Goal: Task Accomplishment & Management: Use online tool/utility

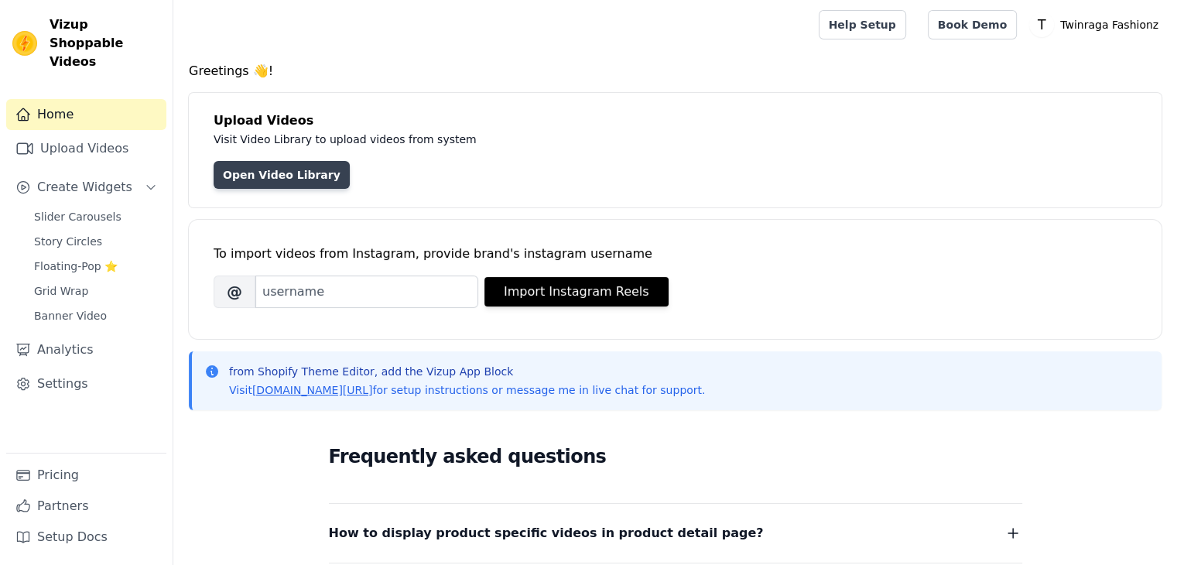
click at [256, 169] on link "Open Video Library" at bounding box center [282, 175] width 136 height 28
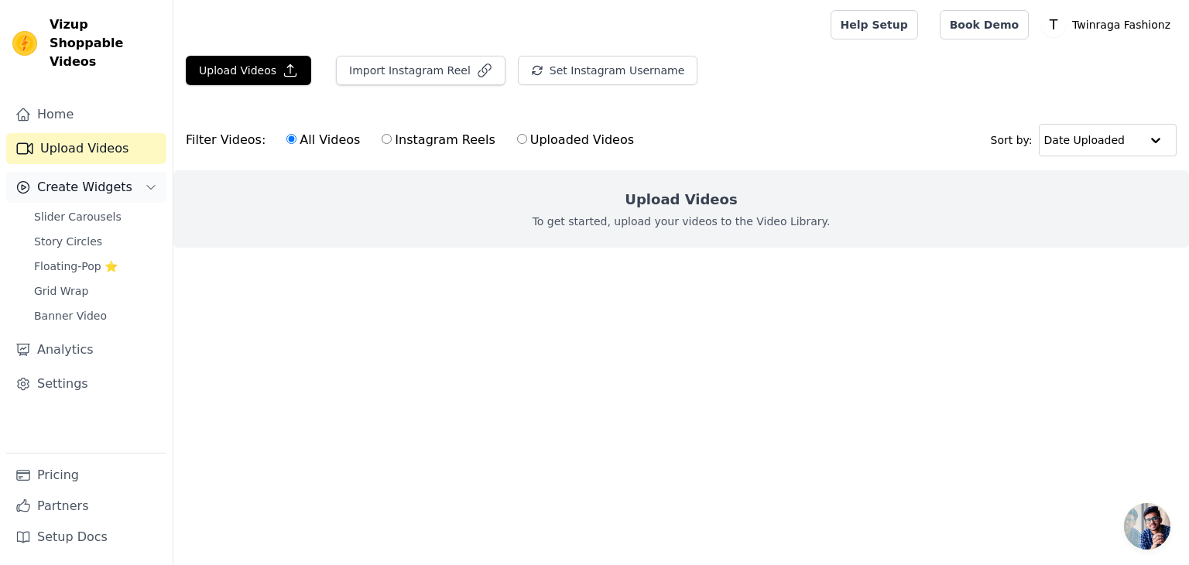
click at [150, 181] on icon "Sidebar" at bounding box center [151, 187] width 12 height 12
click at [150, 183] on icon "Sidebar" at bounding box center [151, 187] width 4 height 8
click at [257, 57] on button "Upload Videos" at bounding box center [248, 70] width 125 height 29
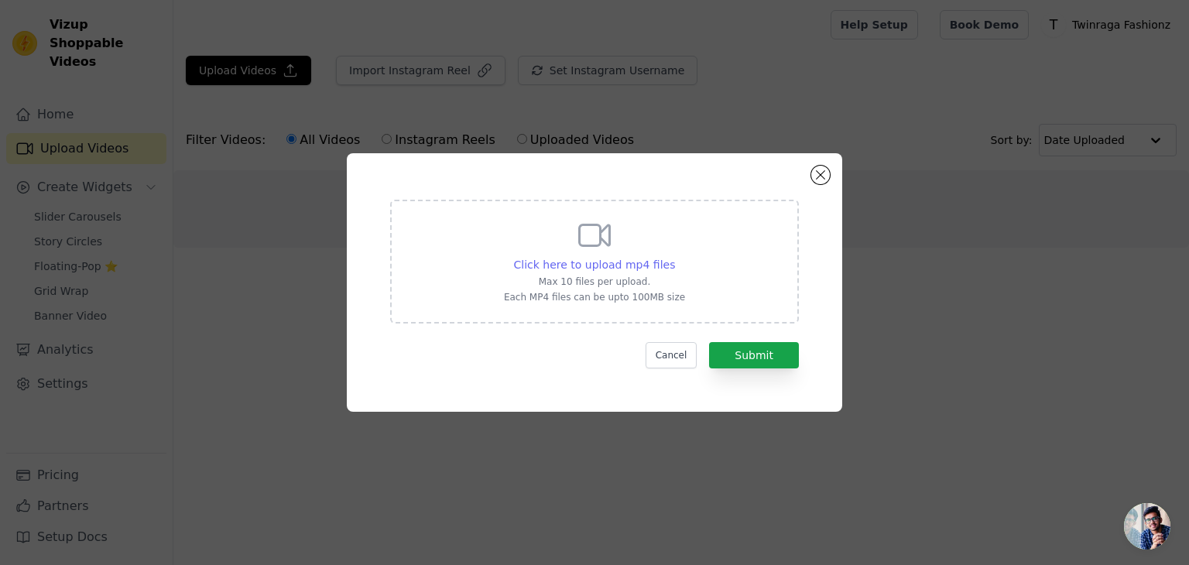
click at [617, 261] on span "Click here to upload mp4 files" at bounding box center [595, 265] width 162 height 12
click at [674, 257] on input "Click here to upload mp4 files Max 10 files per upload. Each MP4 files can be u…" at bounding box center [674, 256] width 1 height 1
type input "C:\fakepath\VID-20250908-WA0006.mp4"
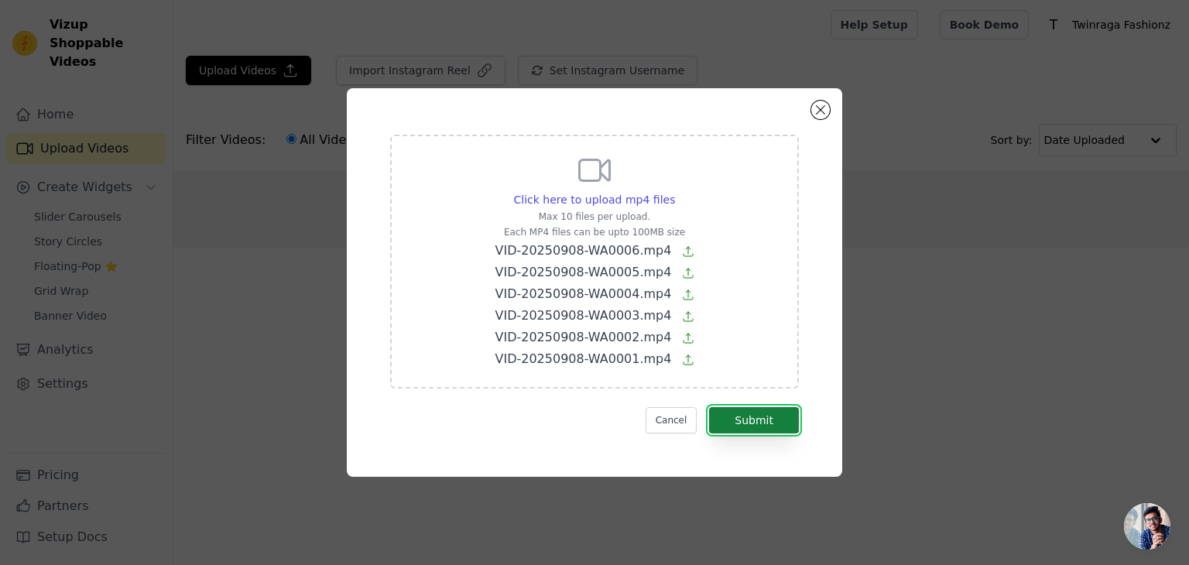
click at [769, 410] on button "Submit" at bounding box center [754, 420] width 90 height 26
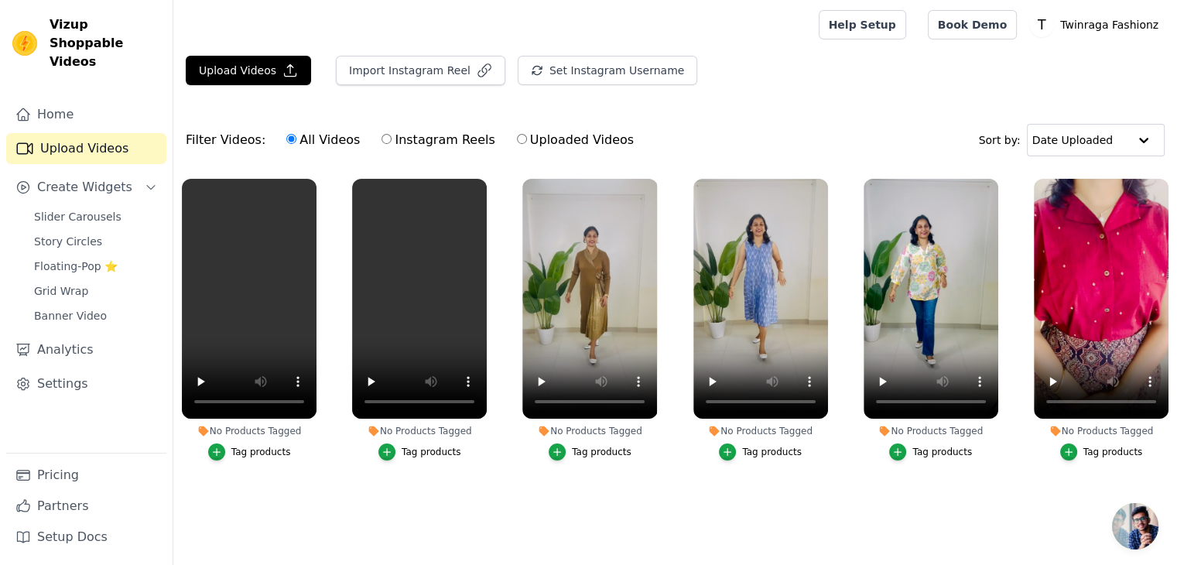
click at [602, 447] on div "Tag products" at bounding box center [602, 452] width 60 height 12
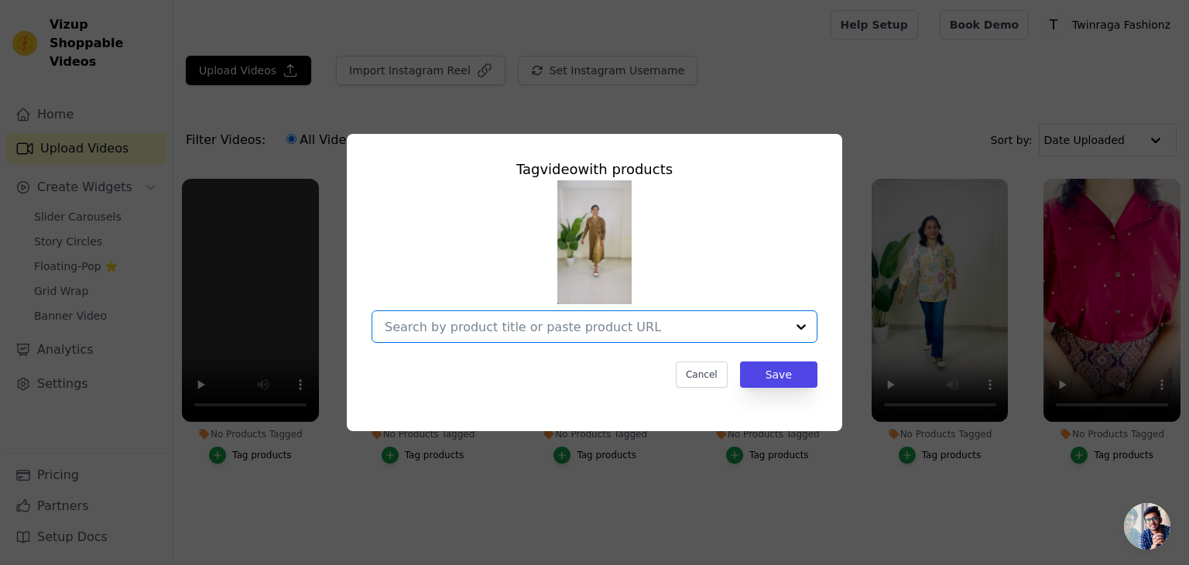
click at [576, 324] on input "No Products Tagged Tag video with products Option undefined, selected. Select i…" at bounding box center [585, 327] width 401 height 15
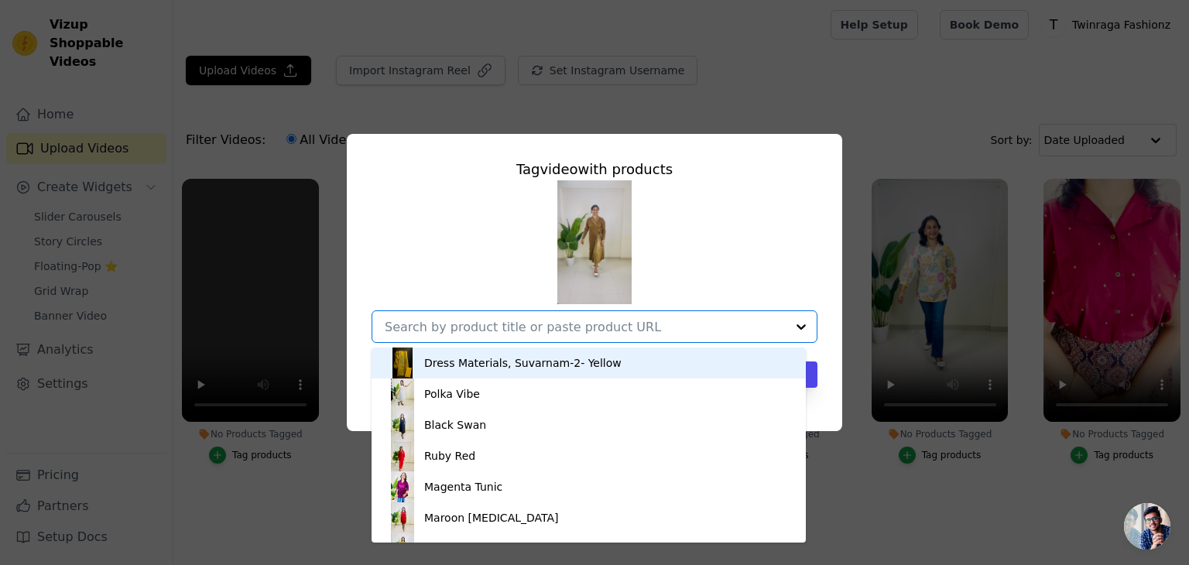
type input "k"
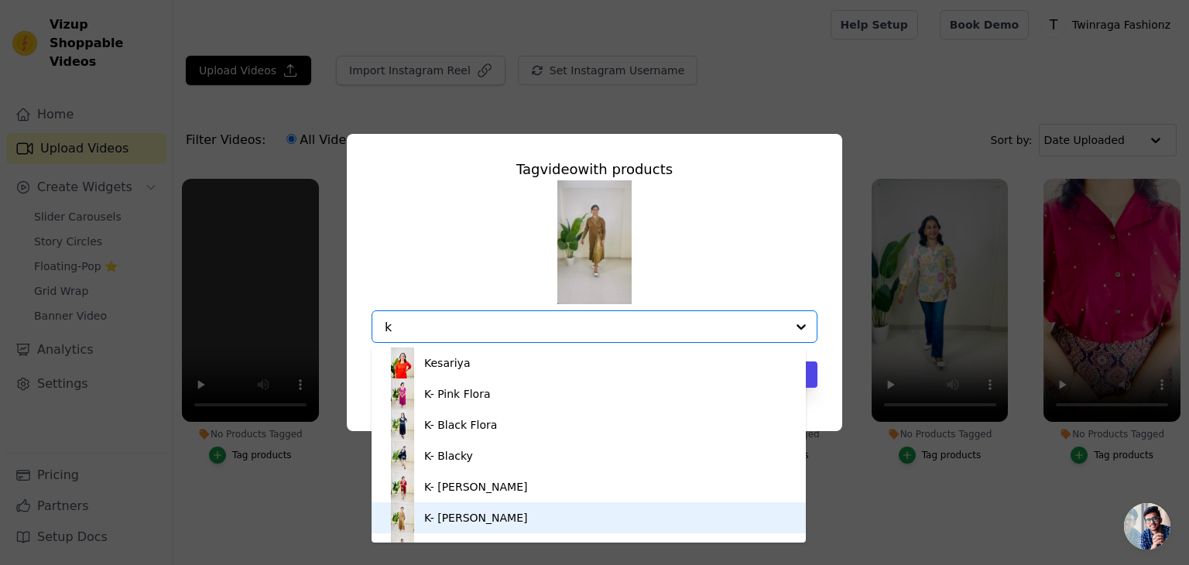
scroll to position [22, 0]
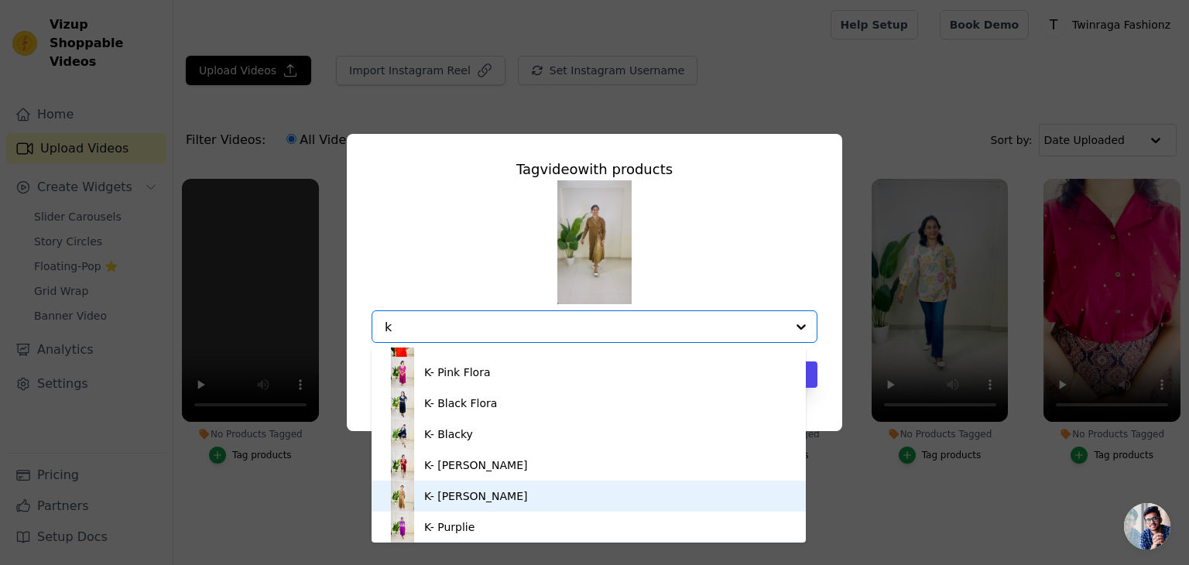
click at [492, 491] on div "K- [PERSON_NAME]" at bounding box center [588, 496] width 403 height 31
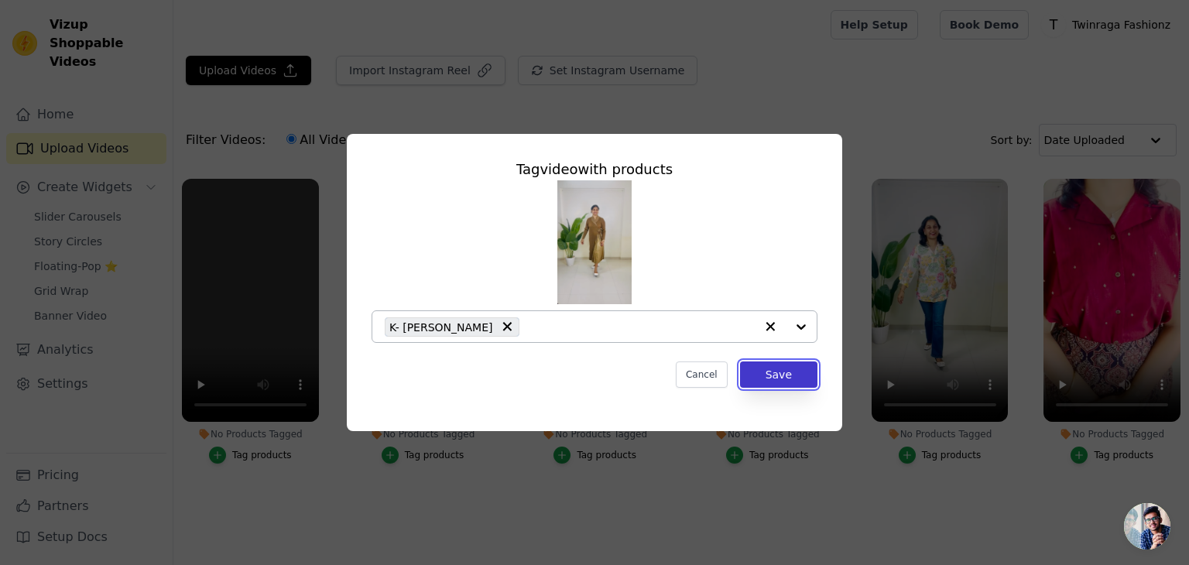
click at [765, 375] on button "Save" at bounding box center [778, 375] width 77 height 26
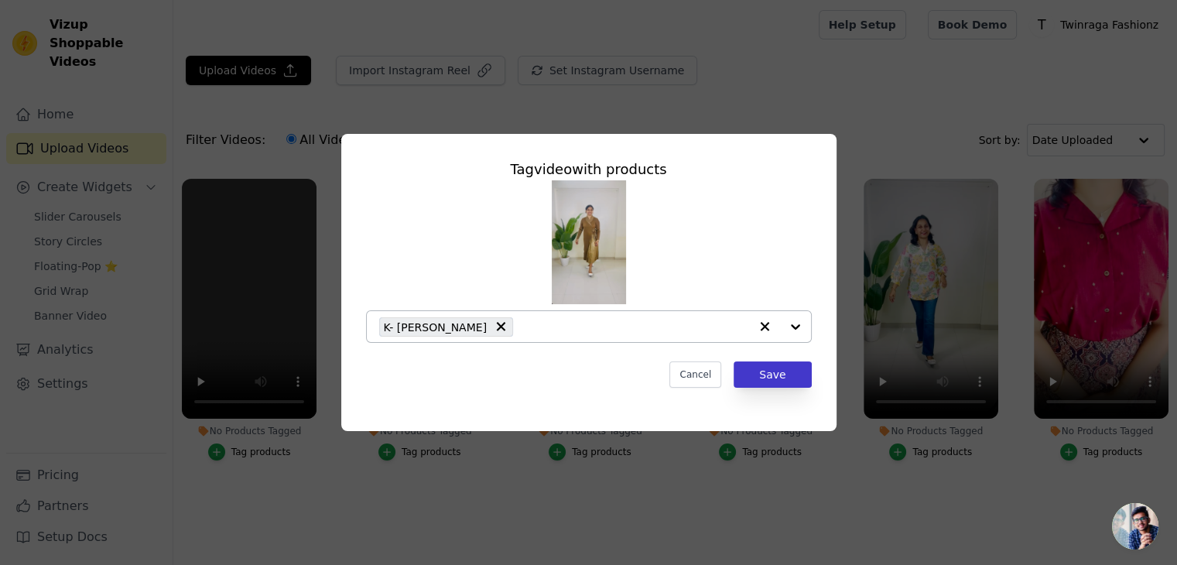
click at [765, 370] on ul "No Products Tagged Tag products No Products Tagged Tag products No Products Tag…" at bounding box center [675, 347] width 1004 height 355
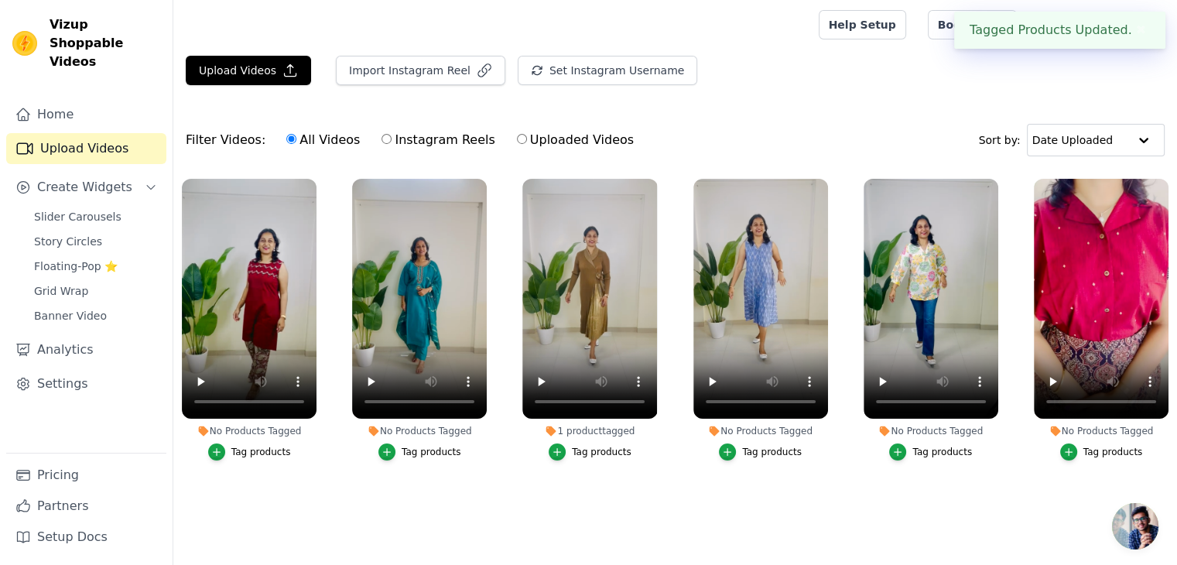
click at [744, 454] on button "Tag products" at bounding box center [760, 452] width 83 height 17
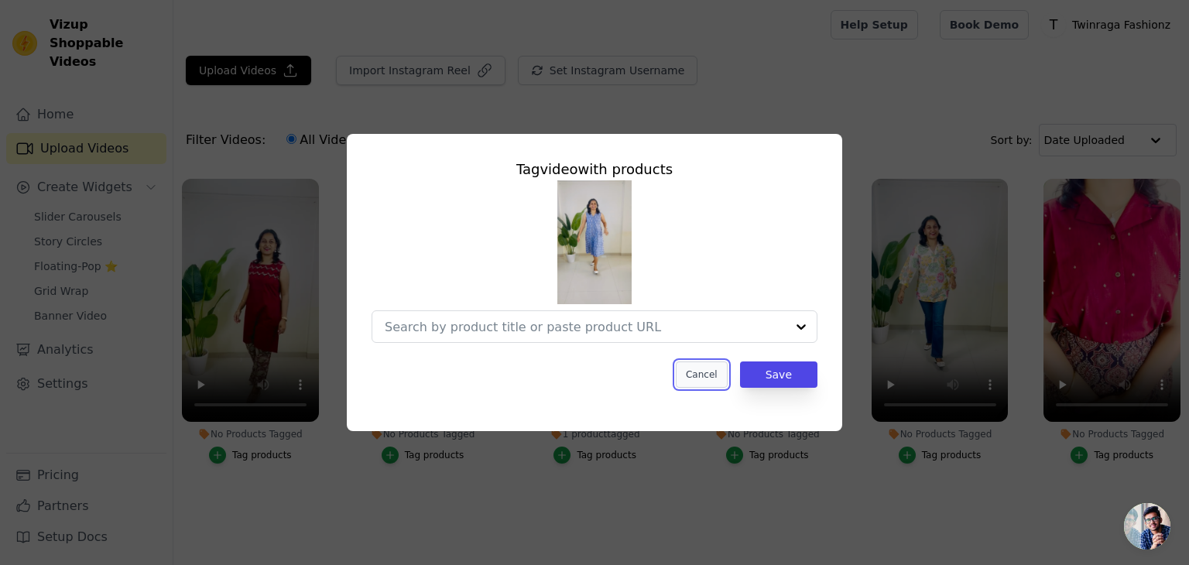
click at [704, 386] on button "Cancel" at bounding box center [702, 375] width 52 height 26
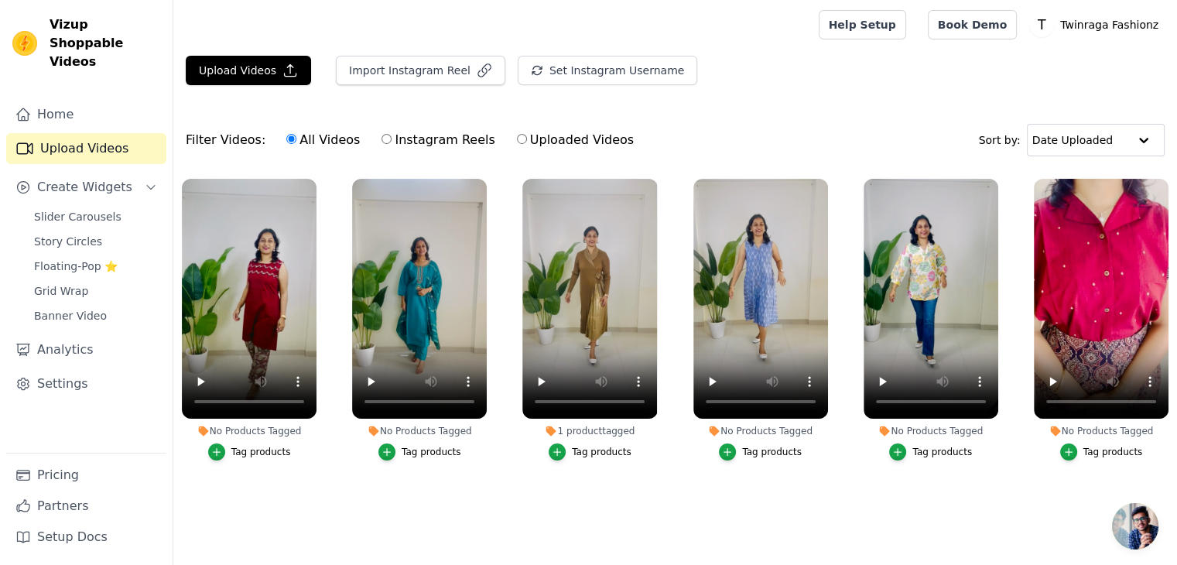
click at [944, 456] on div "Tag products" at bounding box center [943, 452] width 60 height 12
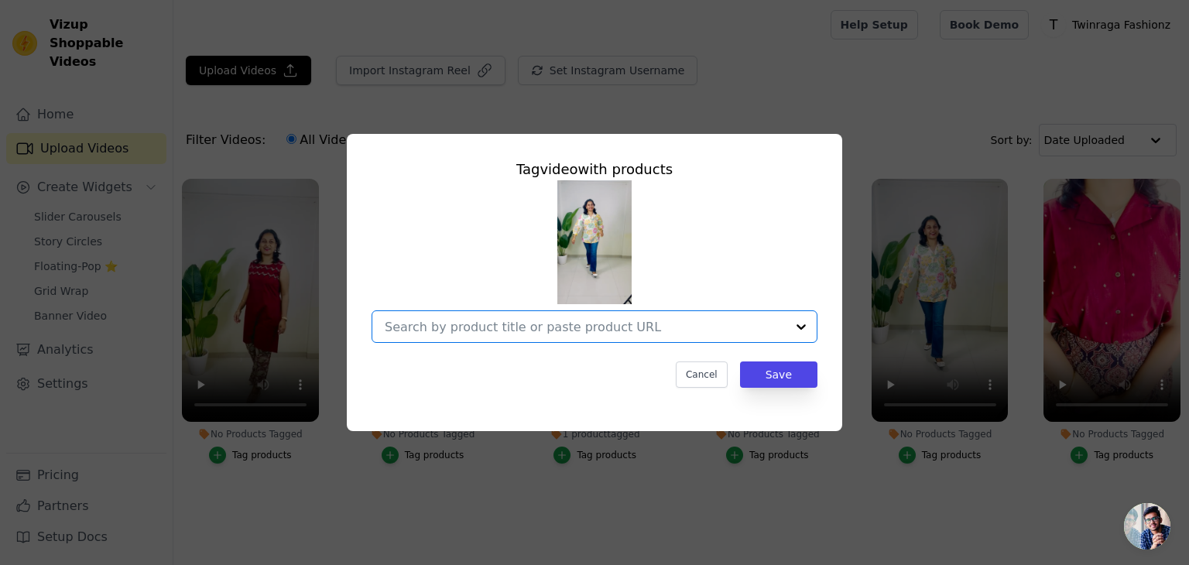
click at [740, 327] on input "No Products Tagged Tag video with products Option undefined, selected. Select i…" at bounding box center [585, 327] width 401 height 15
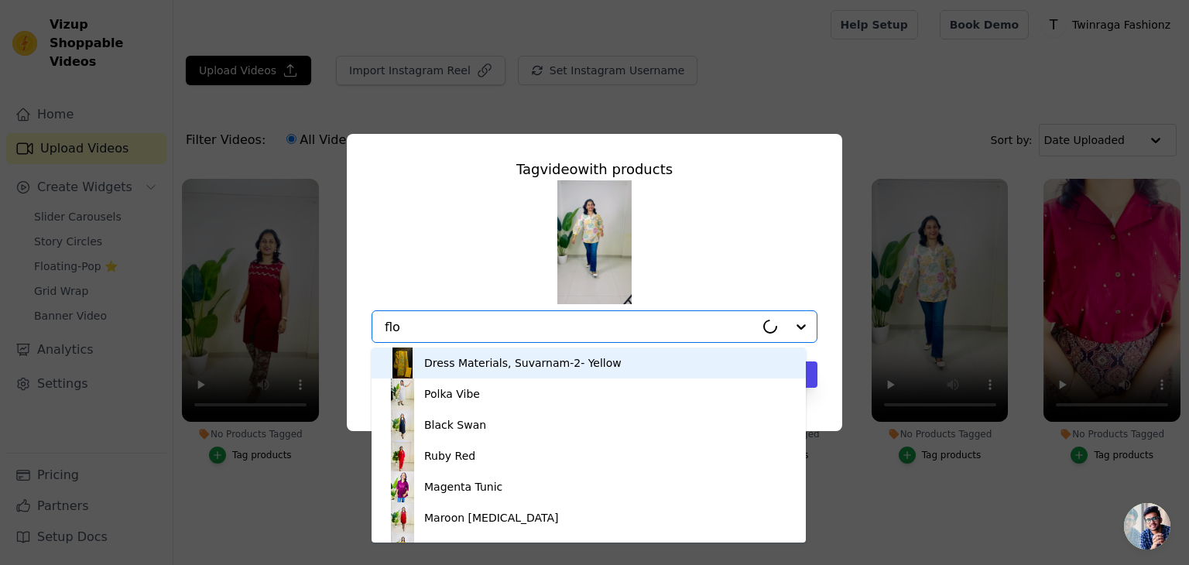
type input "[PERSON_NAME]"
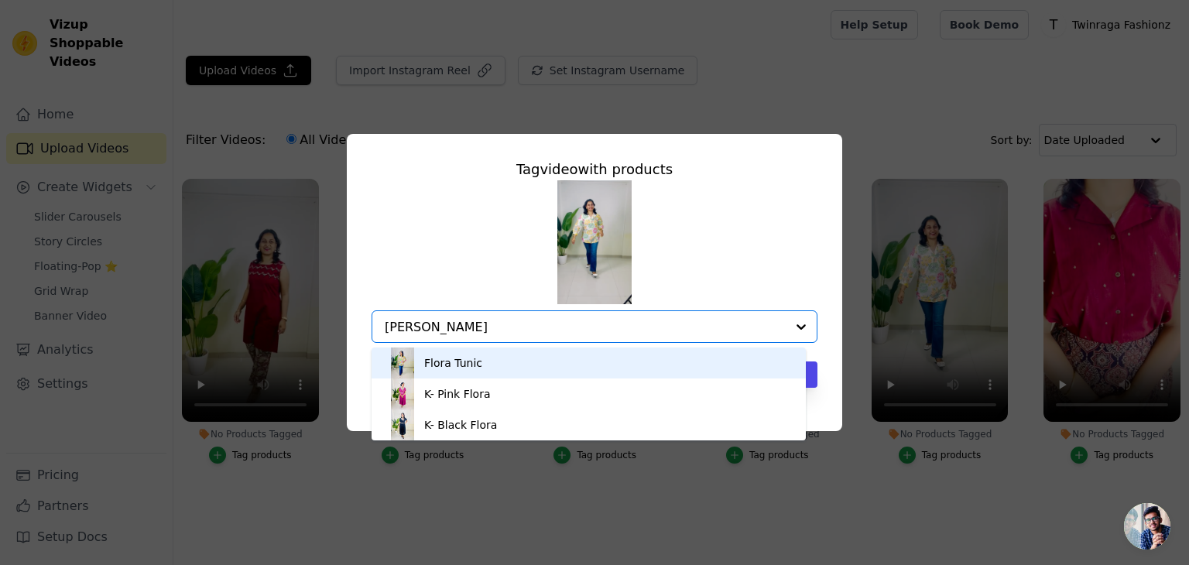
click at [523, 375] on div "Flora Tunic" at bounding box center [588, 363] width 403 height 31
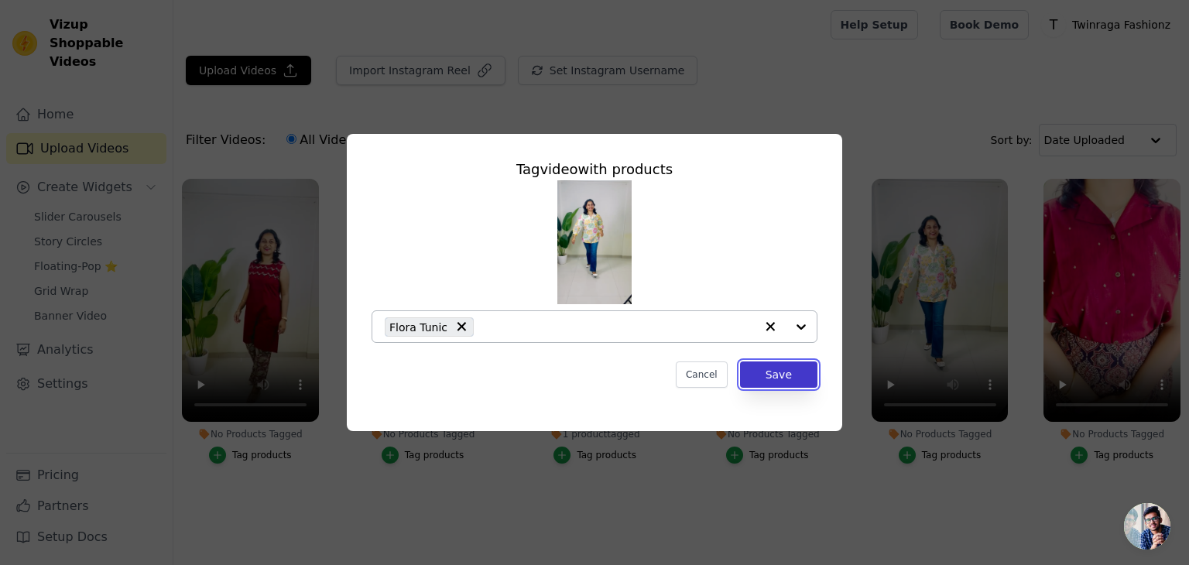
click at [793, 378] on button "Save" at bounding box center [778, 375] width 77 height 26
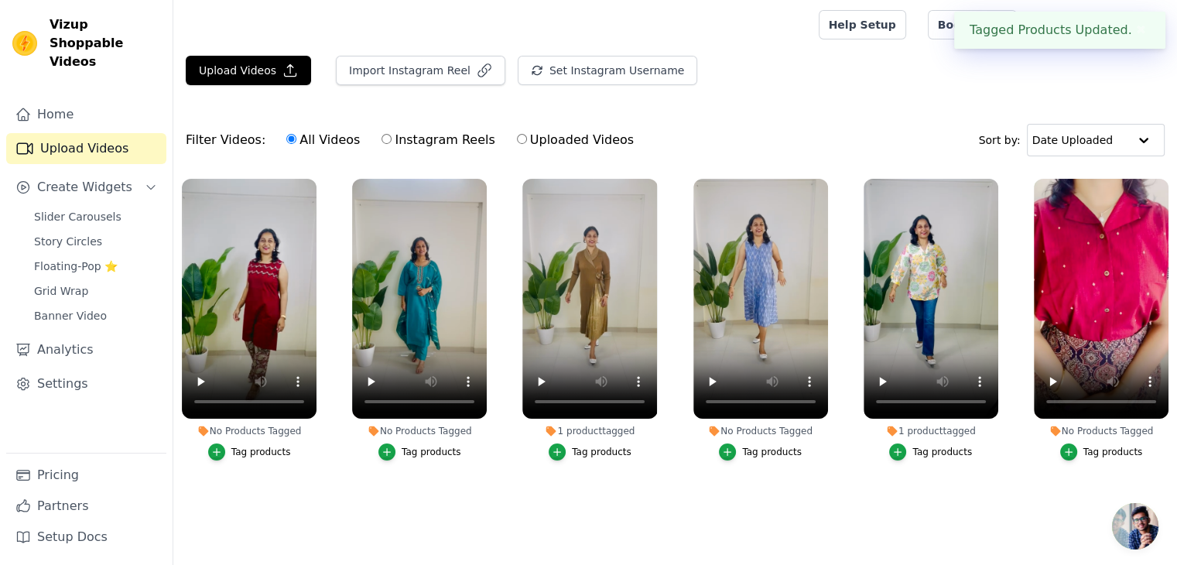
click at [1112, 454] on div "Tag products" at bounding box center [1114, 452] width 60 height 12
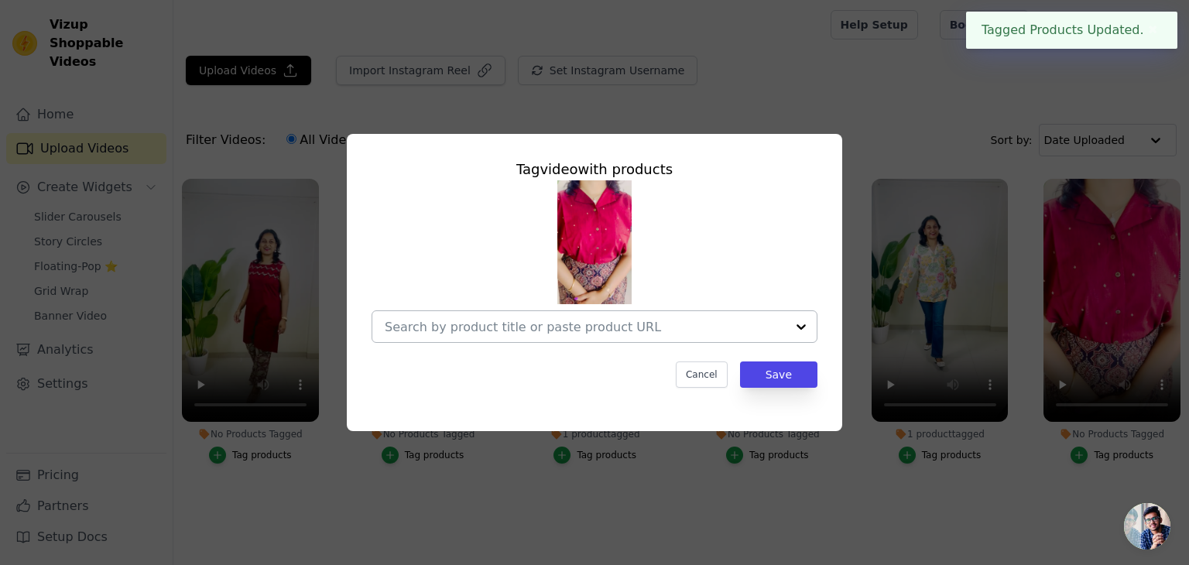
click at [703, 339] on div at bounding box center [585, 326] width 401 height 31
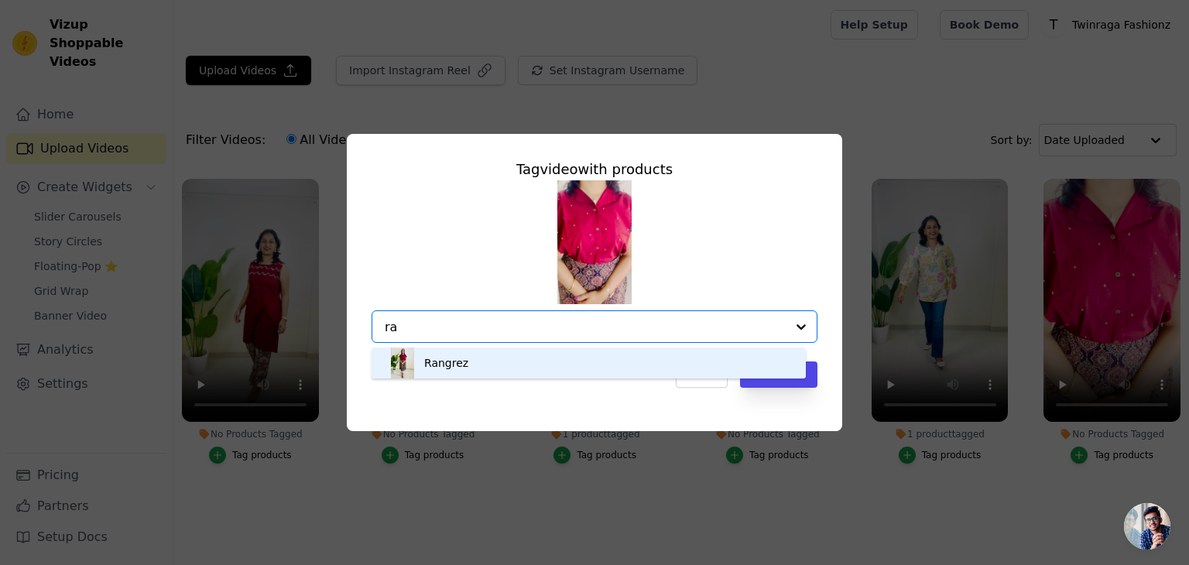
type input "ra"
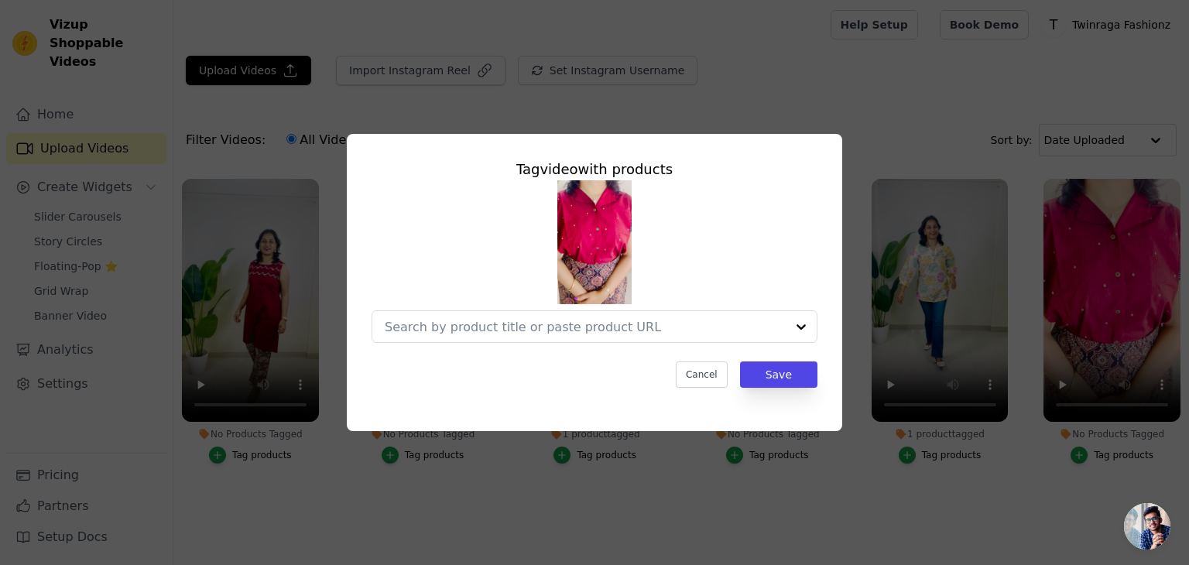
click at [619, 379] on div "Cancel Save" at bounding box center [595, 375] width 446 height 26
click at [706, 321] on input "No Products Tagged Tag video with products Option undefined, selected. Select i…" at bounding box center [585, 327] width 401 height 15
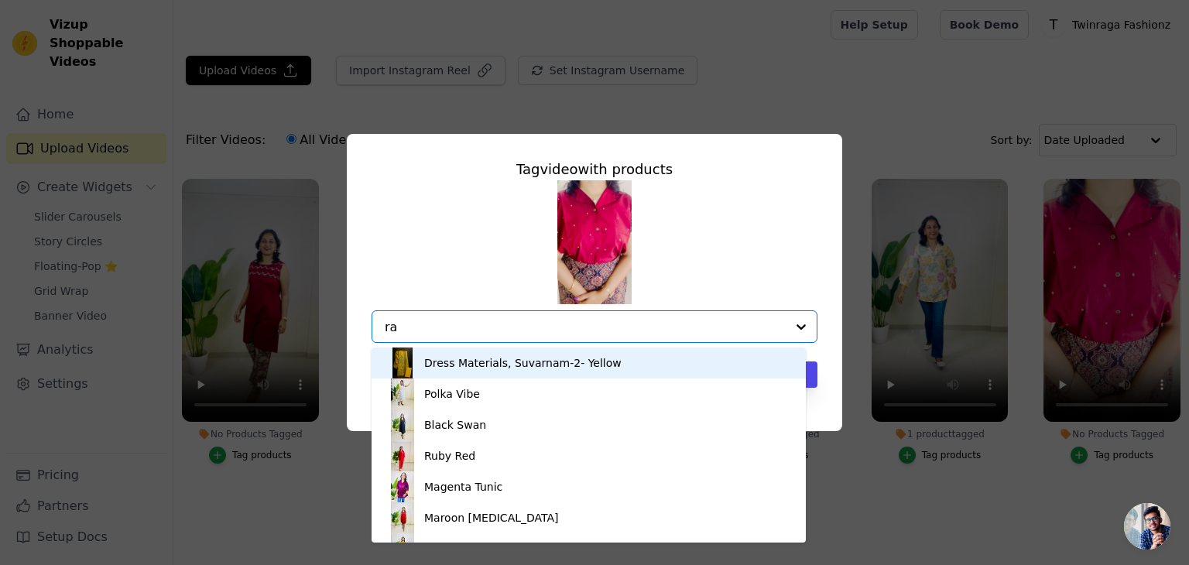
type input "ran"
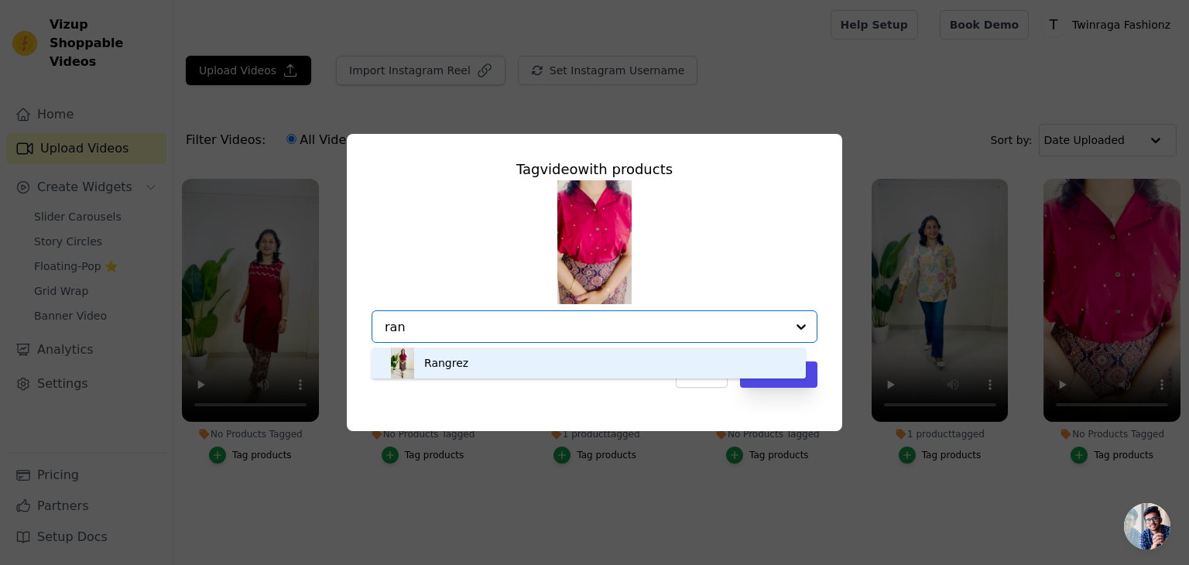
click at [523, 355] on div "Rangrez" at bounding box center [588, 363] width 403 height 31
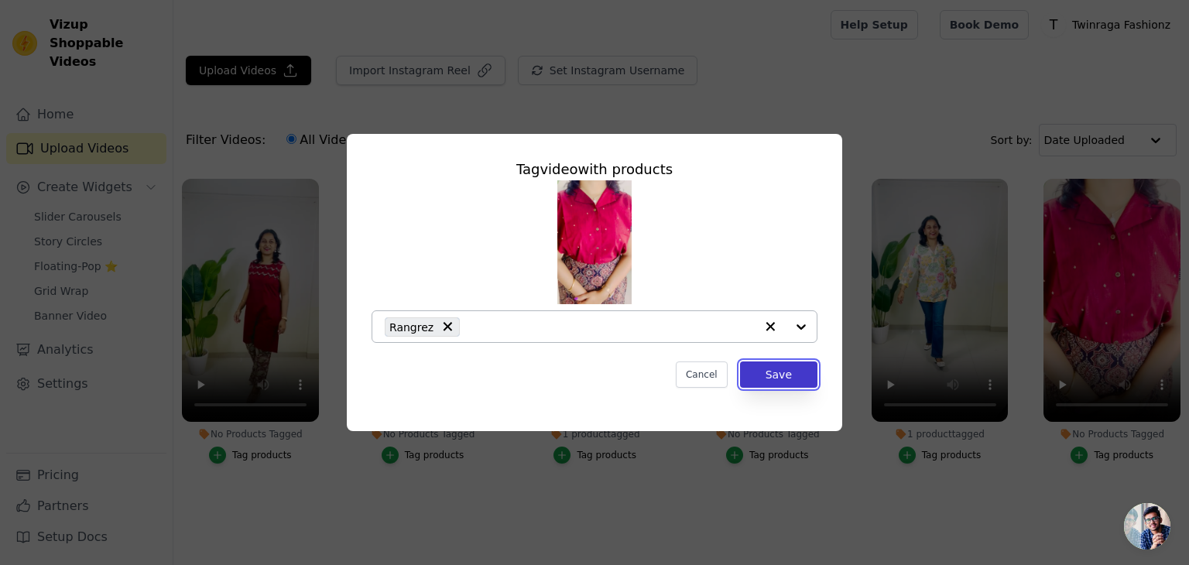
click at [779, 385] on button "Save" at bounding box center [778, 375] width 77 height 26
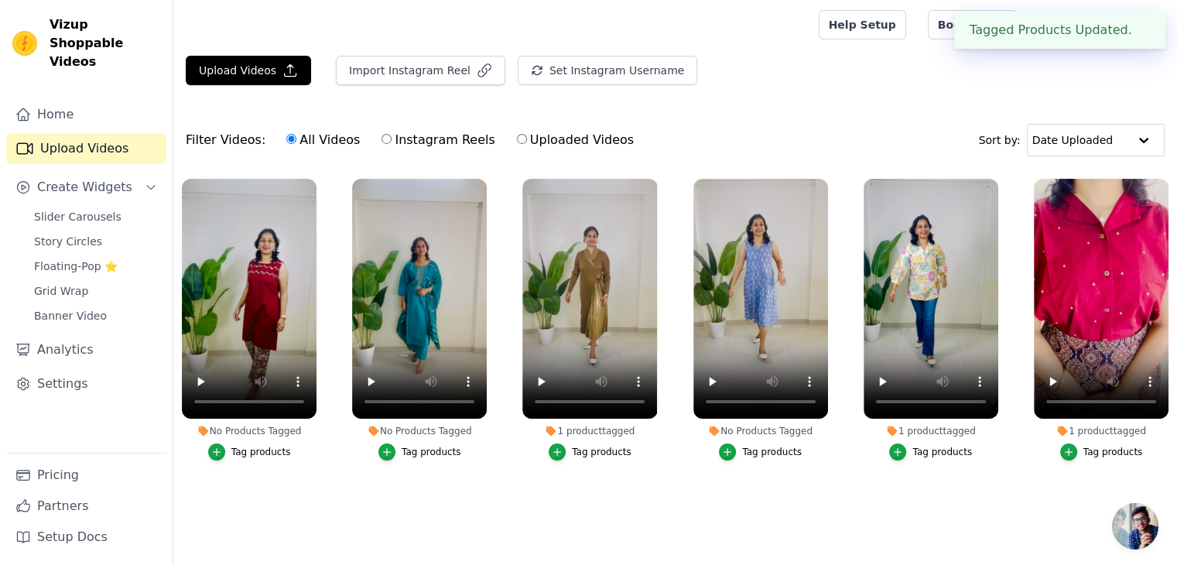
click at [422, 454] on div "Tag products" at bounding box center [432, 452] width 60 height 12
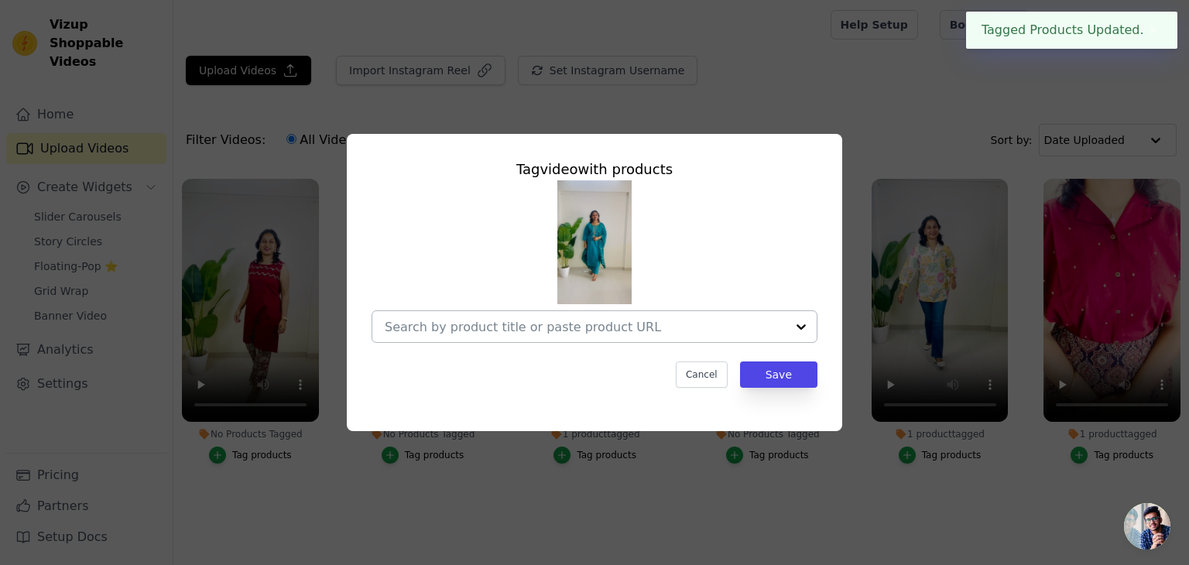
click at [454, 337] on div at bounding box center [585, 326] width 401 height 31
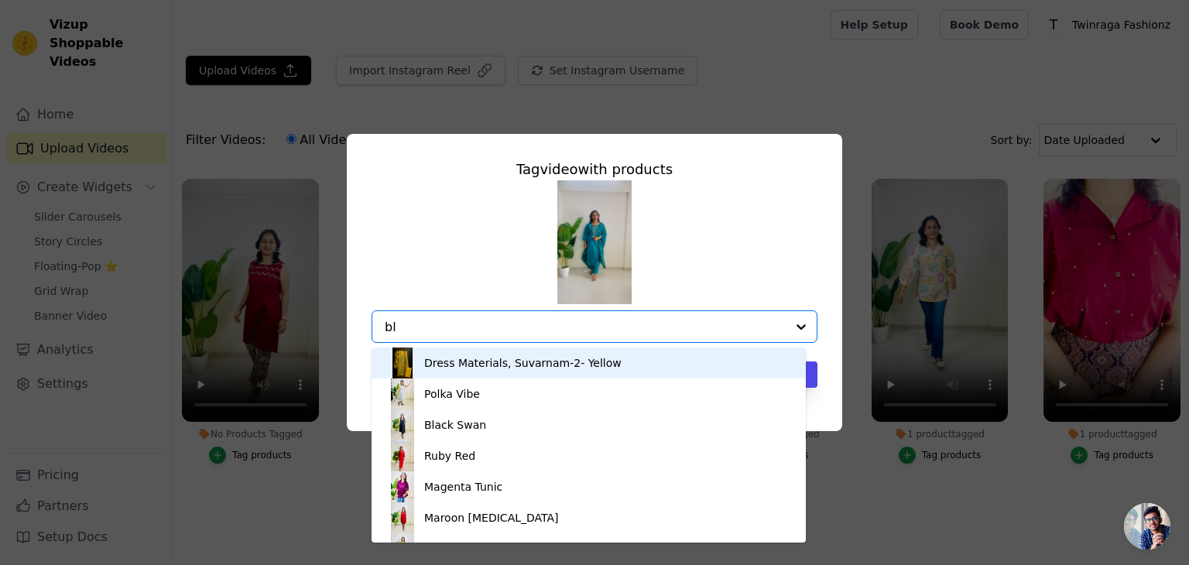
type input "blu"
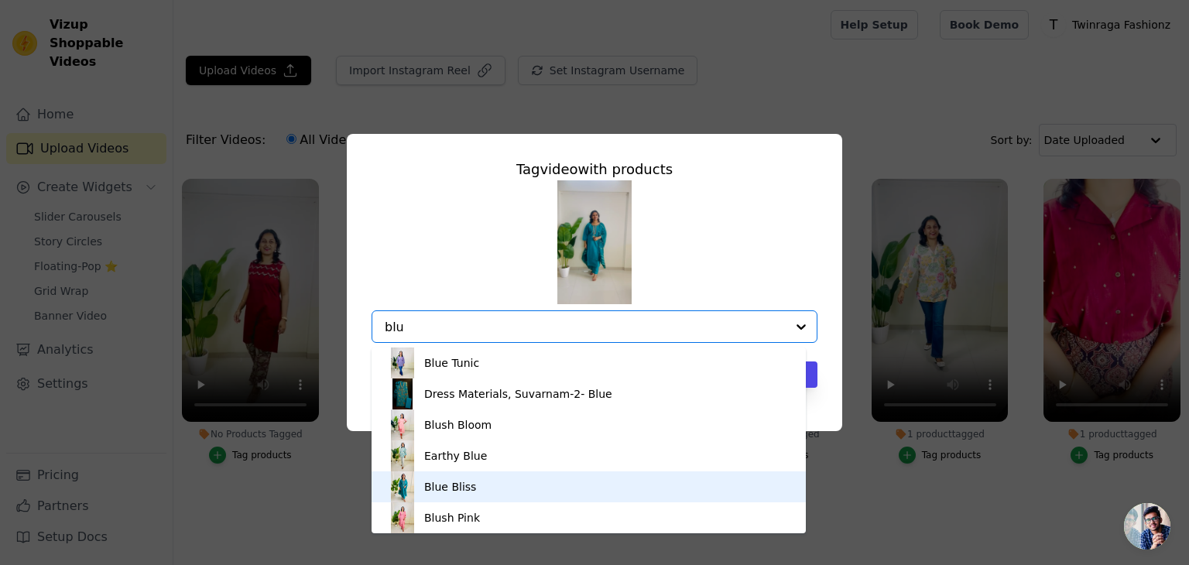
click at [455, 485] on div "Blue Bliss" at bounding box center [450, 486] width 52 height 15
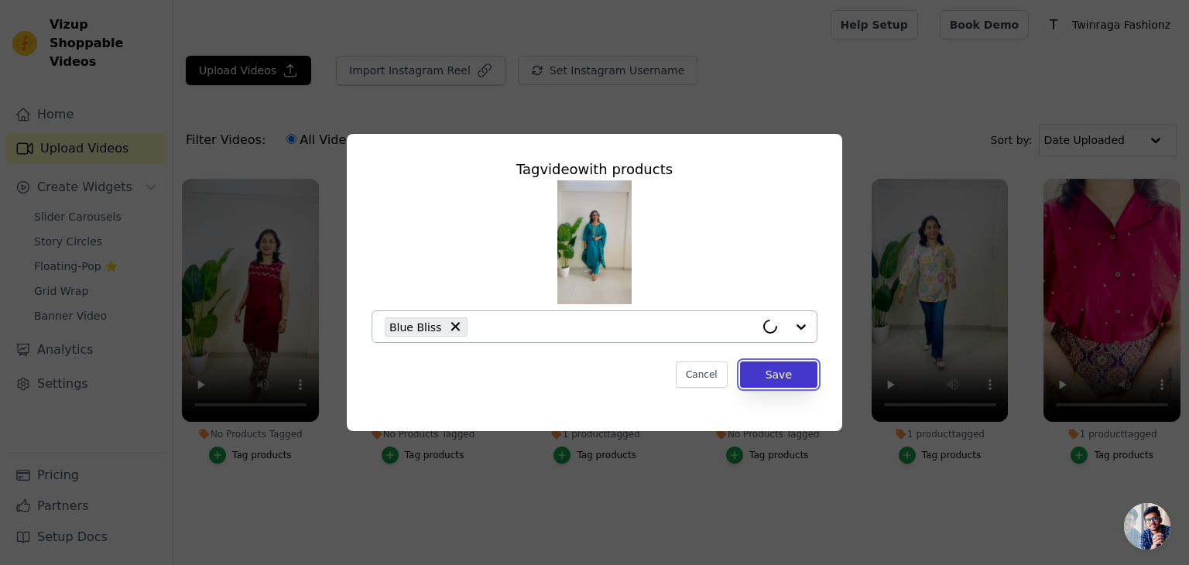
click at [783, 375] on button "Save" at bounding box center [778, 375] width 77 height 26
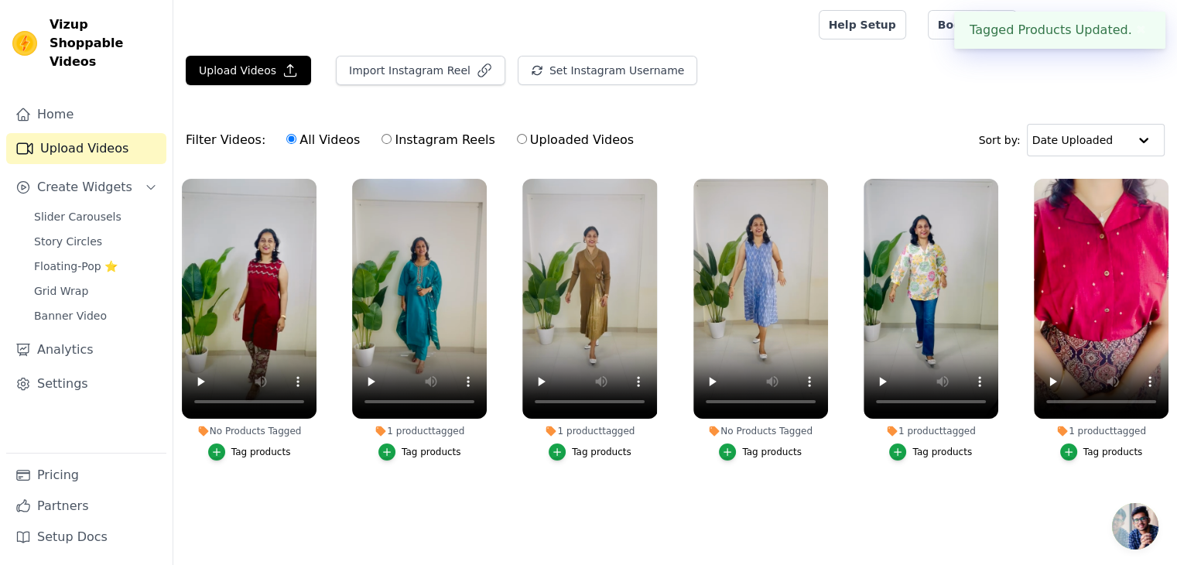
click at [266, 451] on div "Tag products" at bounding box center [261, 452] width 60 height 12
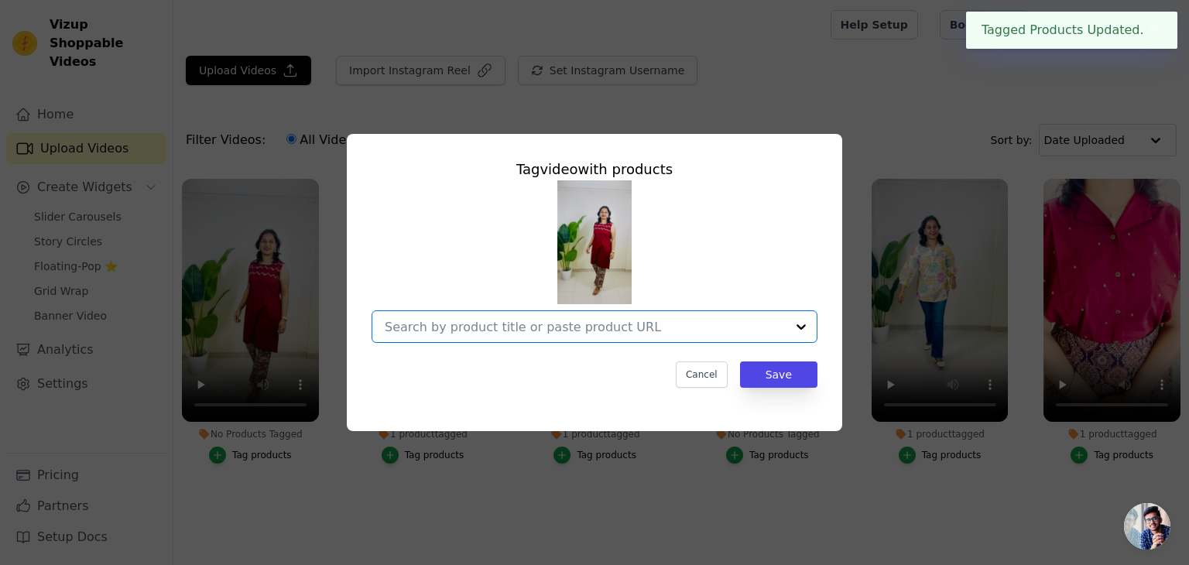
click at [444, 321] on input "No Products Tagged Tag video with products Option undefined, selected. Select i…" at bounding box center [585, 327] width 401 height 15
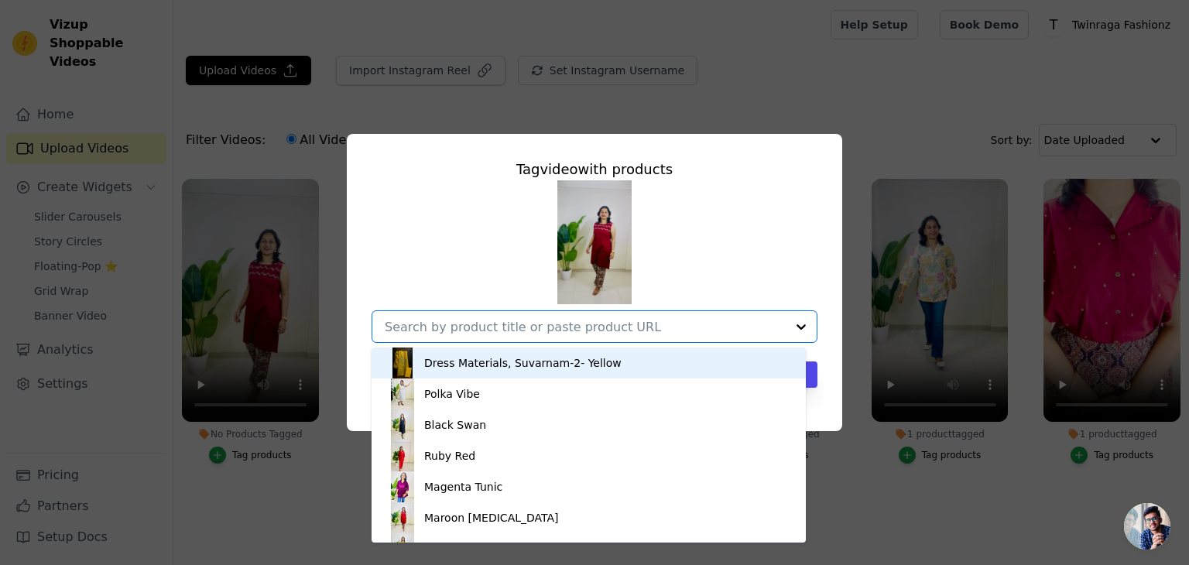
type input "n"
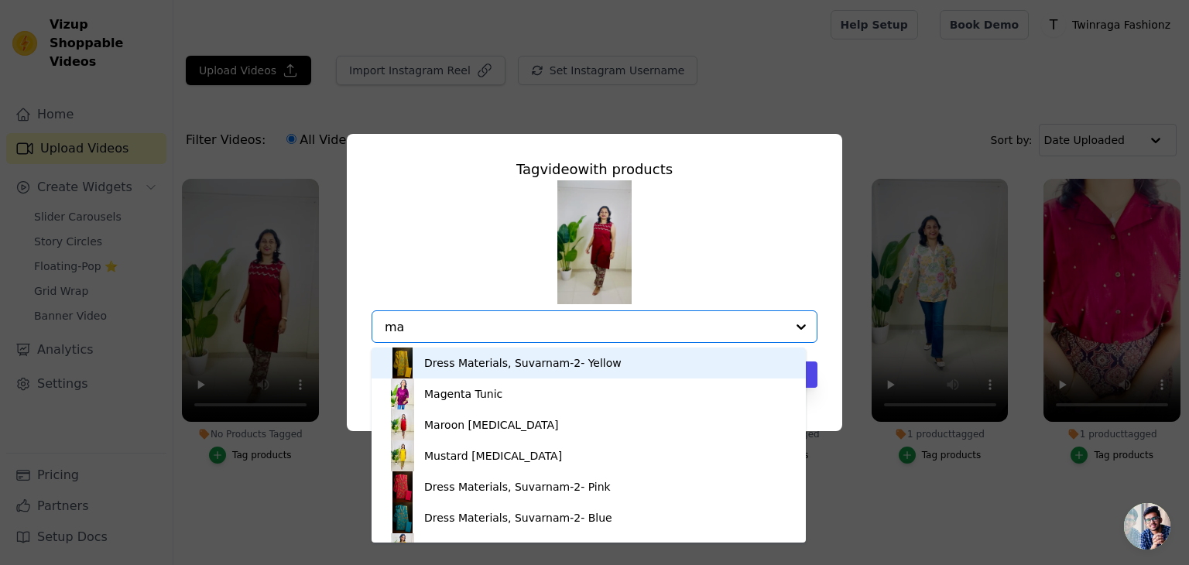
type input "mar"
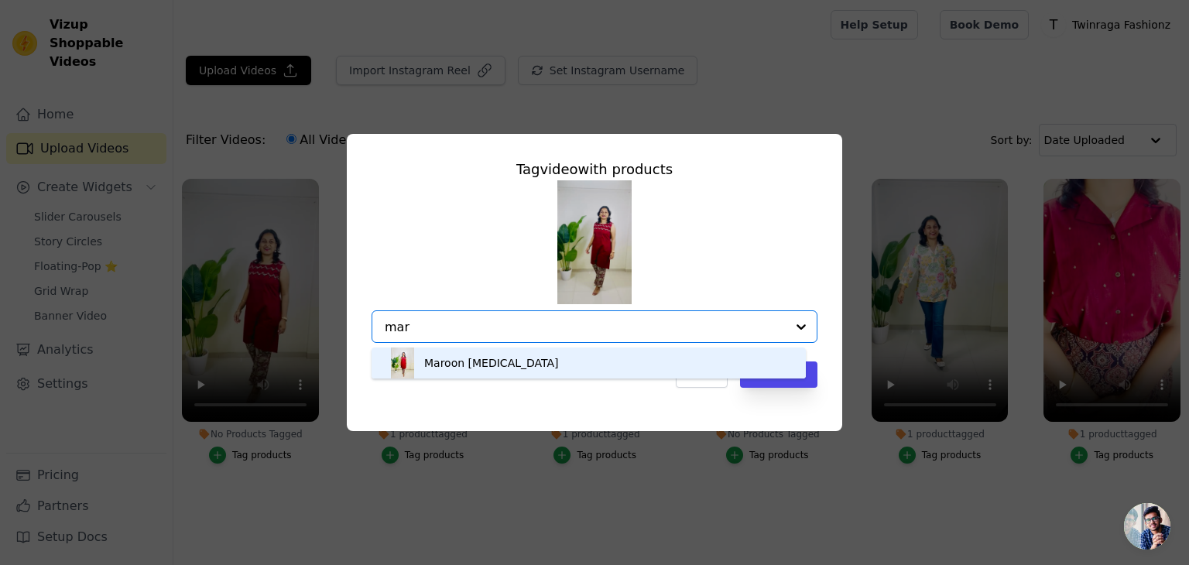
click at [458, 360] on div "Maroon [MEDICAL_DATA]" at bounding box center [491, 362] width 135 height 15
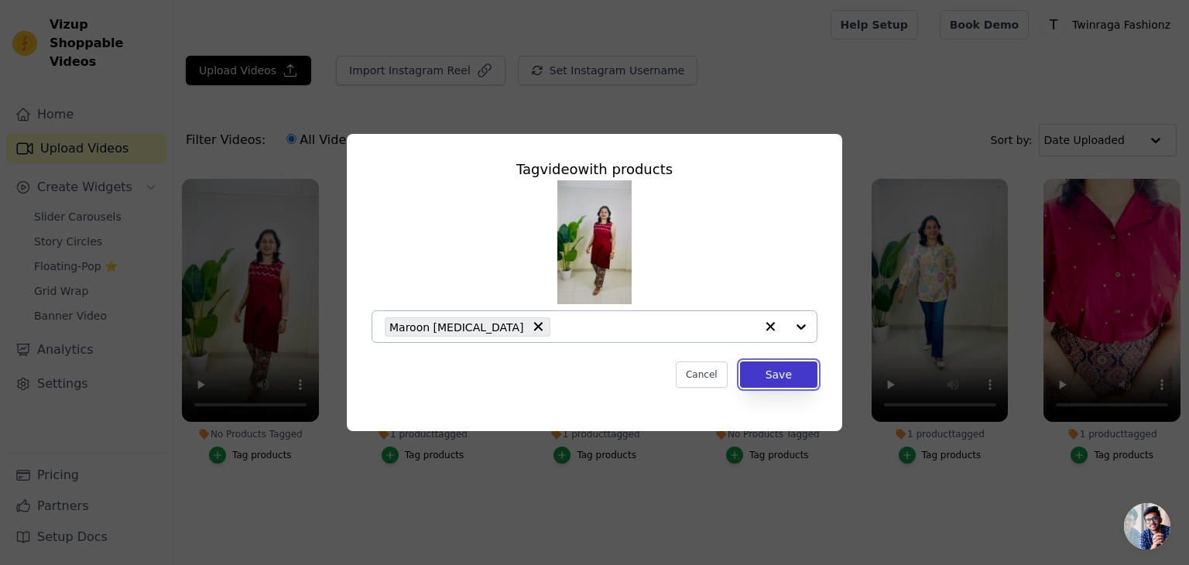
click at [790, 368] on button "Save" at bounding box center [778, 375] width 77 height 26
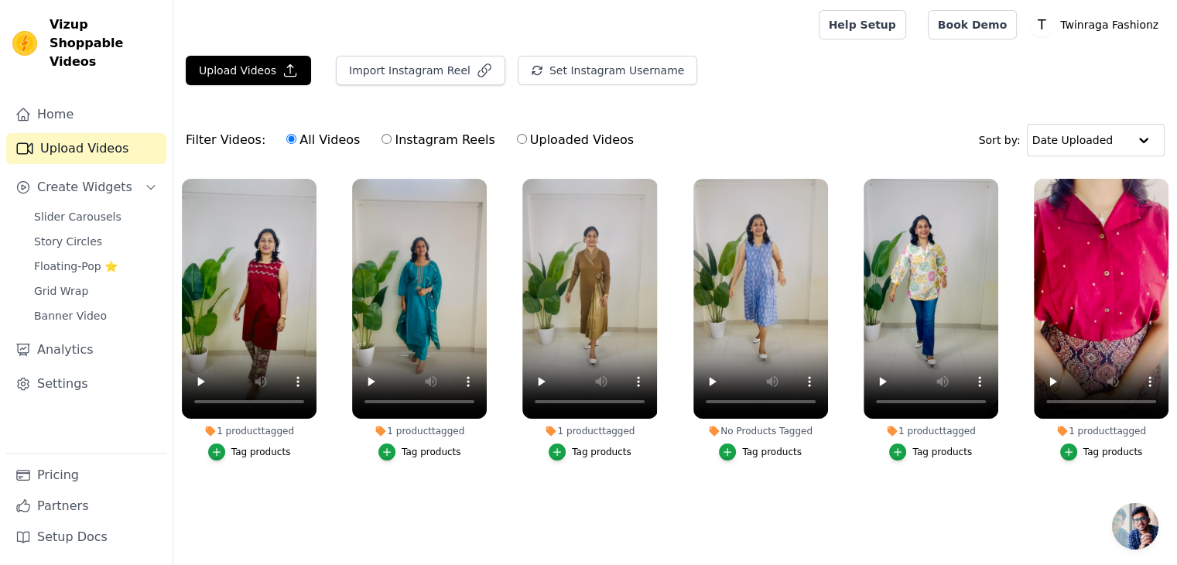
click at [841, 129] on div "Filter Videos: All Videos Instagram Reels Uploaded Videos Sort by: Date Uploaded" at bounding box center [675, 140] width 1004 height 60
drag, startPoint x: 403, startPoint y: 67, endPoint x: 413, endPoint y: 147, distance: 80.5
click at [413, 147] on div "Upload Videos Import Instagram Reel Set Instagram Username Import Latest IG Ree…" at bounding box center [675, 290] width 1004 height 469
click at [89, 209] on span "Slider Carousels" at bounding box center [77, 216] width 87 height 15
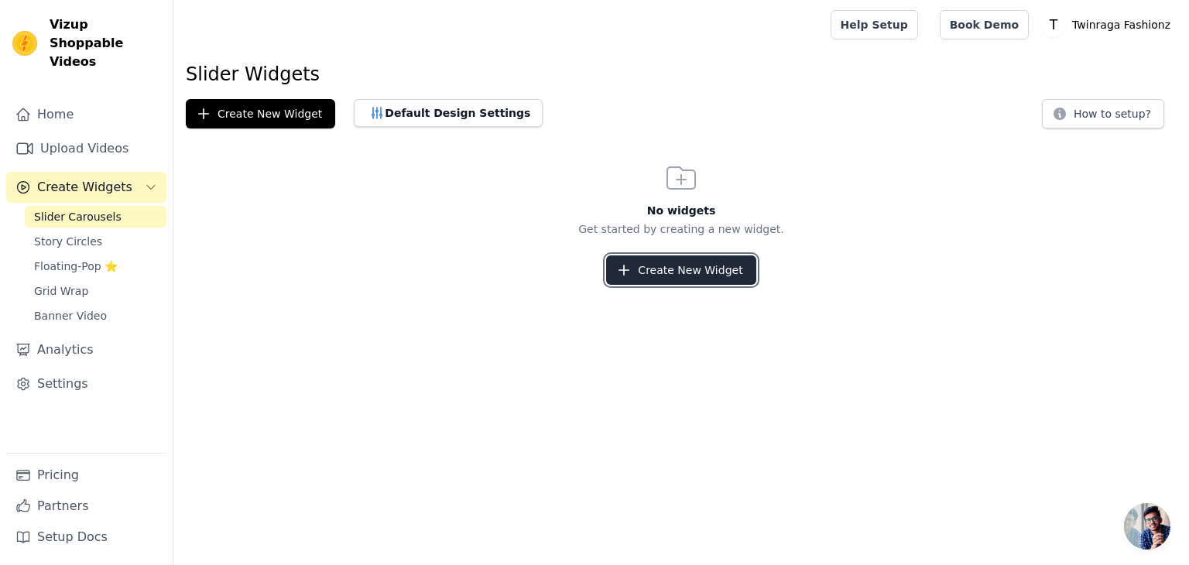
click at [663, 267] on button "Create New Widget" at bounding box center [680, 269] width 149 height 29
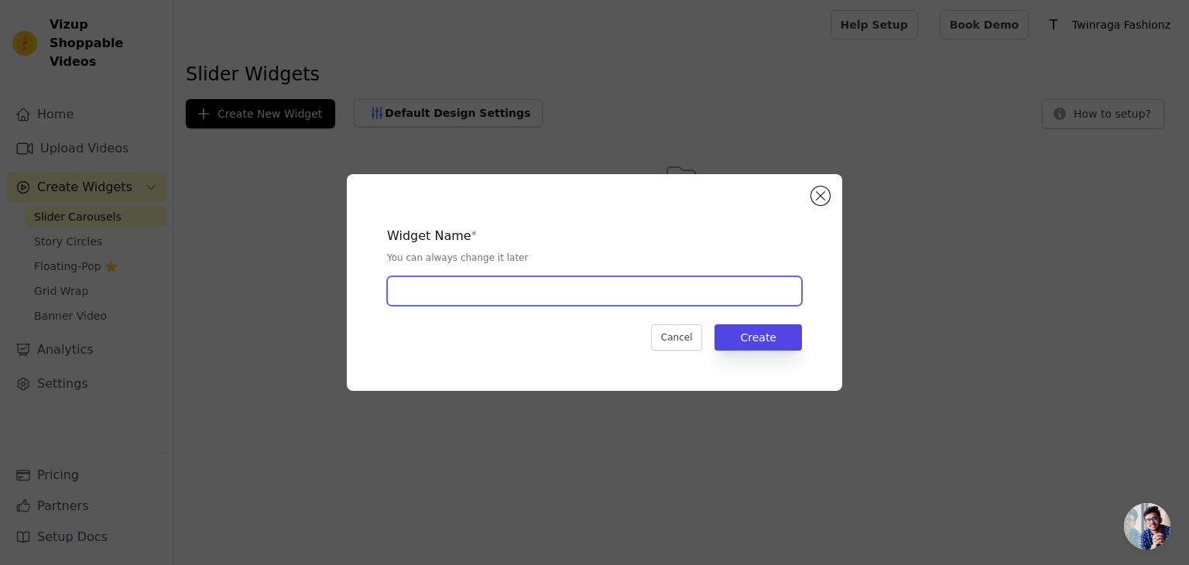
click at [557, 301] on input "text" at bounding box center [594, 290] width 415 height 29
type input "Twinraga"
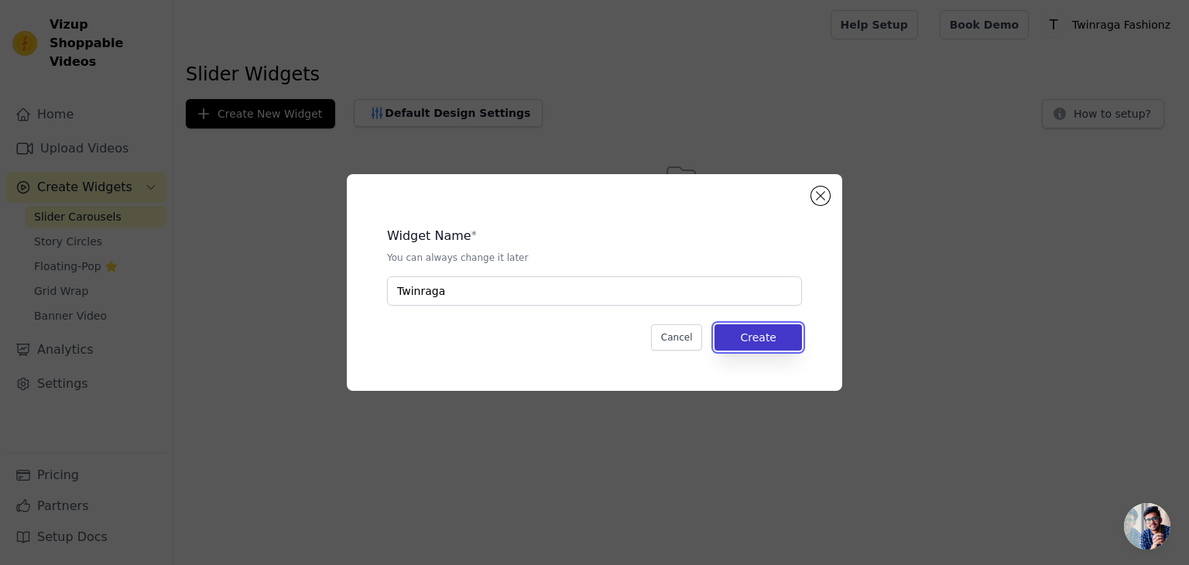
click at [783, 341] on button "Create" at bounding box center [758, 337] width 87 height 26
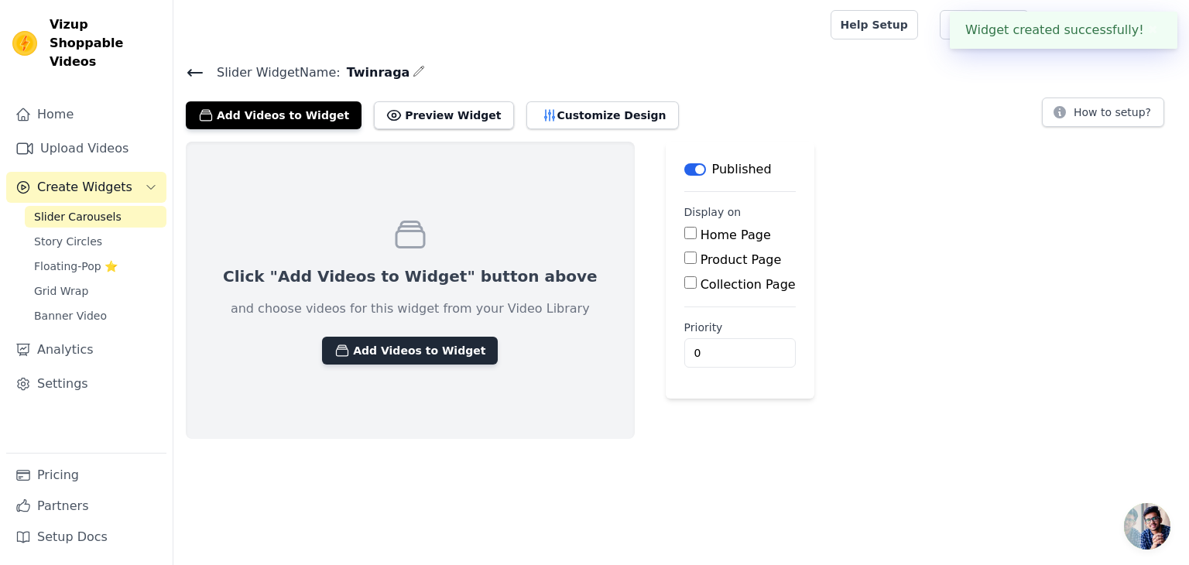
click at [427, 354] on button "Add Videos to Widget" at bounding box center [410, 351] width 176 height 28
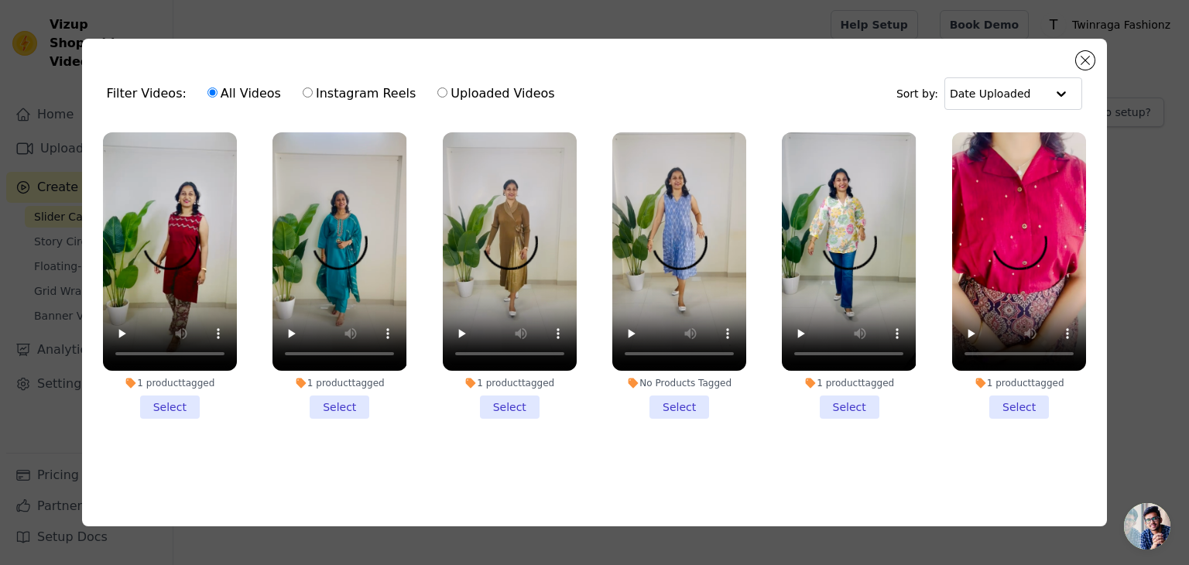
click at [175, 409] on li "1 product tagged Select" at bounding box center [170, 275] width 134 height 286
click at [0, 0] on input "1 product tagged Select" at bounding box center [0, 0] width 0 height 0
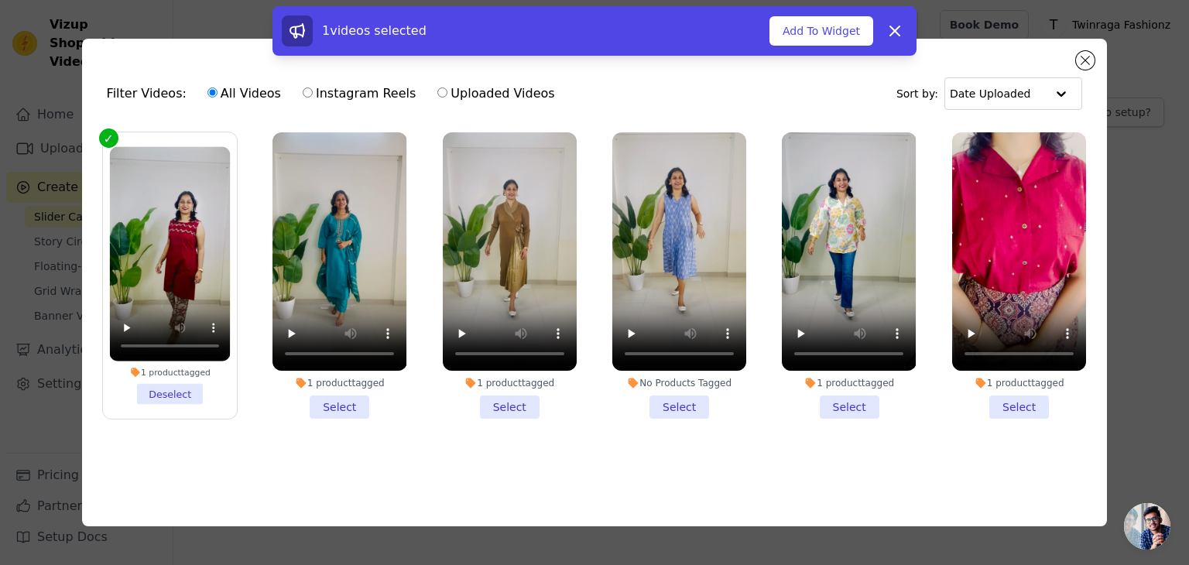
click at [326, 404] on li "1 product tagged Select" at bounding box center [339, 275] width 134 height 286
click at [0, 0] on input "1 product tagged Select" at bounding box center [0, 0] width 0 height 0
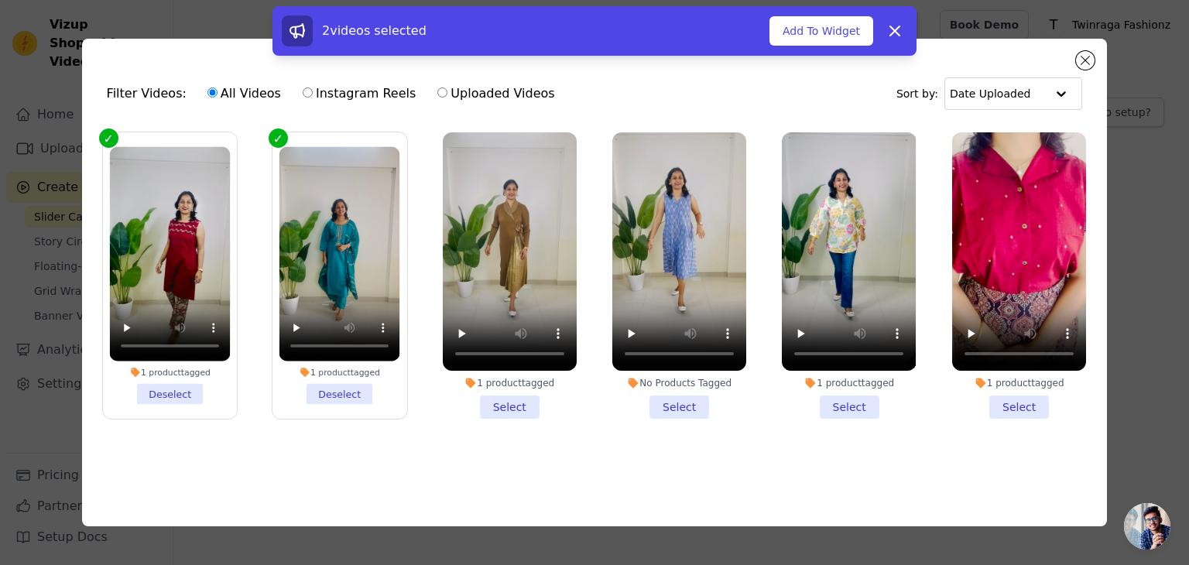
click at [533, 398] on li "1 product tagged Select" at bounding box center [510, 275] width 134 height 286
click at [0, 0] on input "1 product tagged Select" at bounding box center [0, 0] width 0 height 0
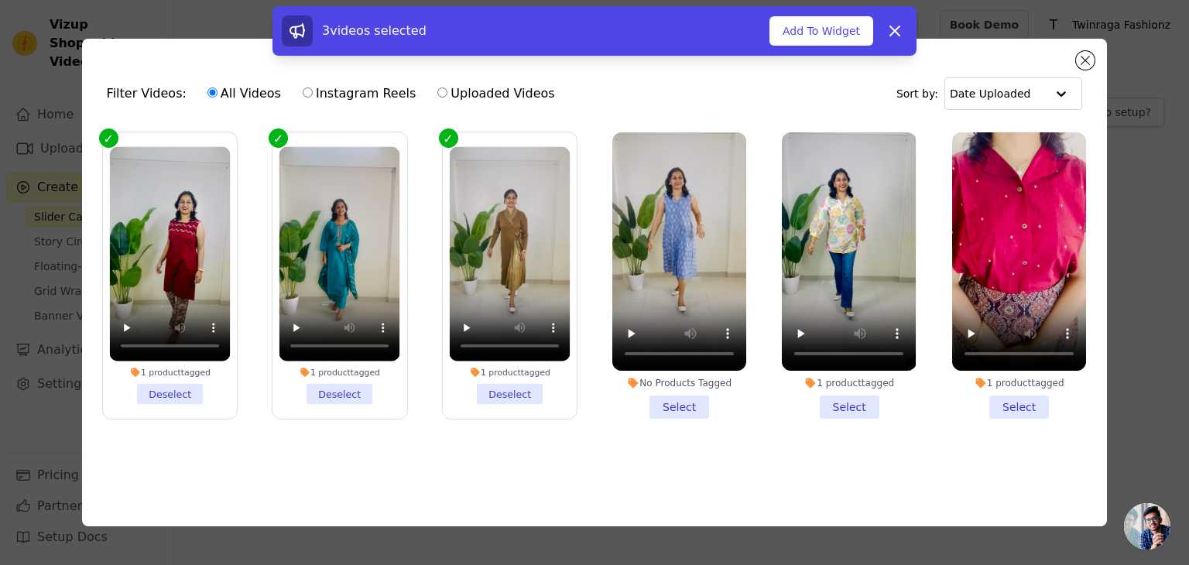
click at [678, 404] on li "No Products Tagged Select" at bounding box center [679, 275] width 134 height 286
click at [0, 0] on input "No Products Tagged Select" at bounding box center [0, 0] width 0 height 0
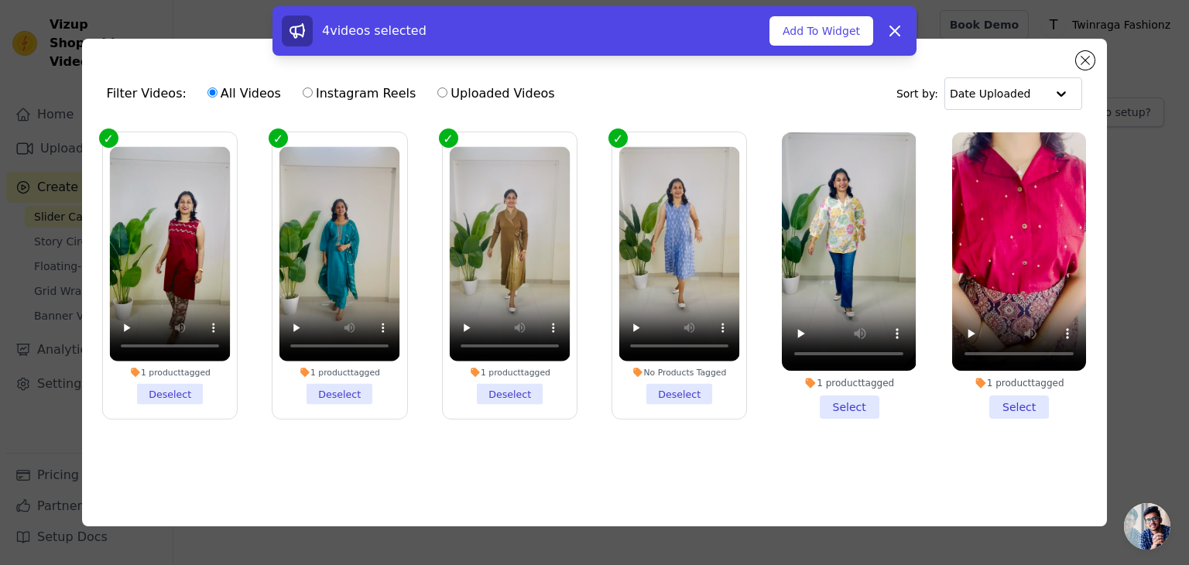
click at [845, 401] on li "1 product tagged Select" at bounding box center [849, 275] width 134 height 286
click at [0, 0] on input "1 product tagged Select" at bounding box center [0, 0] width 0 height 0
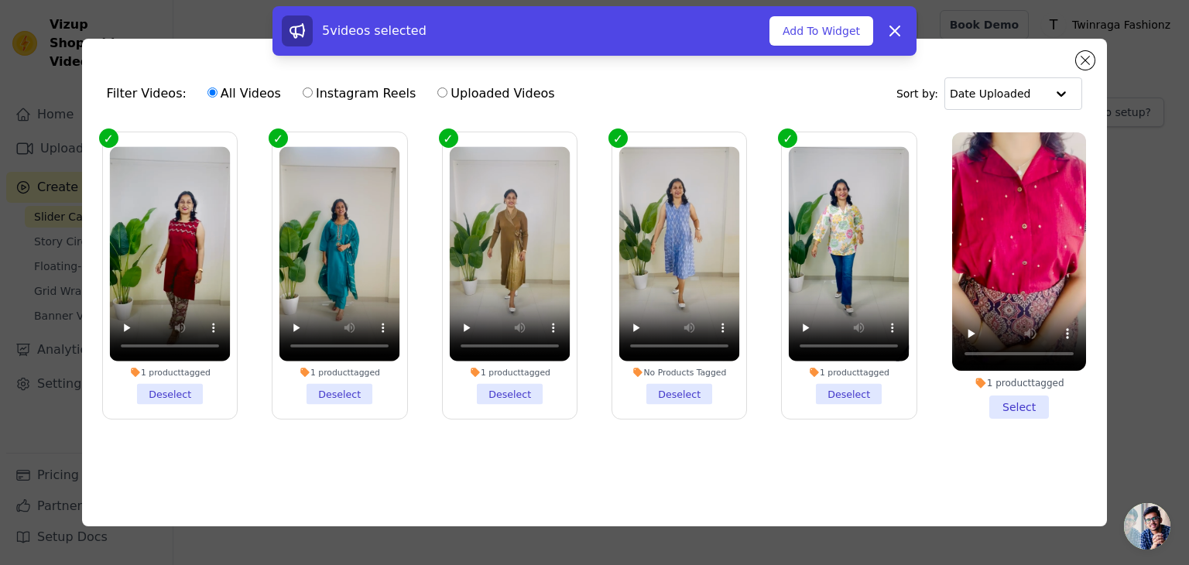
click at [1031, 403] on li "1 product tagged Select" at bounding box center [1019, 275] width 134 height 286
click at [0, 0] on input "1 product tagged Select" at bounding box center [0, 0] width 0 height 0
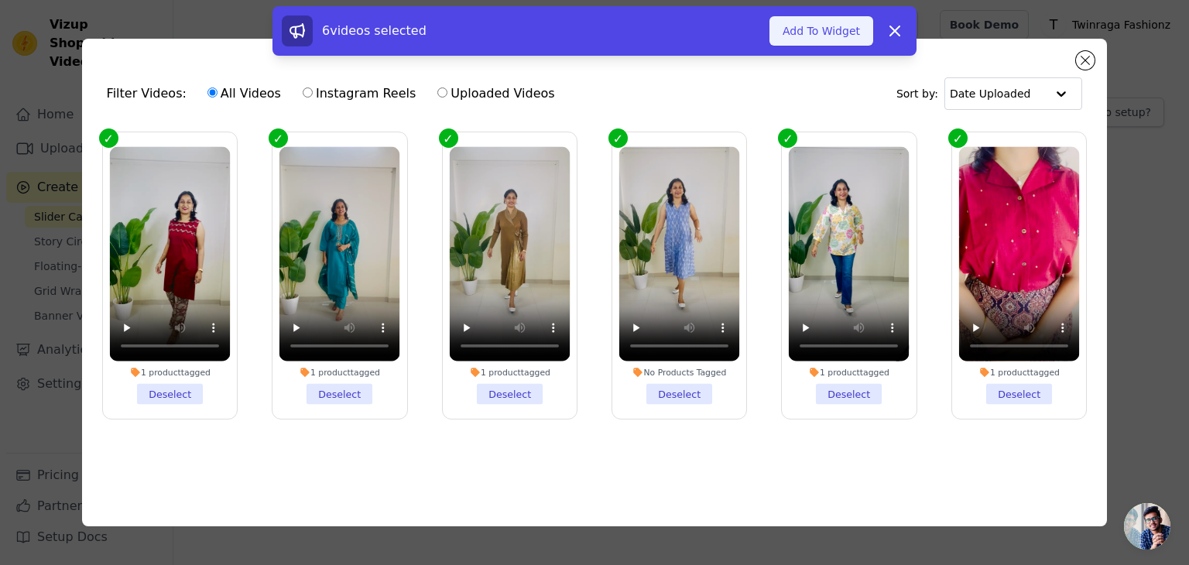
click at [817, 28] on button "Add To Widget" at bounding box center [821, 30] width 104 height 29
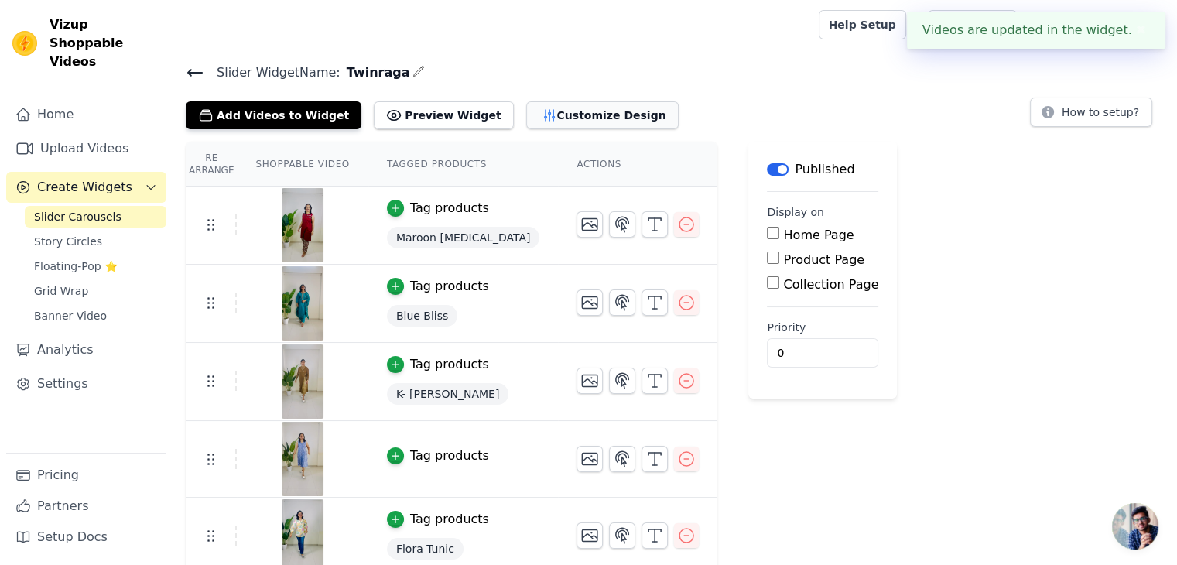
click at [545, 109] on button "Customize Design" at bounding box center [602, 115] width 153 height 28
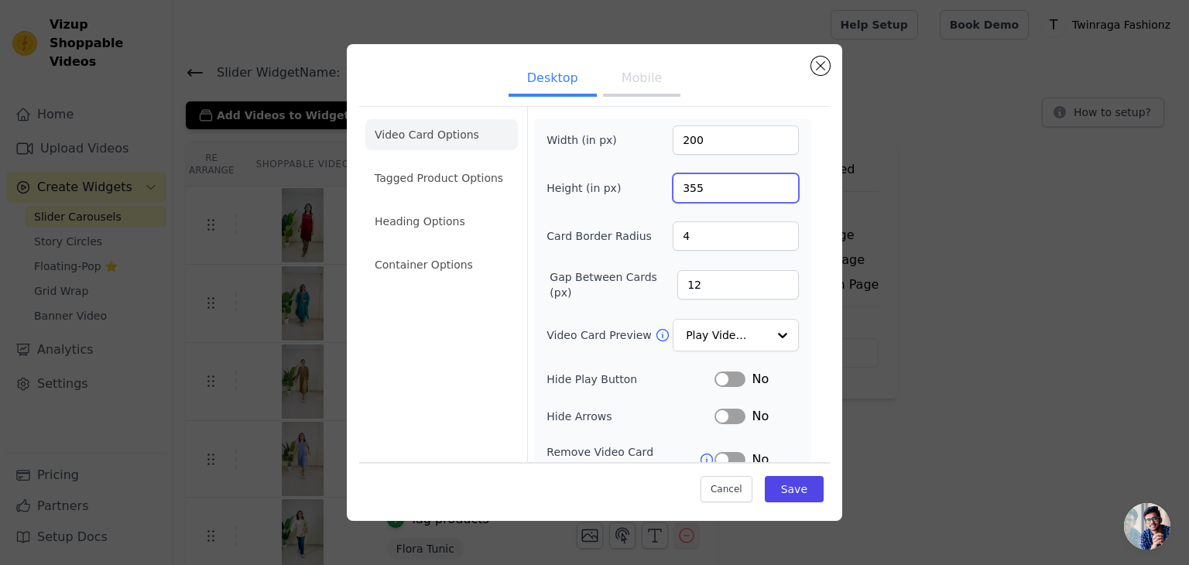
click at [720, 183] on input "355" at bounding box center [736, 187] width 126 height 29
drag, startPoint x: 720, startPoint y: 183, endPoint x: 602, endPoint y: 196, distance: 118.3
click at [602, 196] on div "Height (in px) 355" at bounding box center [673, 187] width 252 height 29
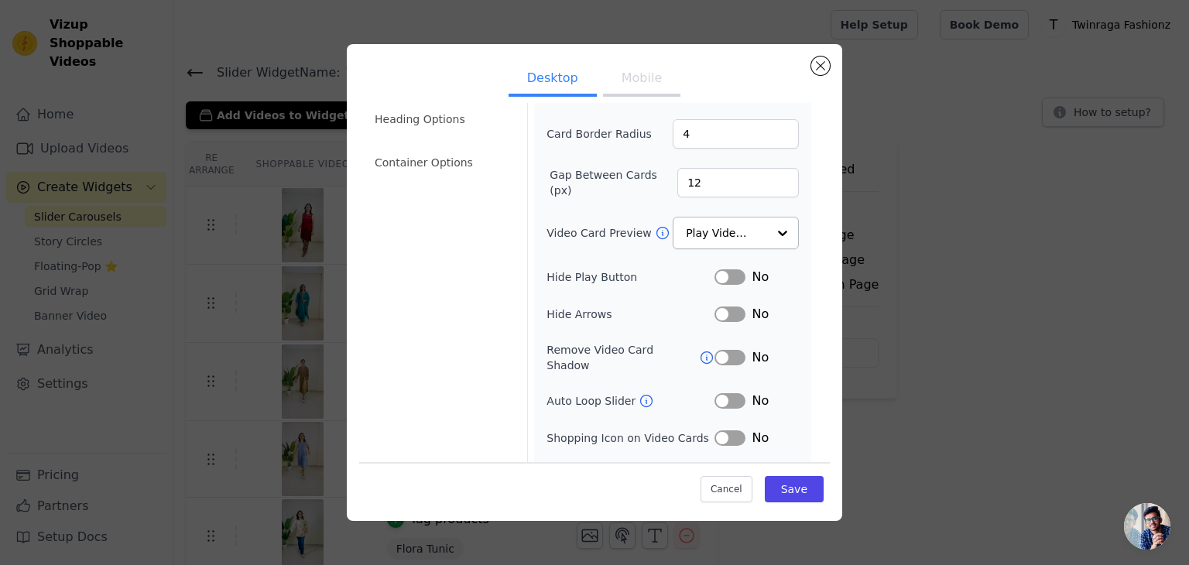
scroll to position [110, 0]
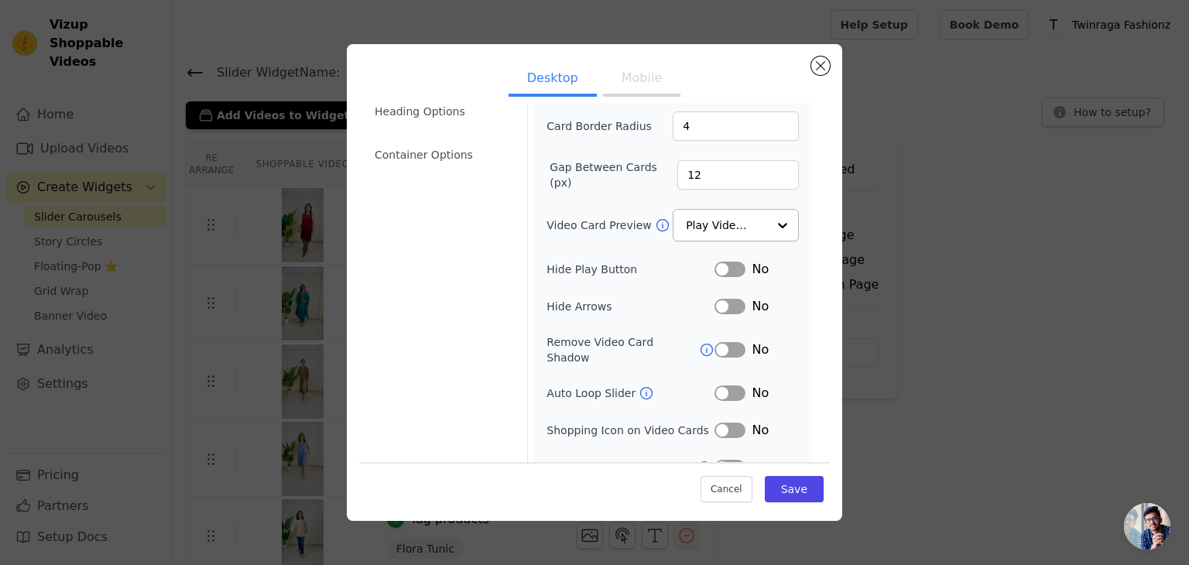
type input "200"
click at [732, 218] on input "Video Card Preview" at bounding box center [727, 226] width 80 height 31
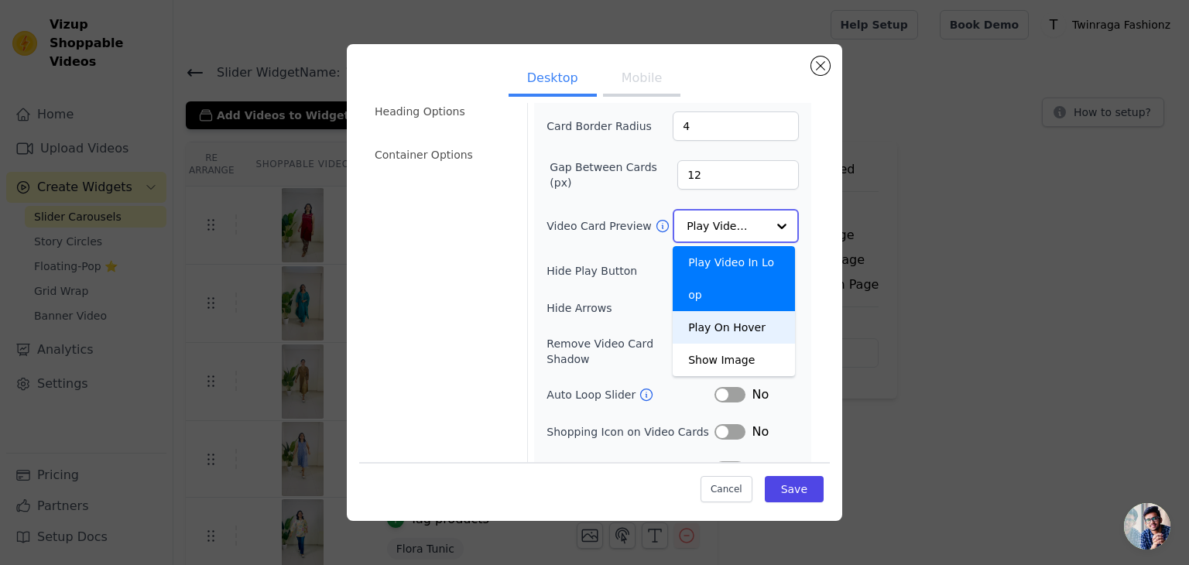
click at [719, 311] on div "Play On Hover" at bounding box center [734, 327] width 122 height 33
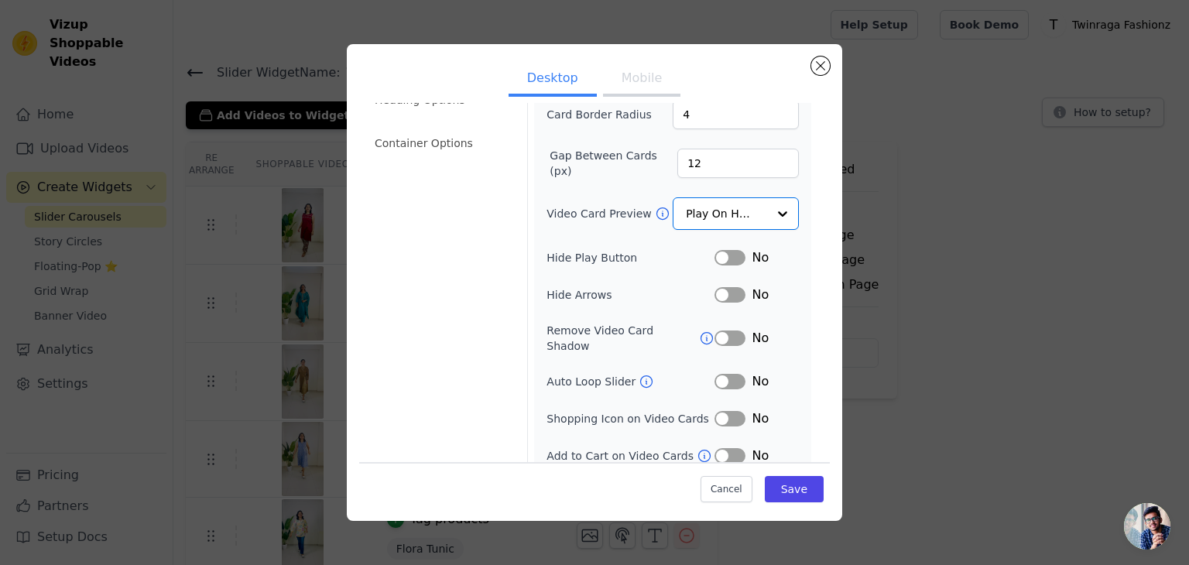
scroll to position [121, 0]
click at [721, 375] on button "Label" at bounding box center [730, 382] width 31 height 15
click at [722, 412] on button "Label" at bounding box center [730, 419] width 31 height 15
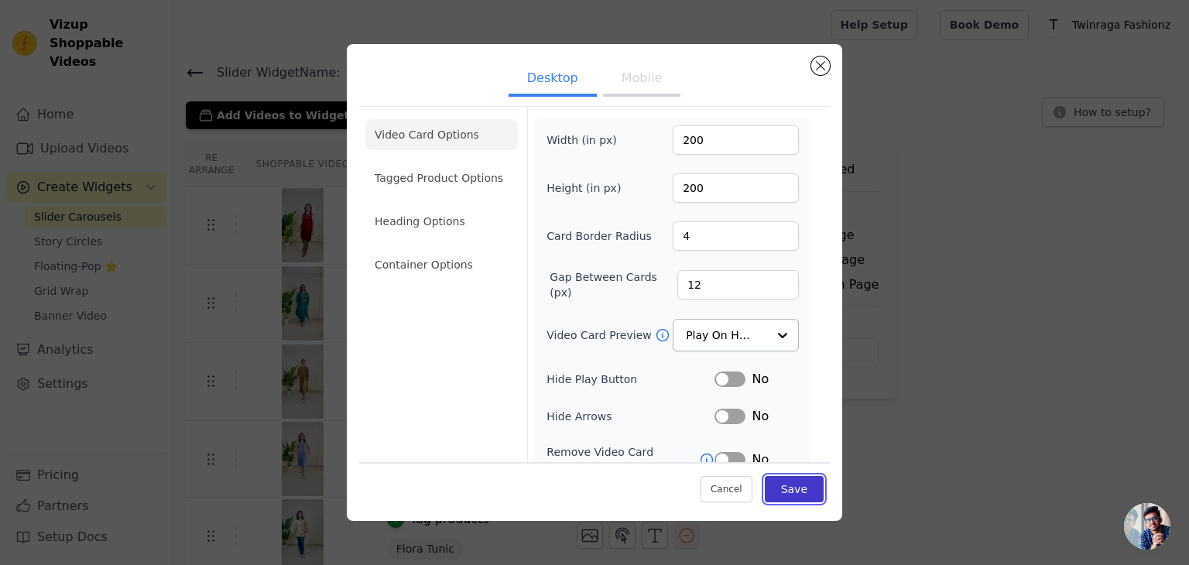
click at [771, 489] on button "Save" at bounding box center [794, 489] width 59 height 26
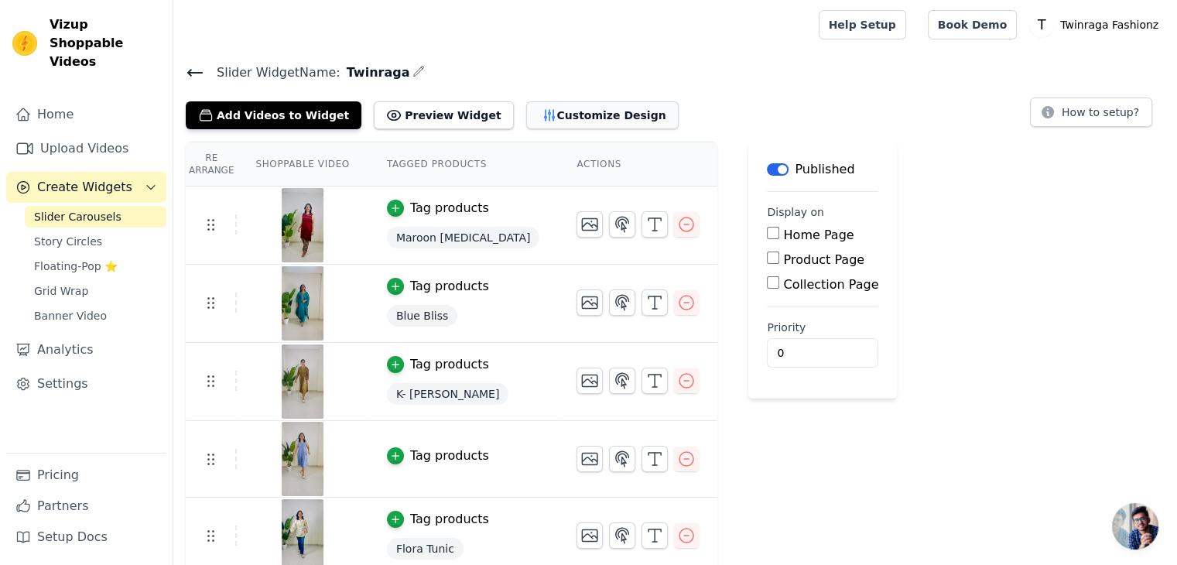
click at [555, 112] on button "Customize Design" at bounding box center [602, 115] width 153 height 28
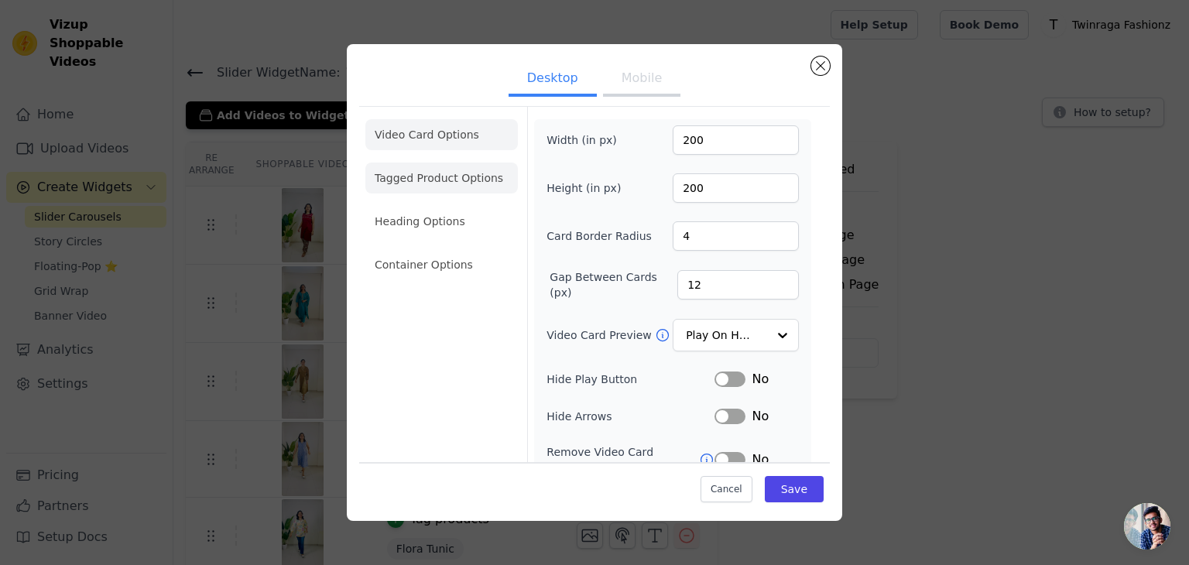
click at [419, 182] on li "Tagged Product Options" at bounding box center [441, 178] width 153 height 31
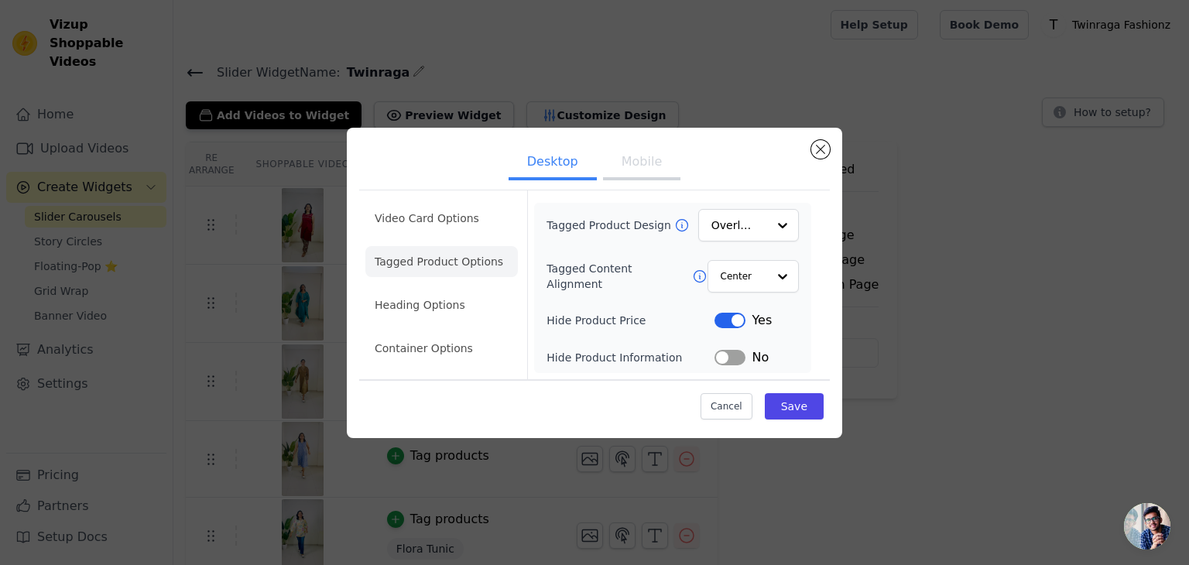
click at [632, 169] on button "Mobile" at bounding box center [641, 163] width 77 height 34
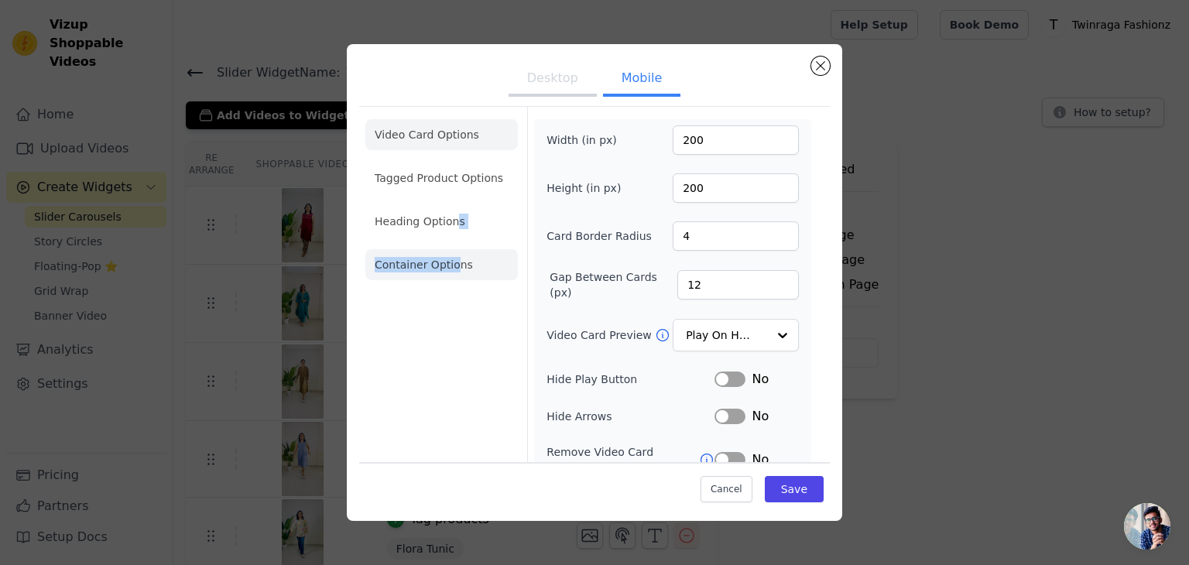
drag, startPoint x: 454, startPoint y: 237, endPoint x: 455, endPoint y: 273, distance: 36.4
click at [455, 273] on ul "Video Card Options Tagged Product Options Heading Options Container Options" at bounding box center [441, 199] width 153 height 173
click at [455, 273] on li "Container Options" at bounding box center [441, 264] width 153 height 31
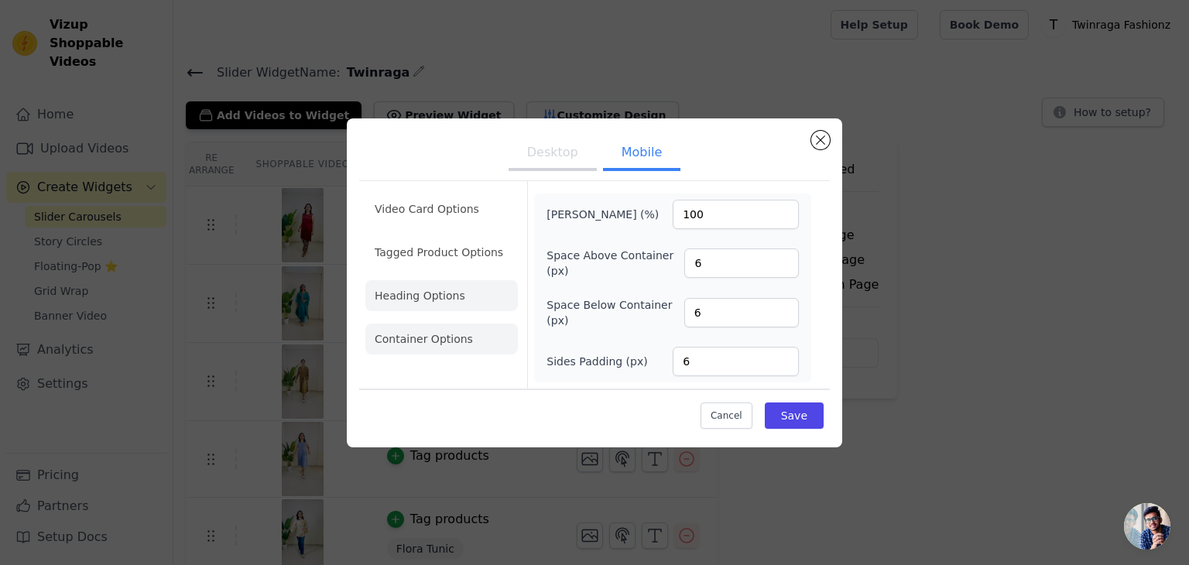
click at [458, 300] on li "Heading Options" at bounding box center [441, 295] width 153 height 31
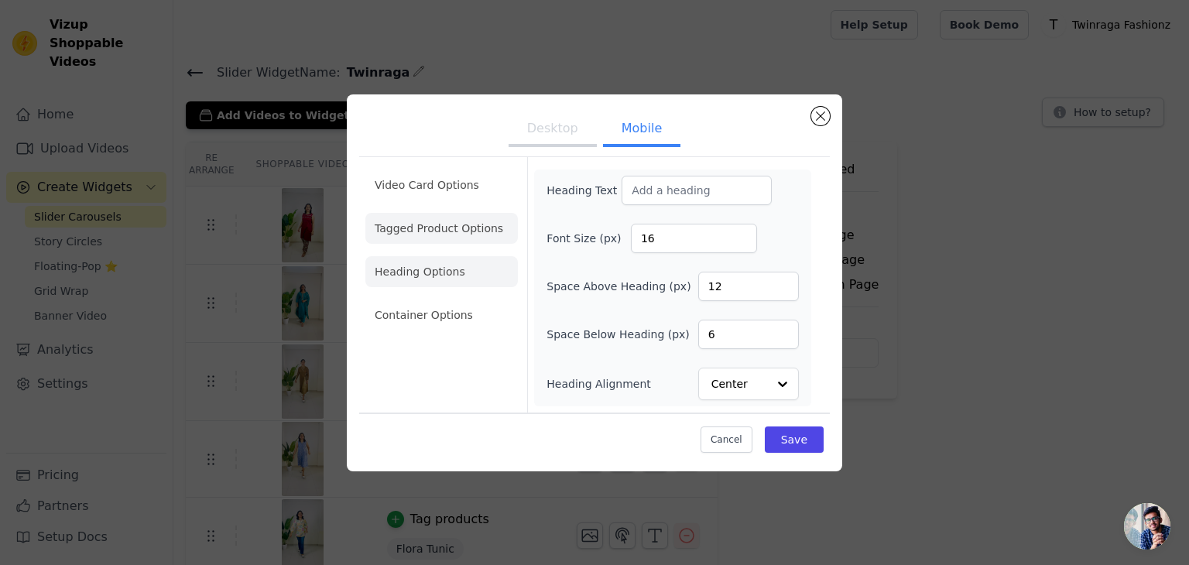
click at [464, 239] on li "Tagged Product Options" at bounding box center [441, 228] width 153 height 31
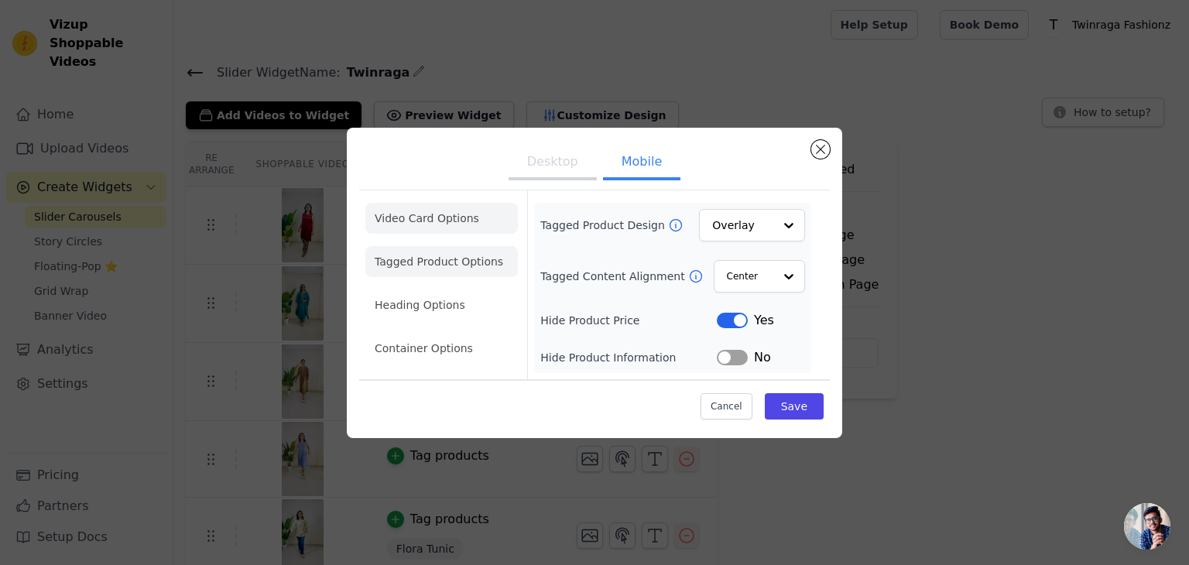
click at [464, 211] on li "Video Card Options" at bounding box center [441, 218] width 153 height 31
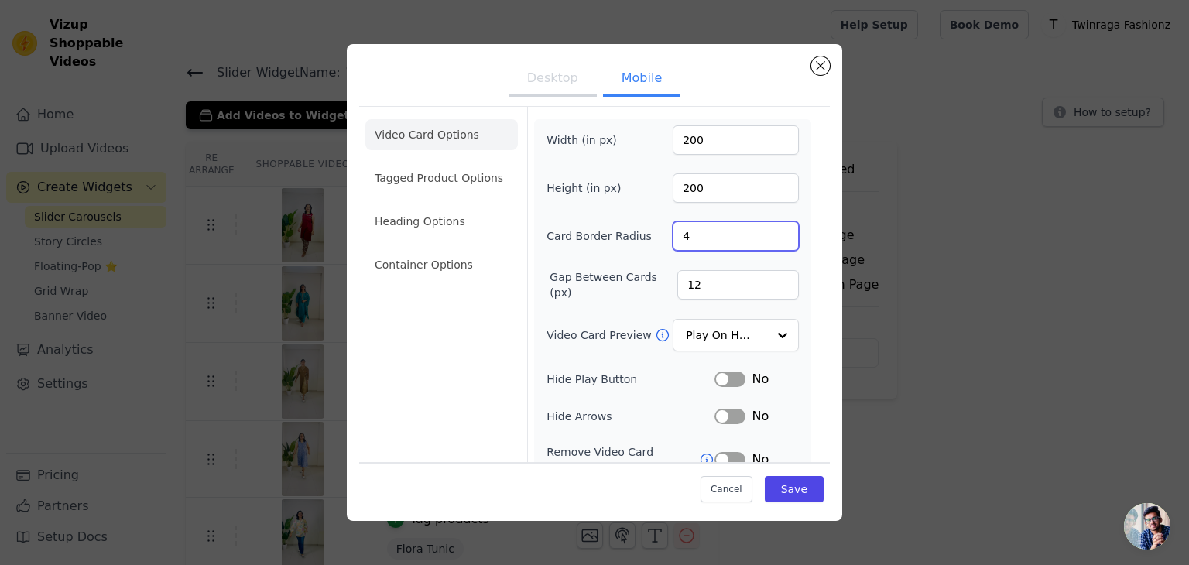
drag, startPoint x: 687, startPoint y: 245, endPoint x: 635, endPoint y: 246, distance: 52.6
click at [635, 246] on div "Card Border Radius 4" at bounding box center [673, 235] width 252 height 29
type input "50"
click at [804, 480] on button "Save" at bounding box center [794, 489] width 59 height 26
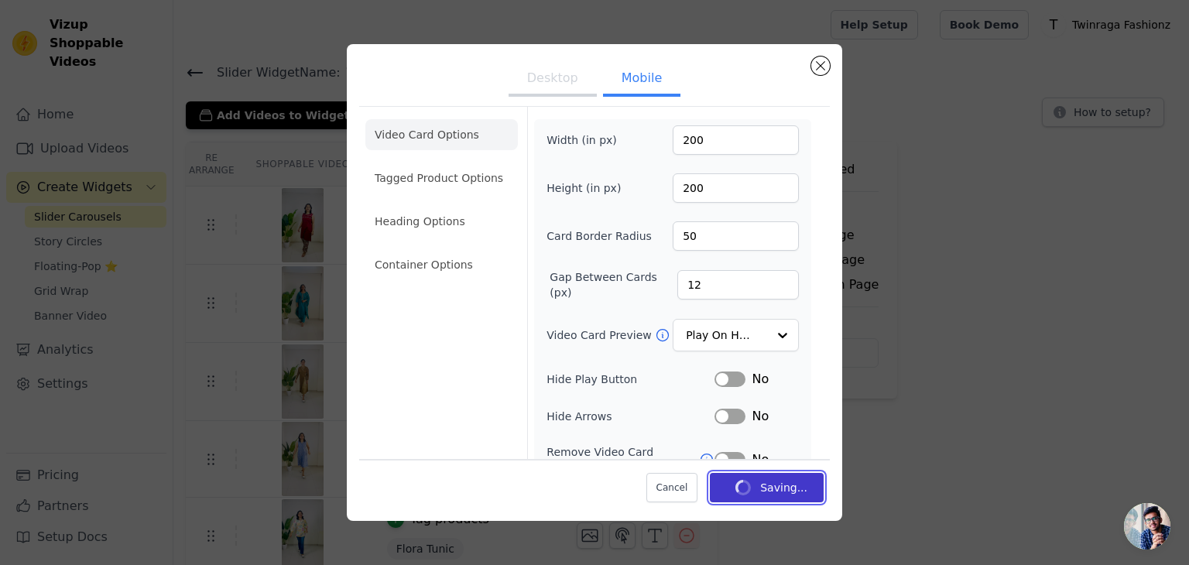
click at [804, 480] on button "Saving..." at bounding box center [767, 487] width 114 height 29
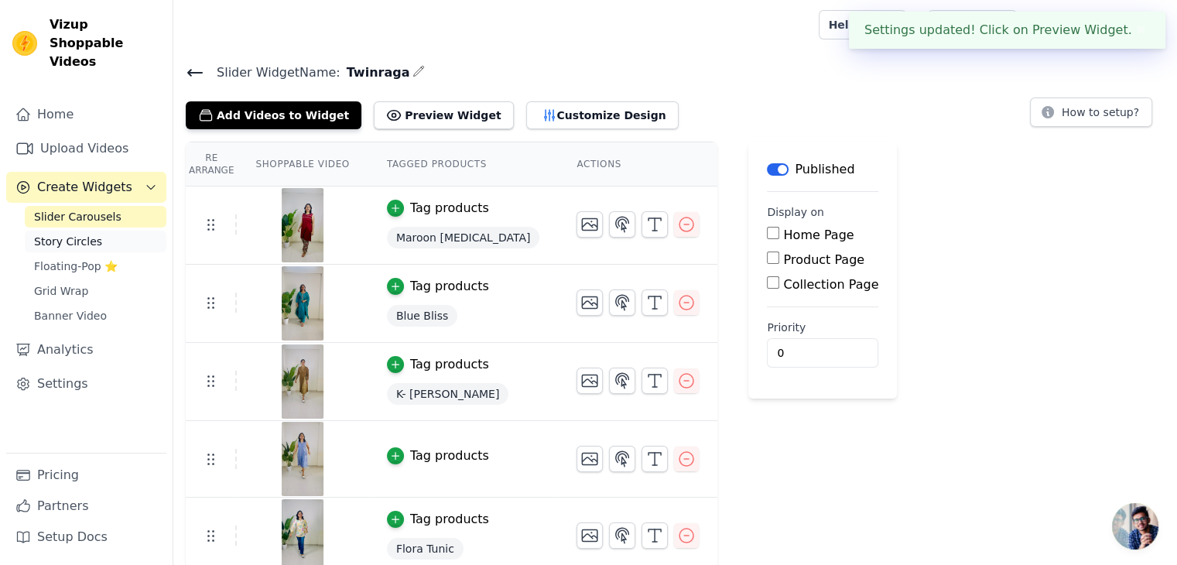
click at [53, 234] on span "Story Circles" at bounding box center [68, 241] width 68 height 15
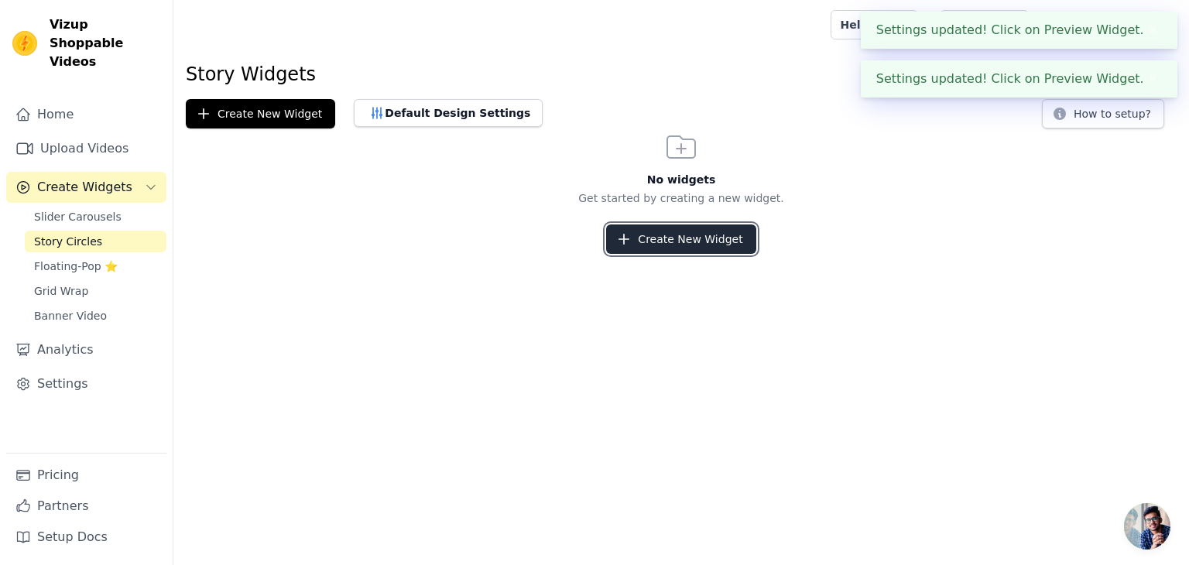
click at [663, 245] on button "Create New Widget" at bounding box center [680, 238] width 149 height 29
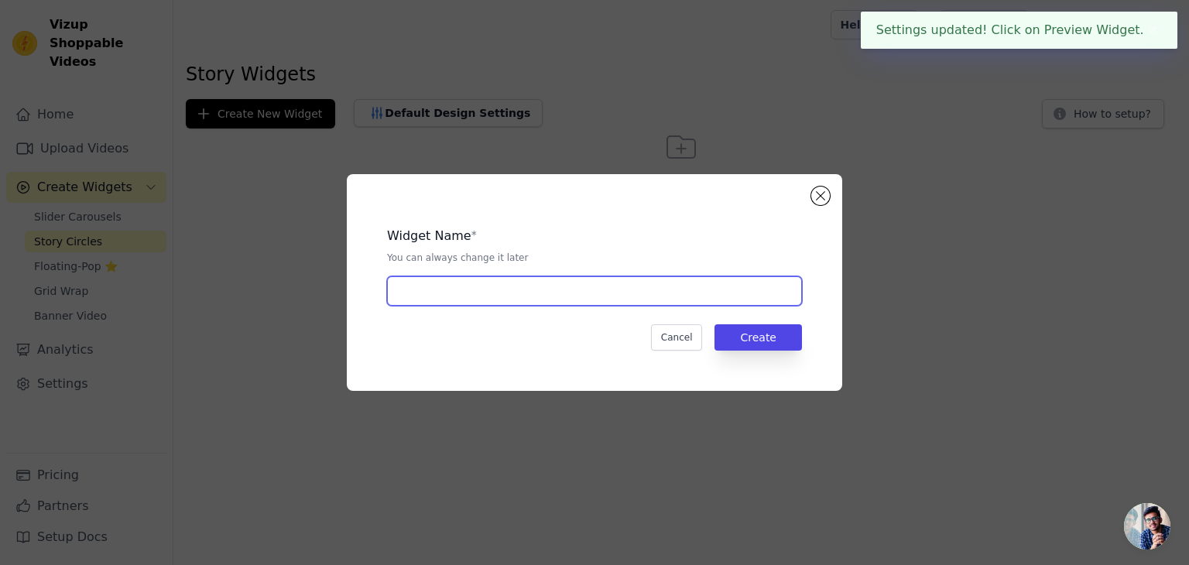
click at [542, 287] on input "text" at bounding box center [594, 290] width 415 height 29
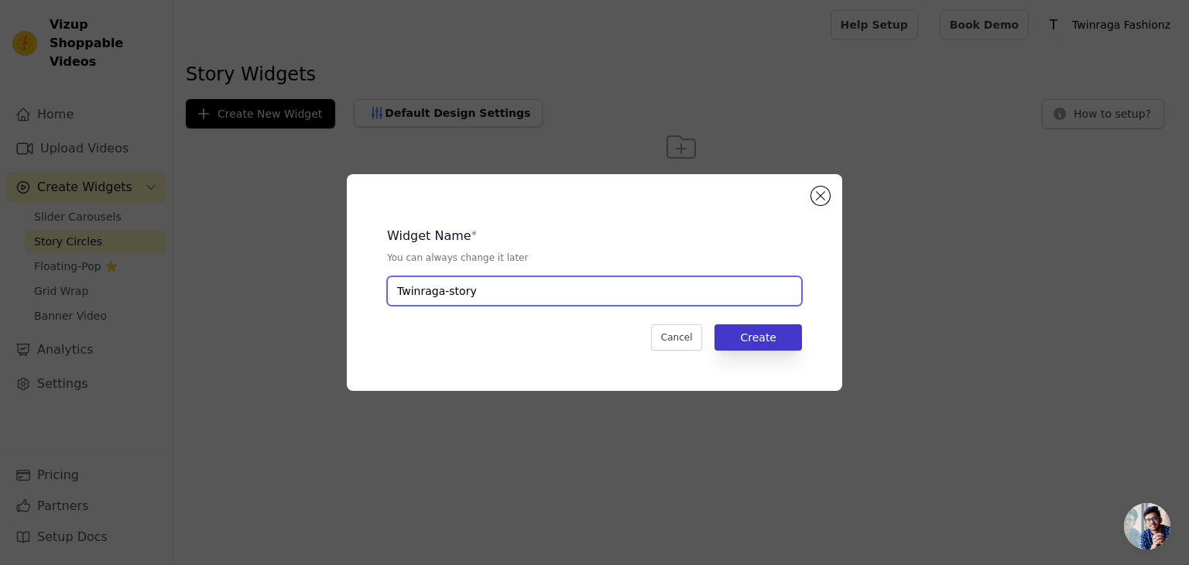
type input "Twinraga-story"
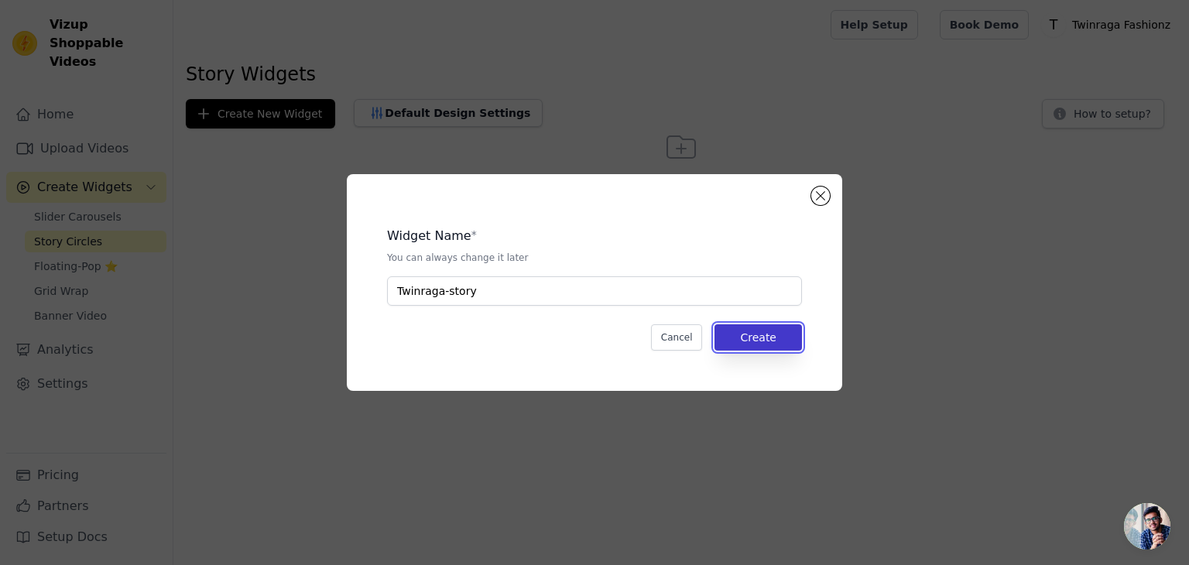
click at [760, 327] on button "Create" at bounding box center [758, 337] width 87 height 26
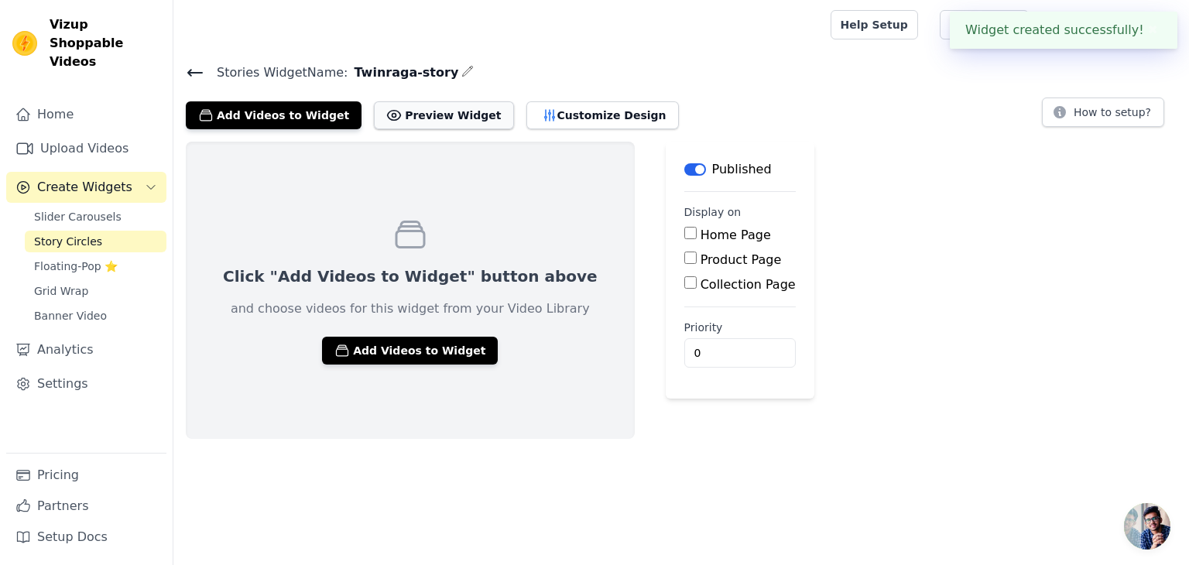
click at [433, 112] on button "Preview Widget" at bounding box center [443, 115] width 139 height 28
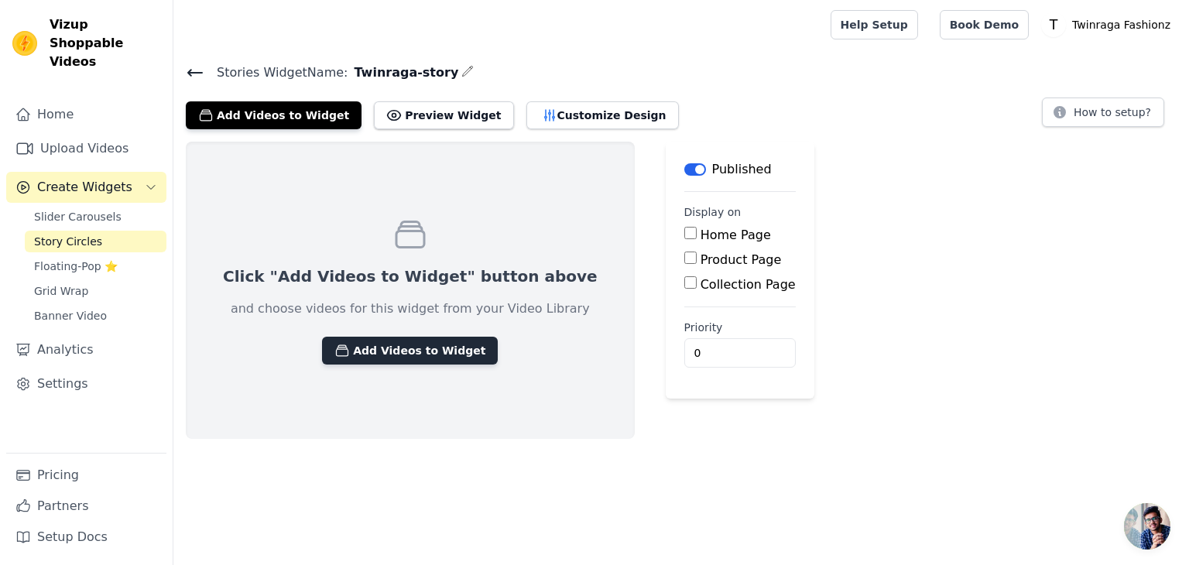
click at [387, 354] on button "Add Videos to Widget" at bounding box center [410, 351] width 176 height 28
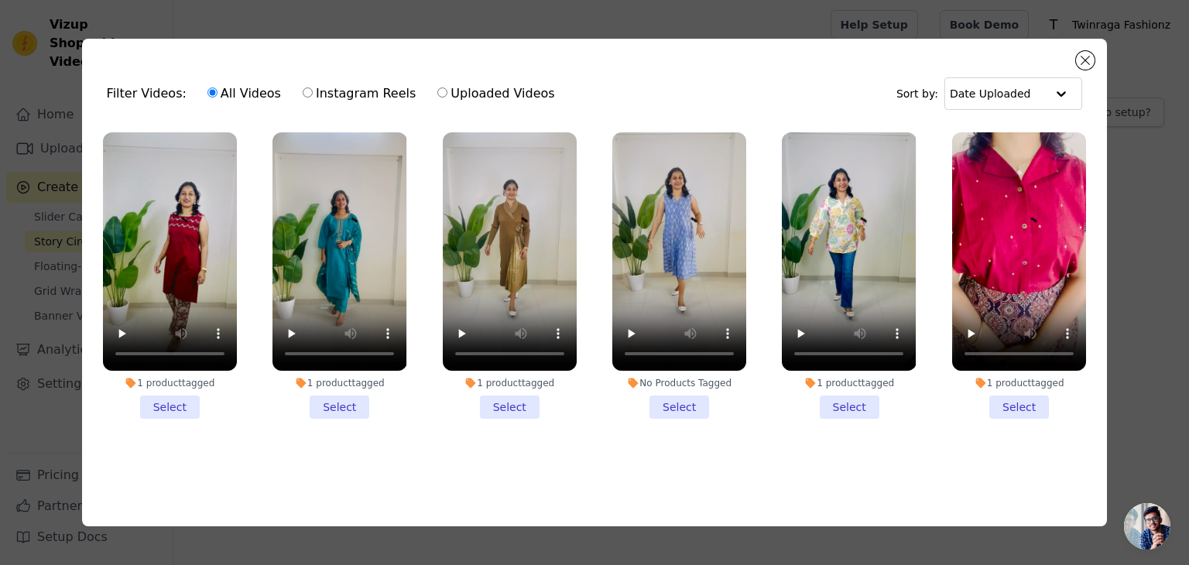
click at [173, 404] on li "1 product tagged Select" at bounding box center [170, 275] width 134 height 286
click at [0, 0] on input "1 product tagged Select" at bounding box center [0, 0] width 0 height 0
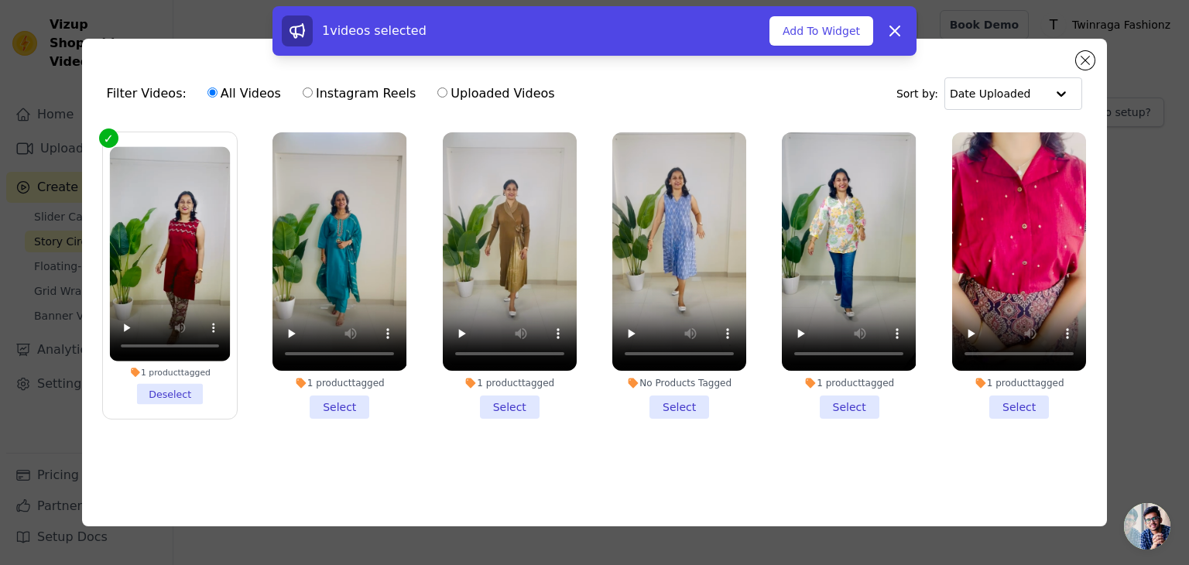
click at [352, 410] on li "1 product tagged Select" at bounding box center [339, 275] width 134 height 286
click at [0, 0] on input "1 product tagged Select" at bounding box center [0, 0] width 0 height 0
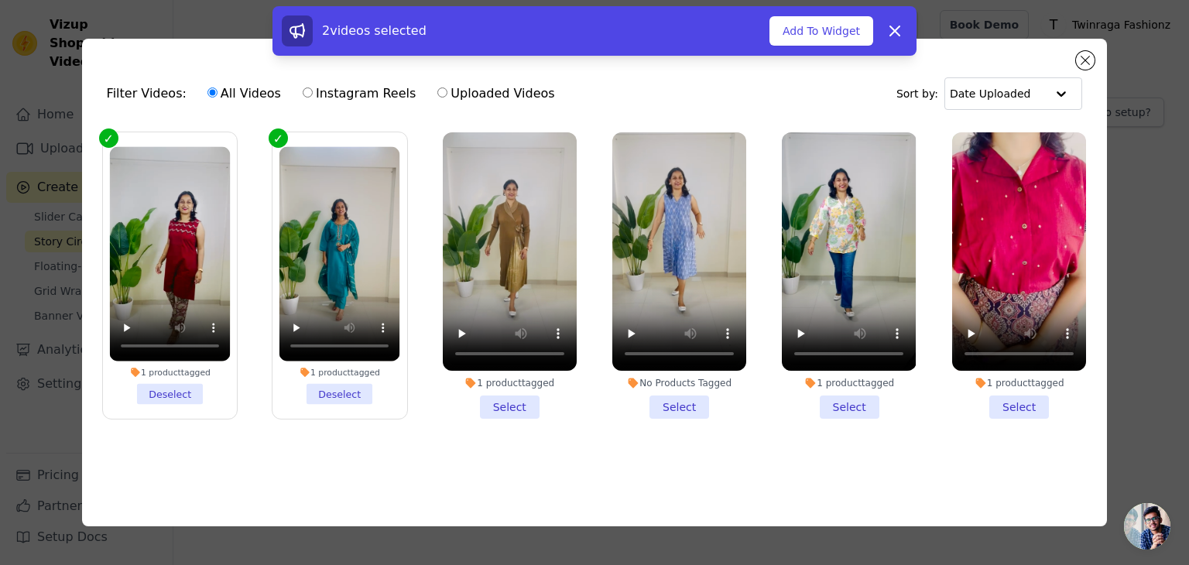
click at [496, 406] on li "1 product tagged Select" at bounding box center [510, 275] width 134 height 286
click at [0, 0] on input "1 product tagged Select" at bounding box center [0, 0] width 0 height 0
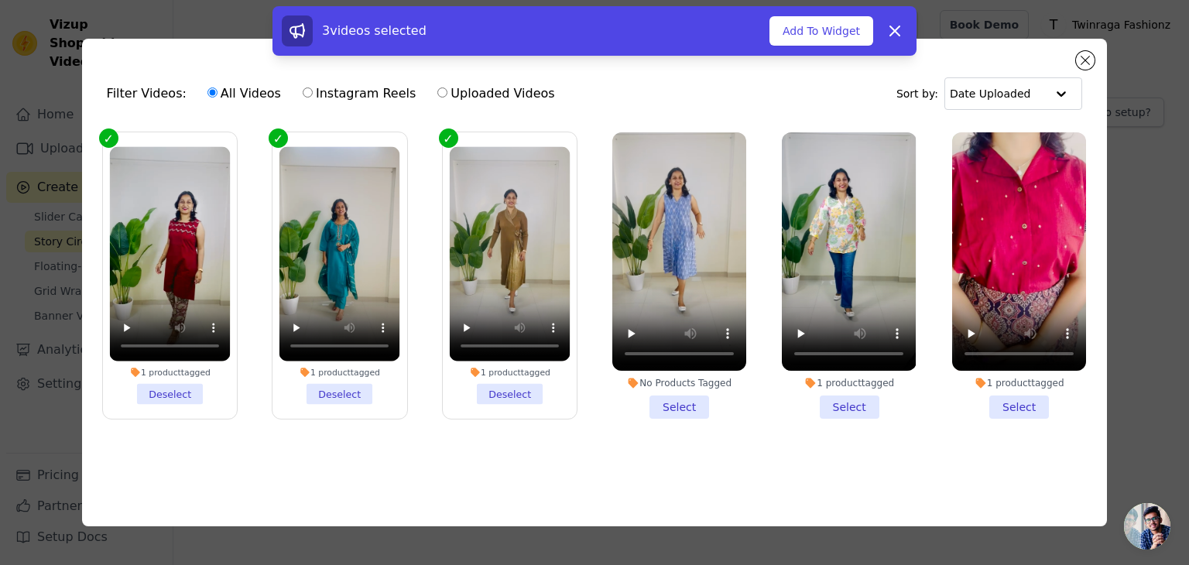
click at [693, 394] on li "No Products Tagged Select" at bounding box center [679, 275] width 134 height 286
click at [0, 0] on input "No Products Tagged Select" at bounding box center [0, 0] width 0 height 0
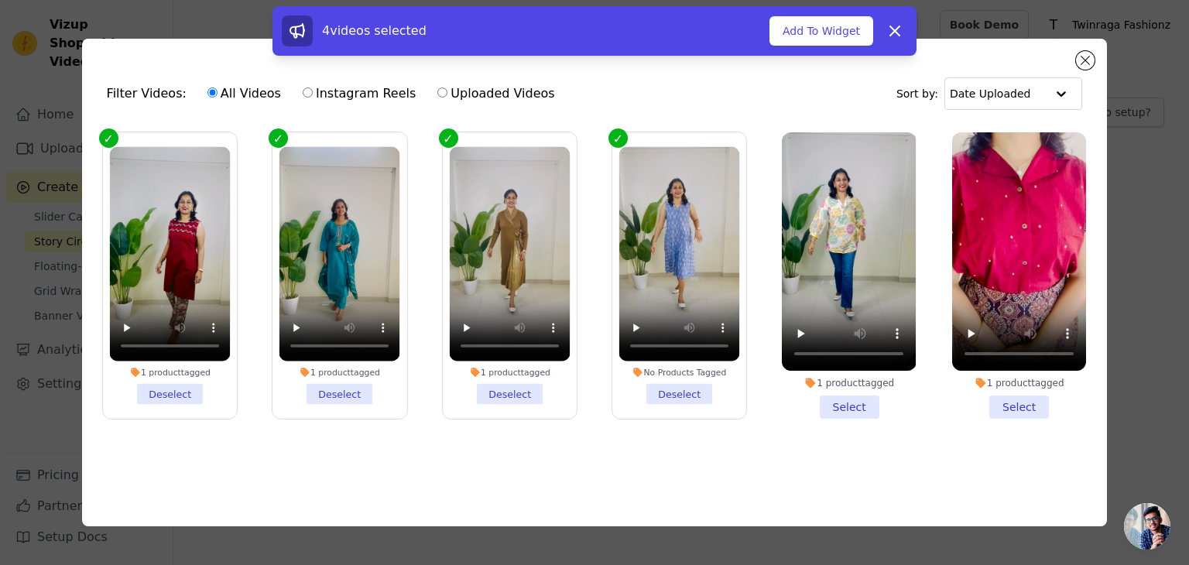
click at [847, 403] on li "1 product tagged Select" at bounding box center [849, 275] width 134 height 286
click at [0, 0] on input "1 product tagged Select" at bounding box center [0, 0] width 0 height 0
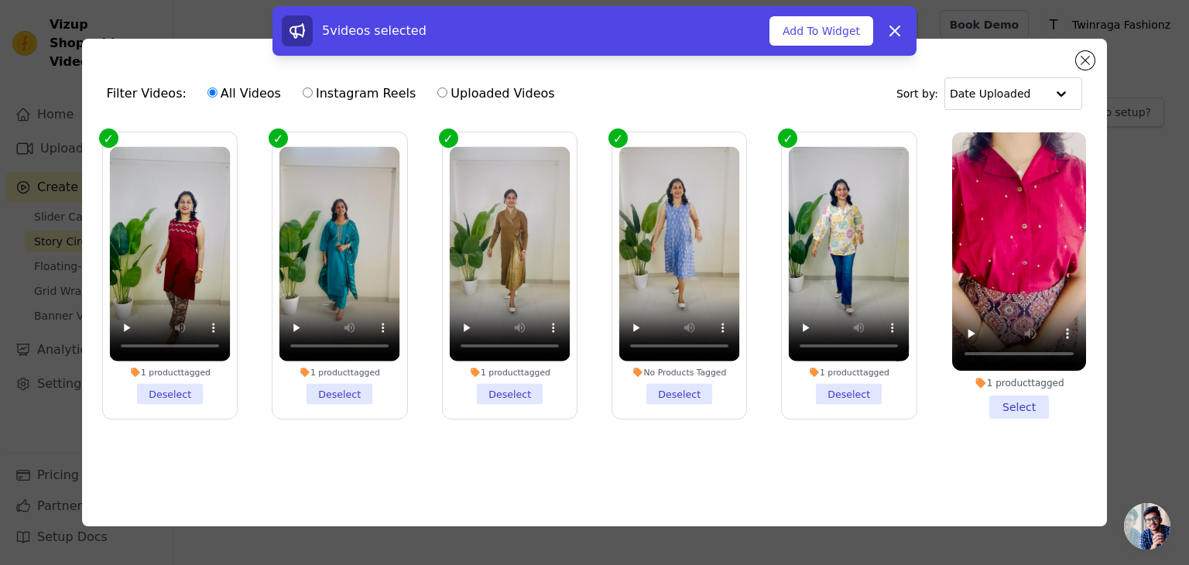
click at [1025, 404] on li "1 product tagged Select" at bounding box center [1019, 275] width 134 height 286
click at [0, 0] on input "1 product tagged Select" at bounding box center [0, 0] width 0 height 0
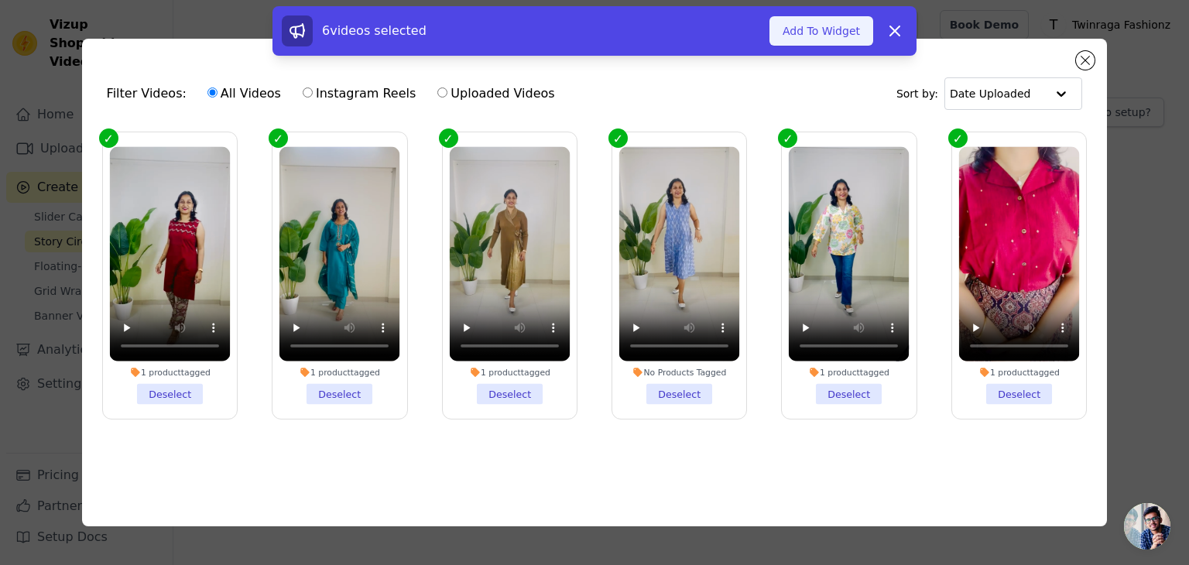
click at [839, 32] on button "Add To Widget" at bounding box center [821, 30] width 104 height 29
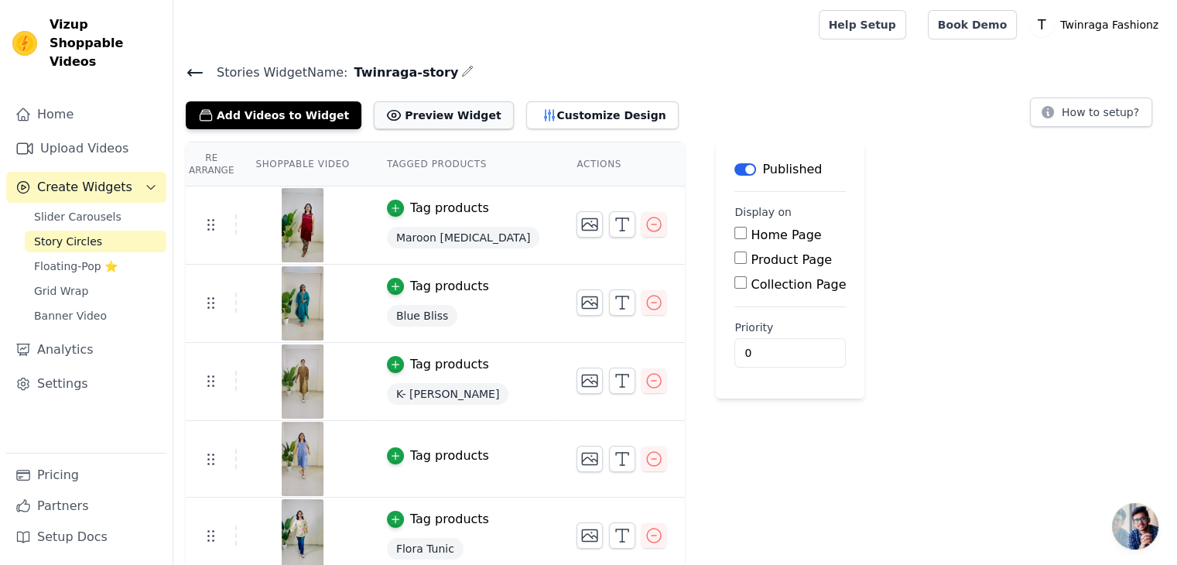
click at [410, 106] on button "Preview Widget" at bounding box center [443, 115] width 139 height 28
click at [548, 115] on button "Customize Design" at bounding box center [602, 115] width 153 height 28
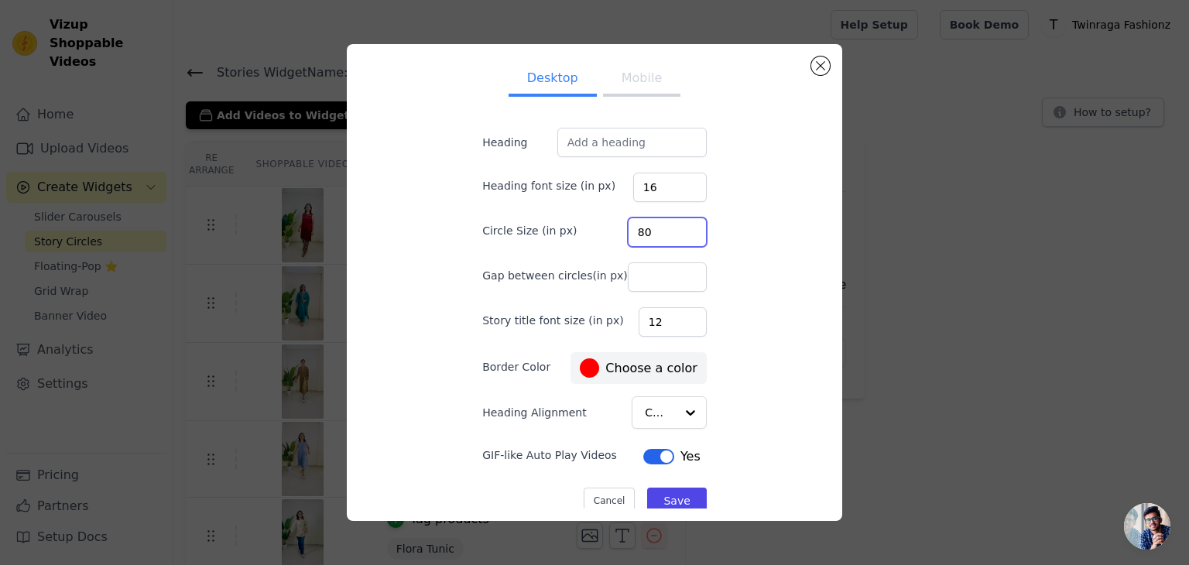
drag, startPoint x: 638, startPoint y: 228, endPoint x: 582, endPoint y: 224, distance: 55.9
click at [582, 224] on div "Circle Size (in px) 80" at bounding box center [594, 230] width 224 height 33
type input "120"
click at [624, 82] on button "Mobile" at bounding box center [641, 80] width 77 height 34
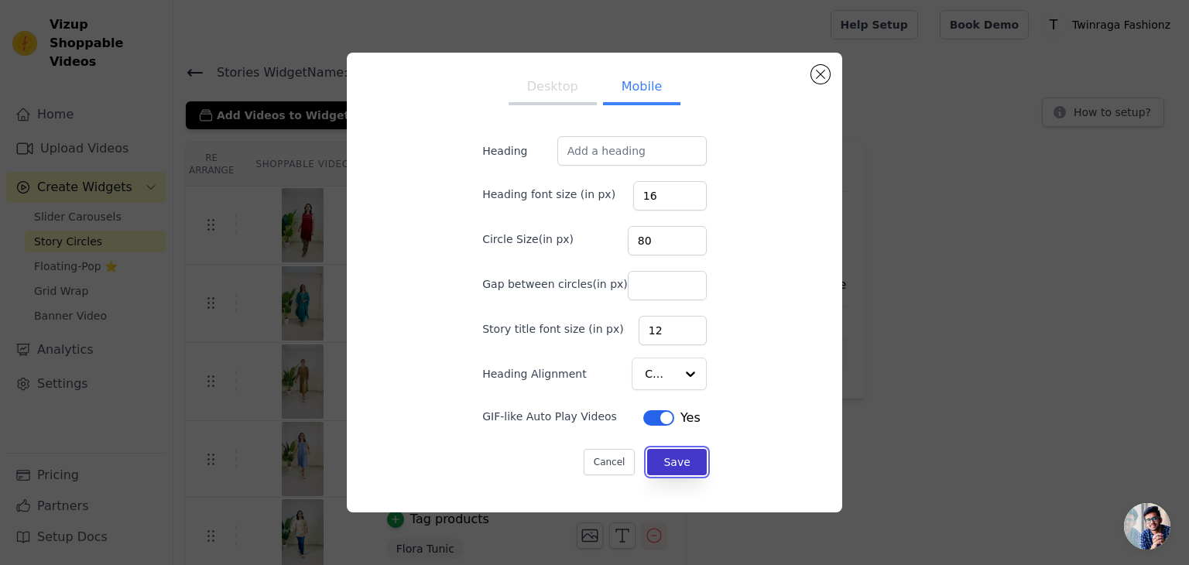
click at [660, 461] on button "Save" at bounding box center [676, 462] width 59 height 26
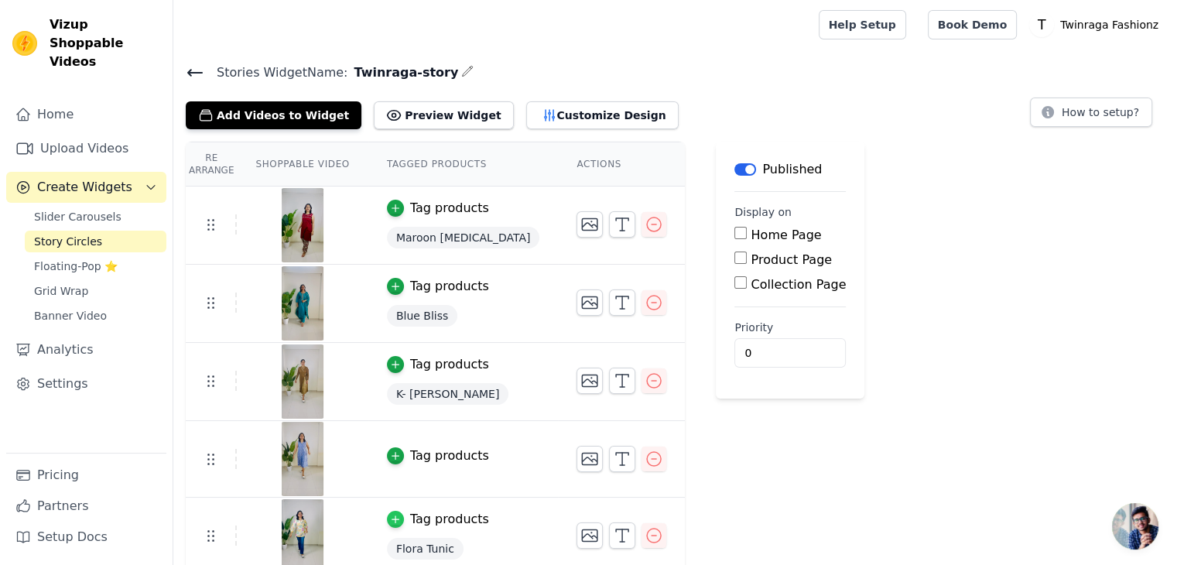
scroll to position [87, 0]
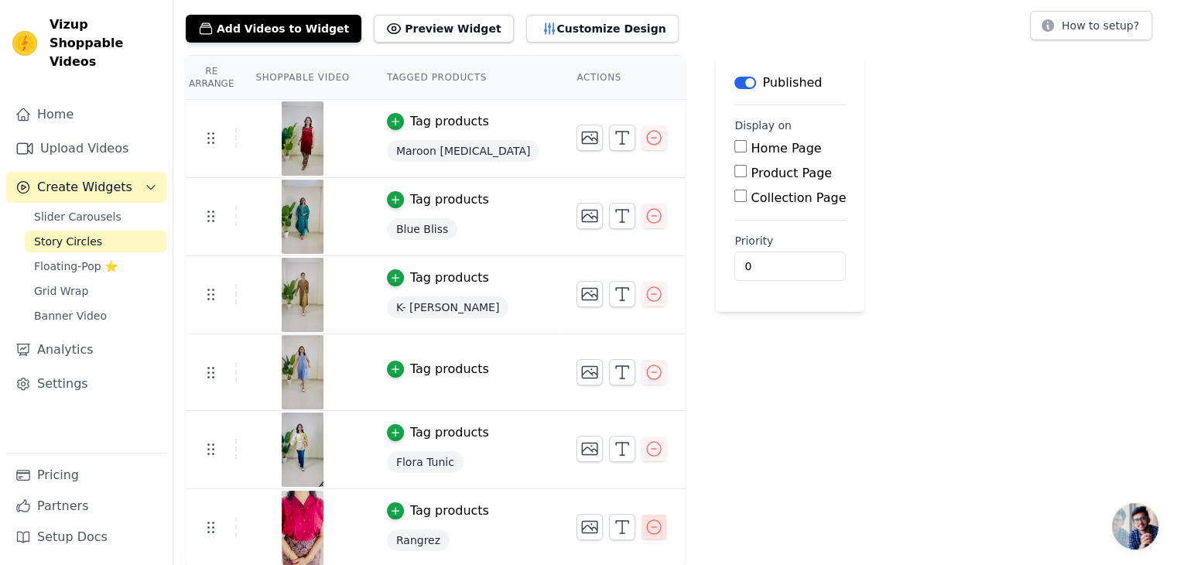
click at [645, 527] on icon "button" at bounding box center [654, 527] width 19 height 19
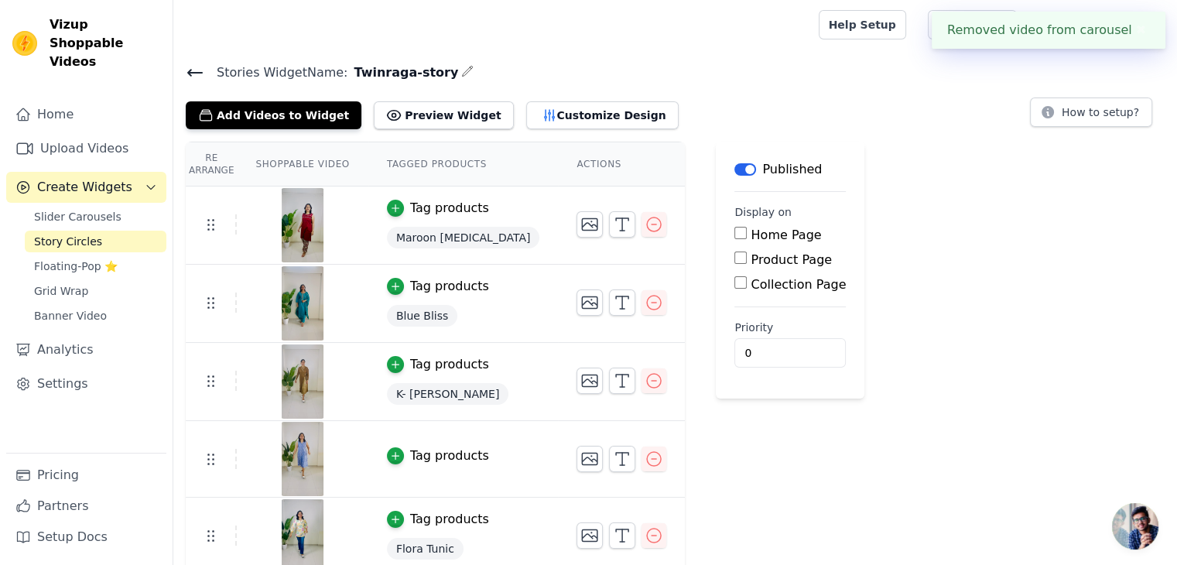
scroll to position [9, 0]
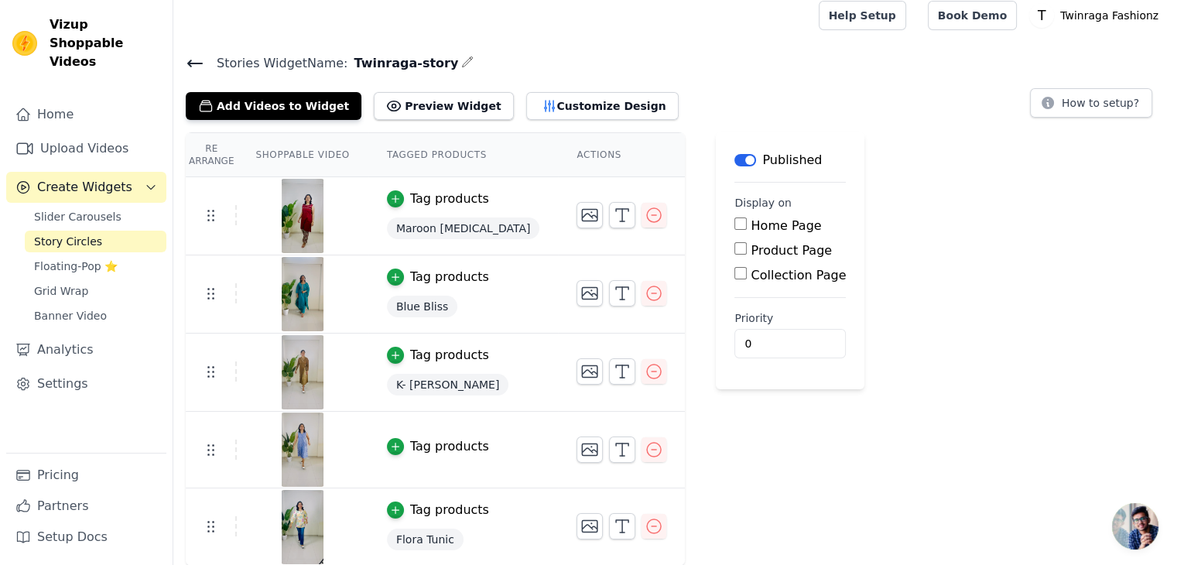
click at [108, 231] on link "Story Circles" at bounding box center [96, 242] width 142 height 22
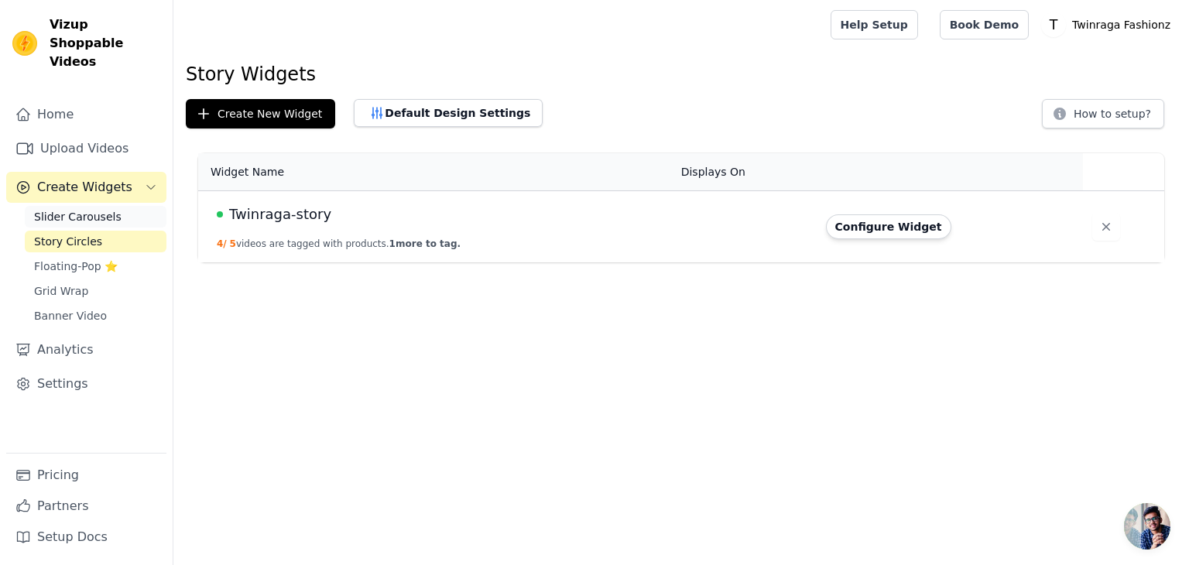
click at [109, 209] on span "Slider Carousels" at bounding box center [77, 216] width 87 height 15
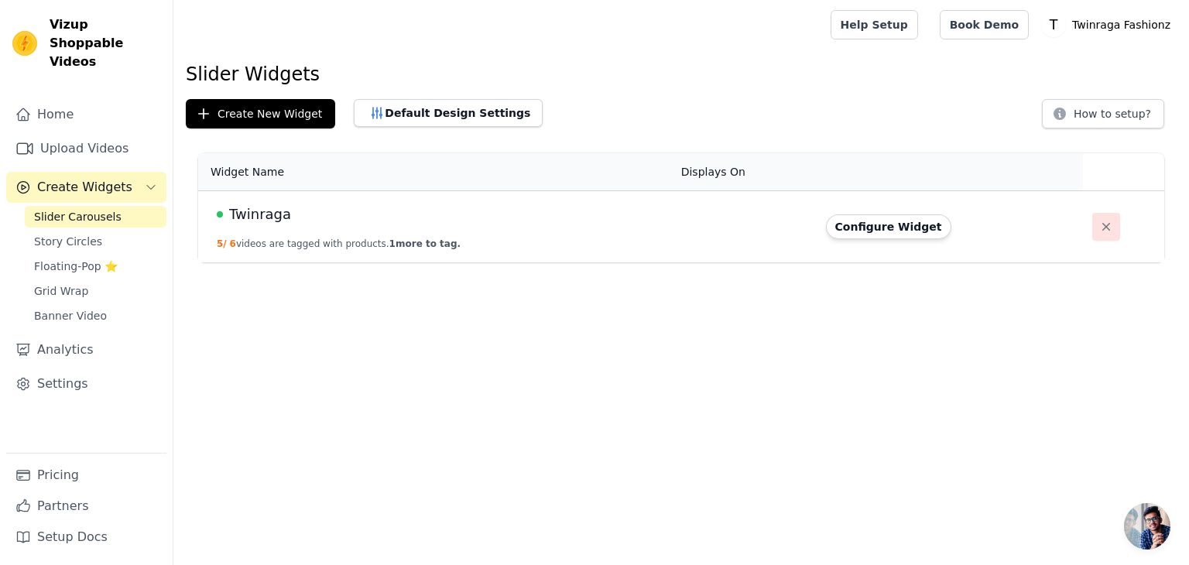
click at [1098, 231] on icon "button" at bounding box center [1105, 226] width 15 height 15
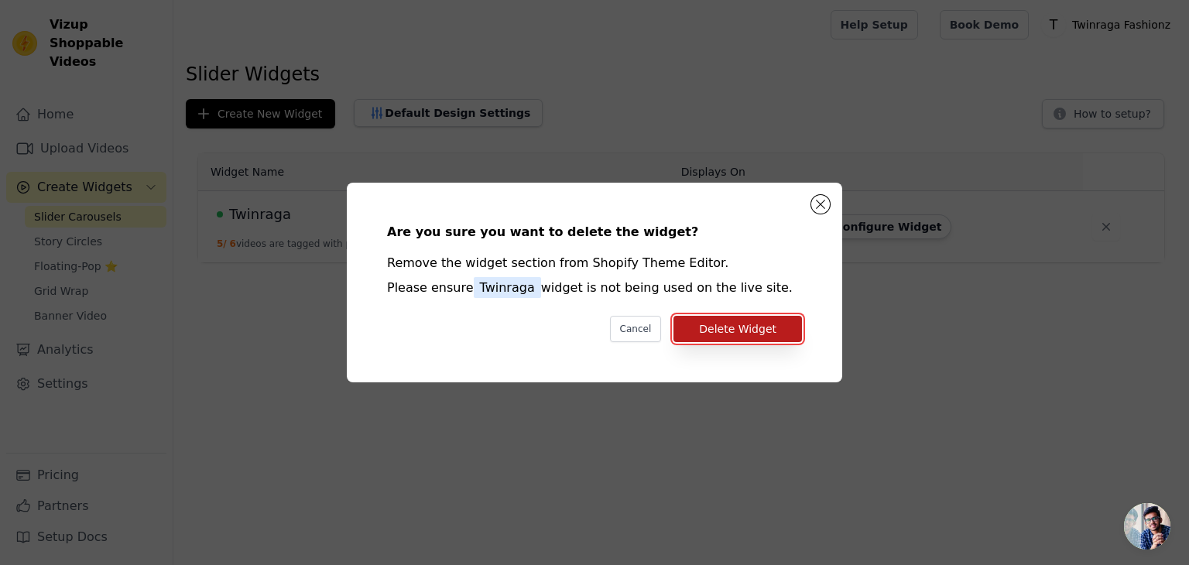
click at [764, 331] on button "Delete Widget" at bounding box center [737, 329] width 129 height 26
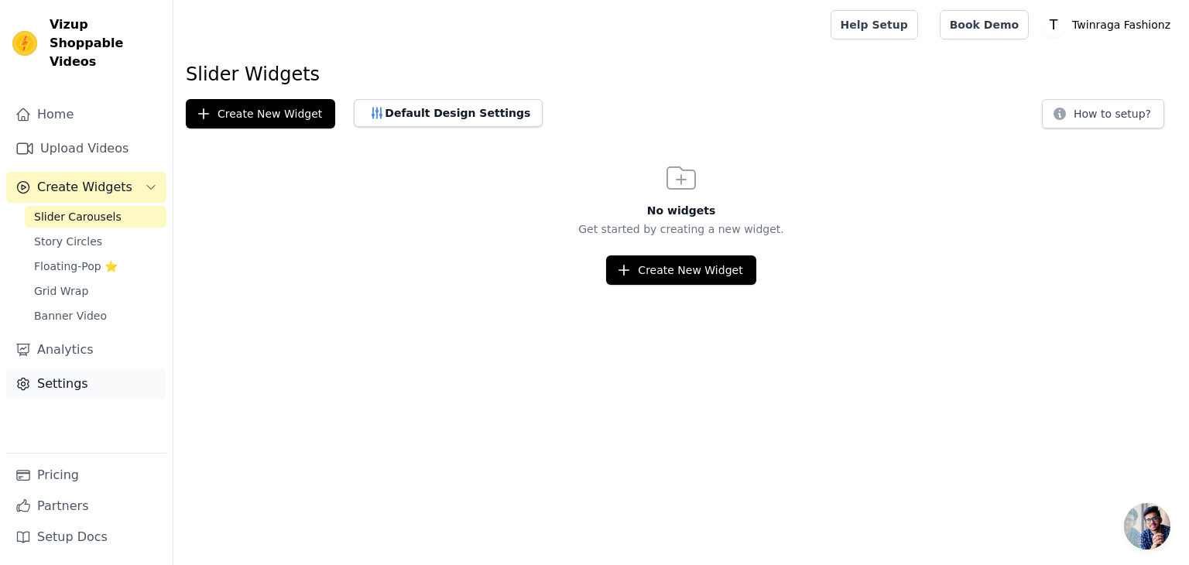
click at [87, 375] on link "Settings" at bounding box center [86, 383] width 160 height 31
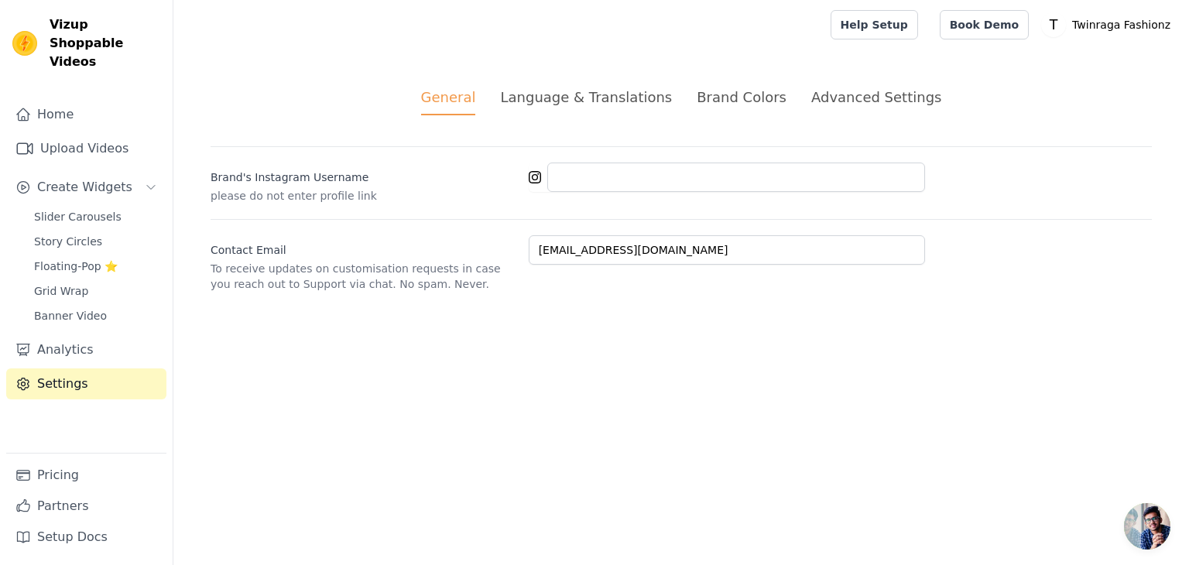
click at [632, 101] on div "Language & Translations" at bounding box center [586, 97] width 172 height 21
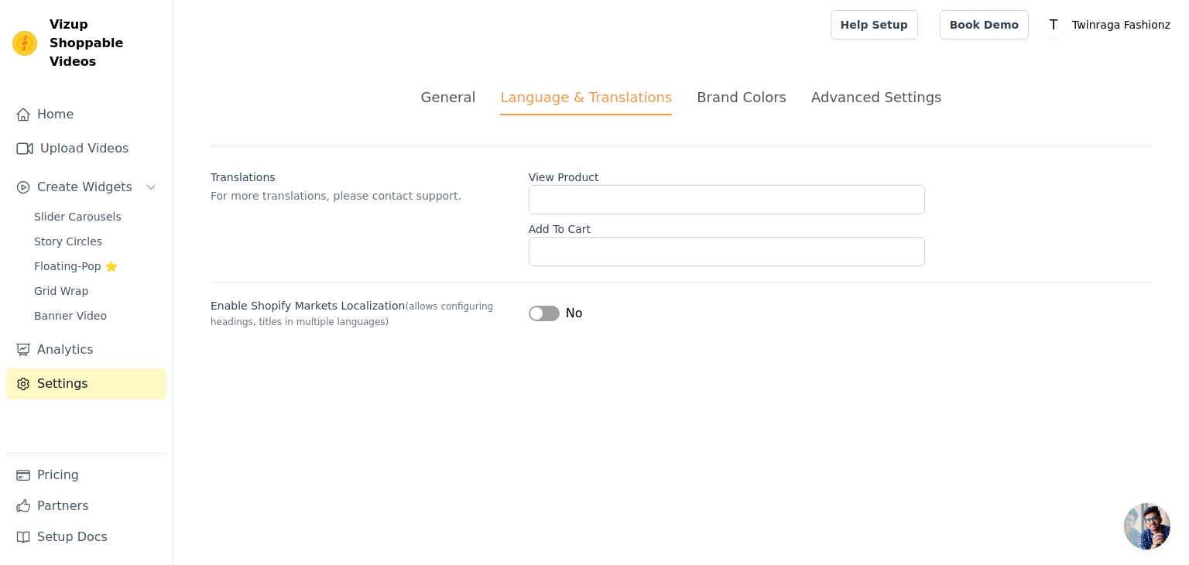
click at [859, 109] on li "Advanced Settings" at bounding box center [876, 101] width 130 height 29
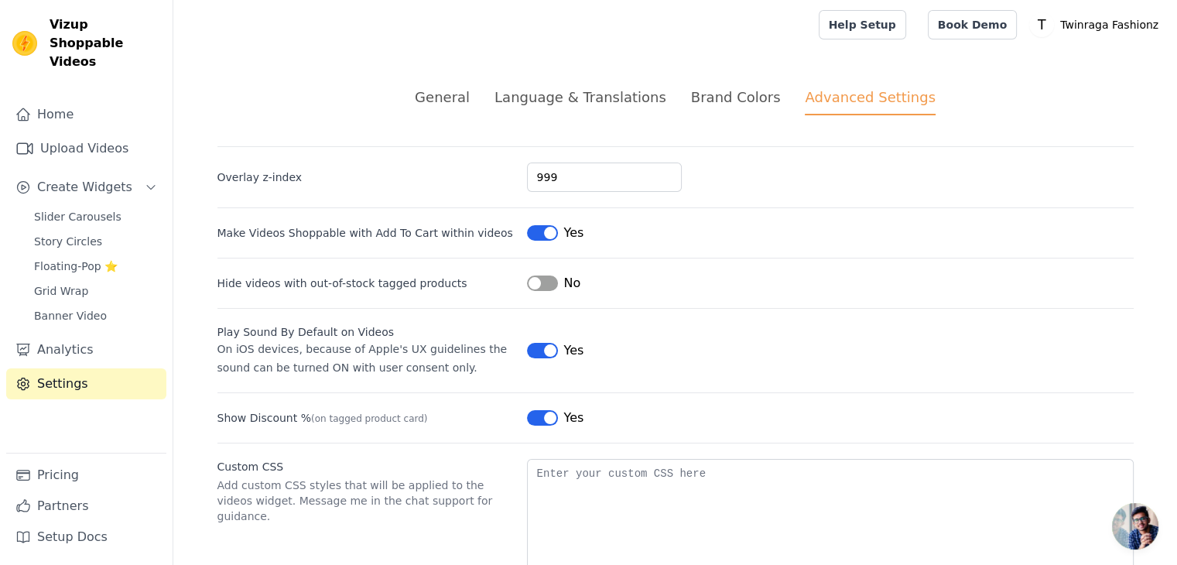
scroll to position [67, 0]
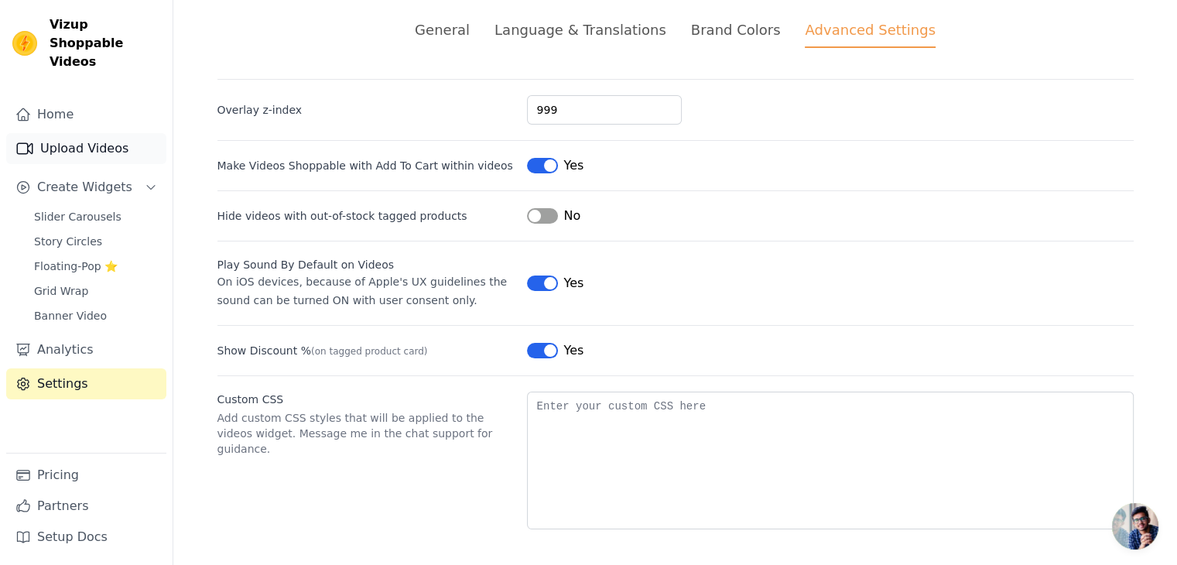
click at [45, 133] on link "Upload Videos" at bounding box center [86, 148] width 160 height 31
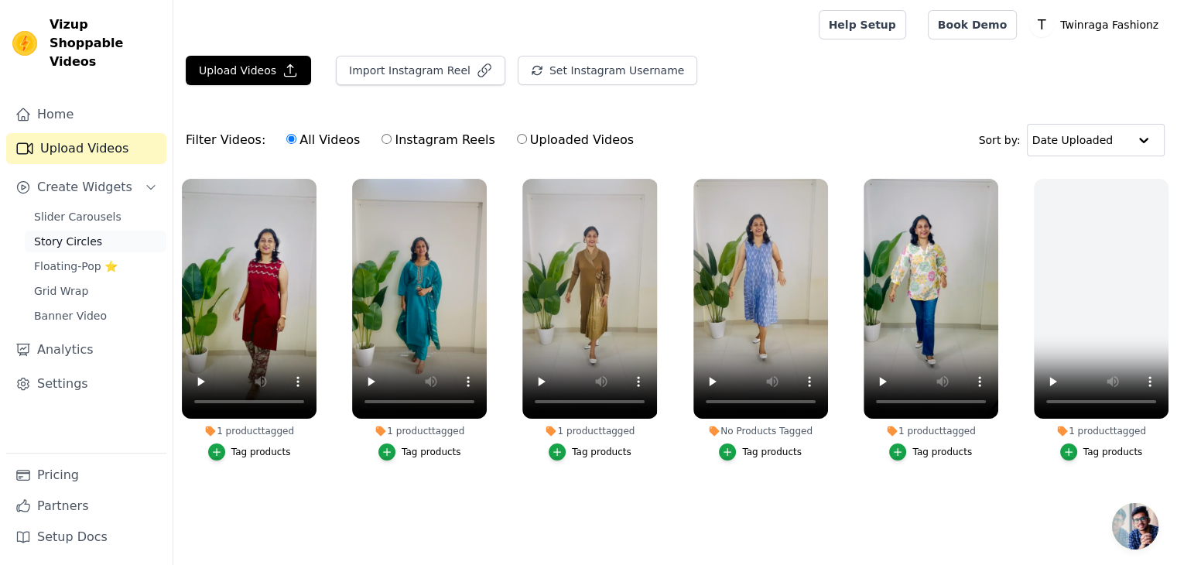
click at [90, 234] on span "Story Circles" at bounding box center [68, 241] width 68 height 15
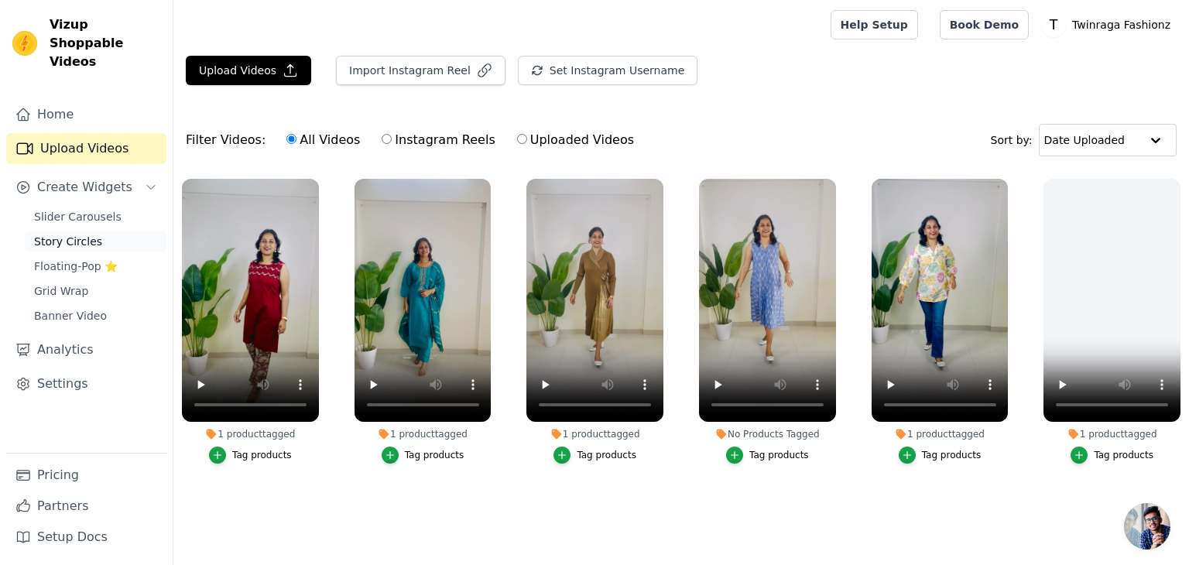
click at [90, 234] on span "Story Circles" at bounding box center [68, 241] width 68 height 15
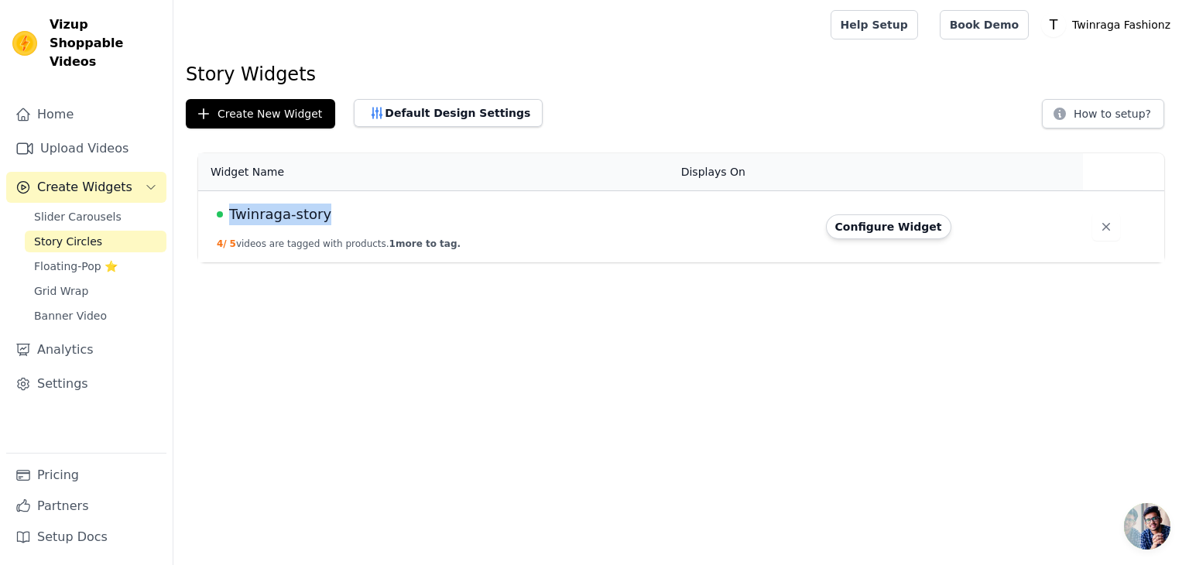
drag, startPoint x: 354, startPoint y: 224, endPoint x: 228, endPoint y: 214, distance: 125.8
click at [228, 214] on div "Twinraga-story" at bounding box center [440, 215] width 446 height 22
copy span "Twinraga-story"
click at [398, 242] on span "1 more to tag." at bounding box center [424, 243] width 71 height 11
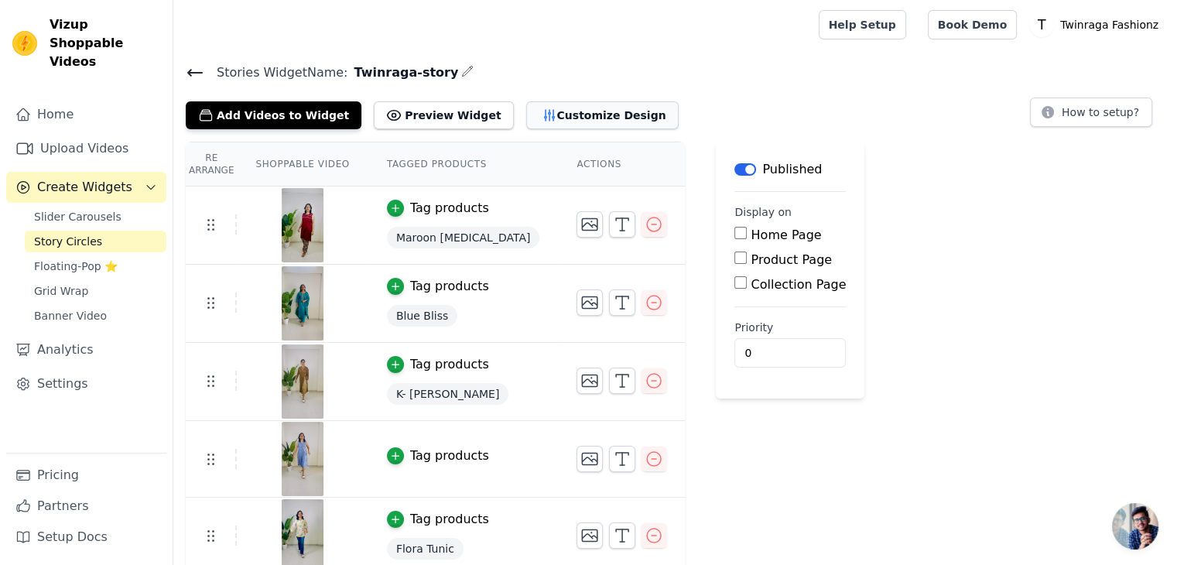
click at [559, 126] on button "Customize Design" at bounding box center [602, 115] width 153 height 28
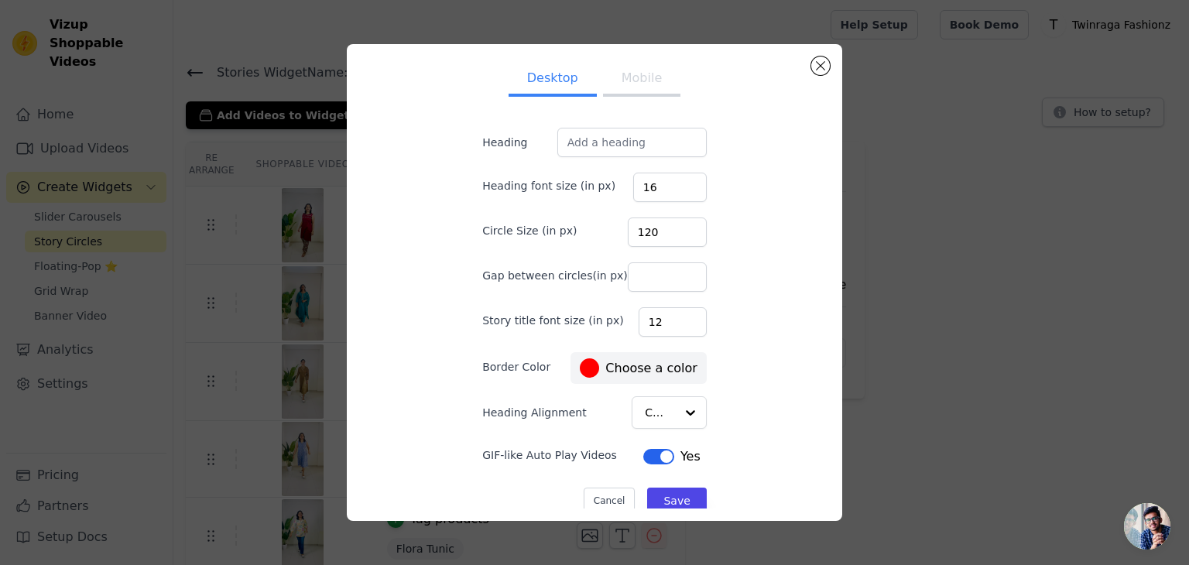
click at [629, 91] on button "Mobile" at bounding box center [641, 80] width 77 height 34
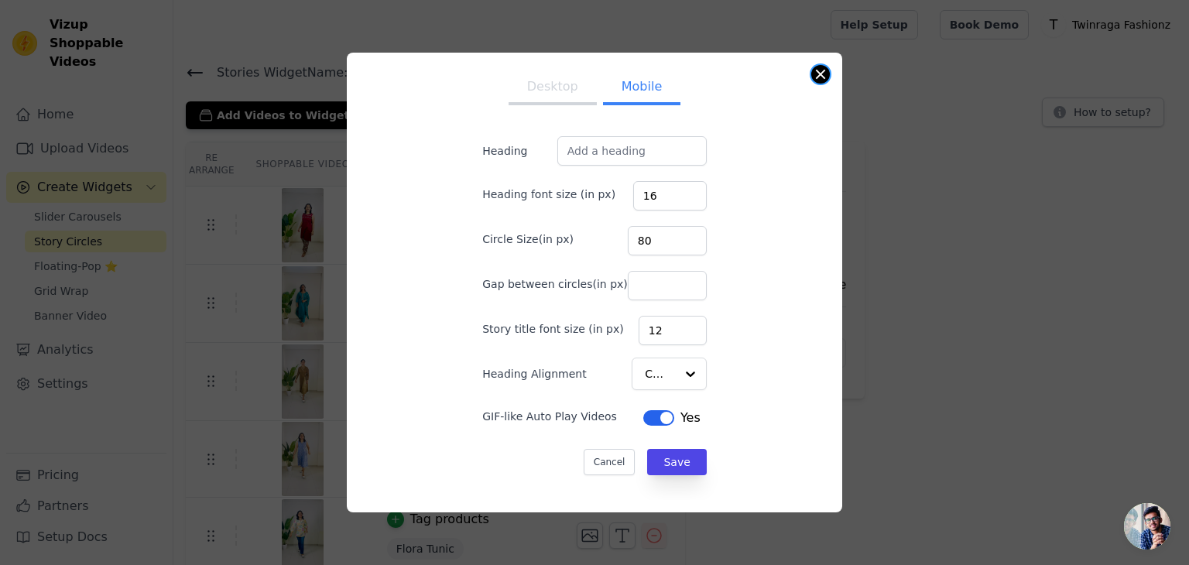
click at [823, 79] on button "Close modal" at bounding box center [820, 74] width 19 height 19
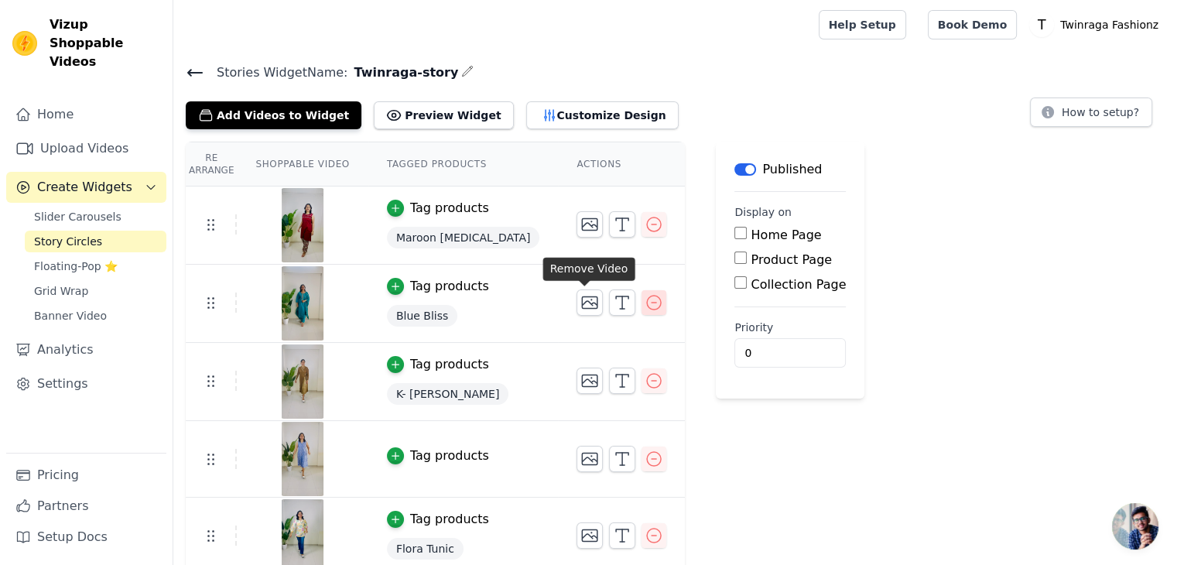
scroll to position [9, 0]
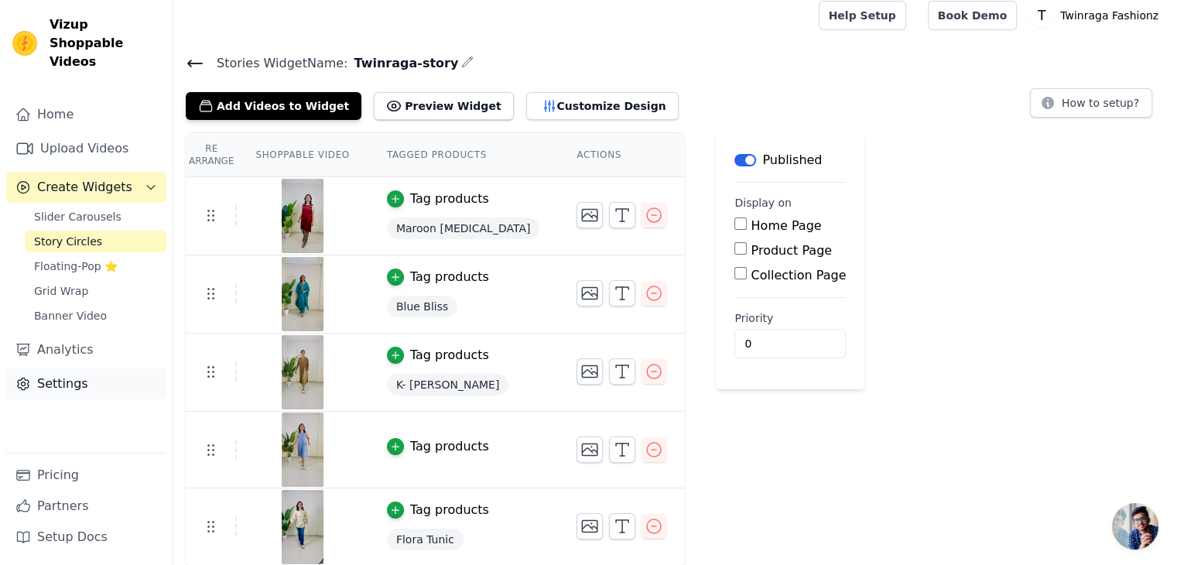
click at [60, 368] on link "Settings" at bounding box center [86, 383] width 160 height 31
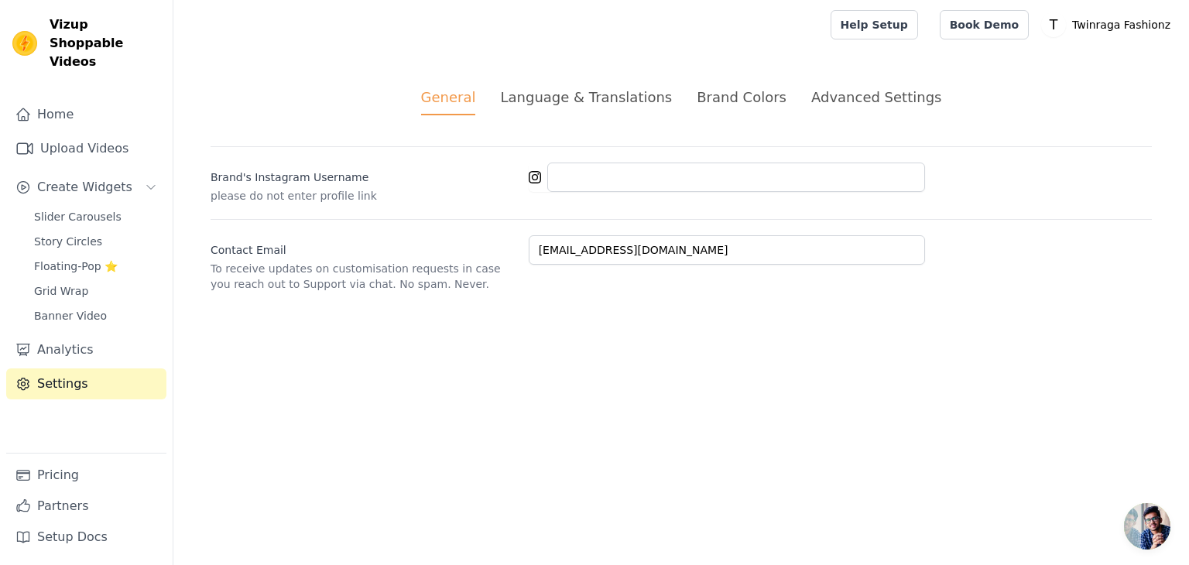
click at [772, 108] on li "Brand Colors" at bounding box center [742, 101] width 90 height 29
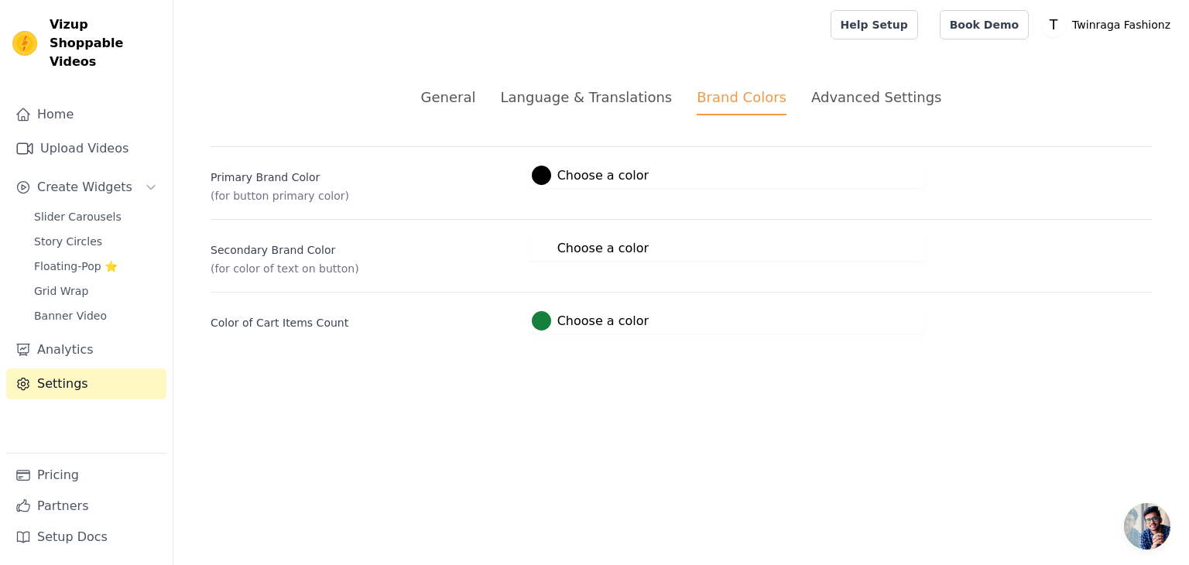
click at [869, 105] on div "Advanced Settings" at bounding box center [876, 97] width 130 height 21
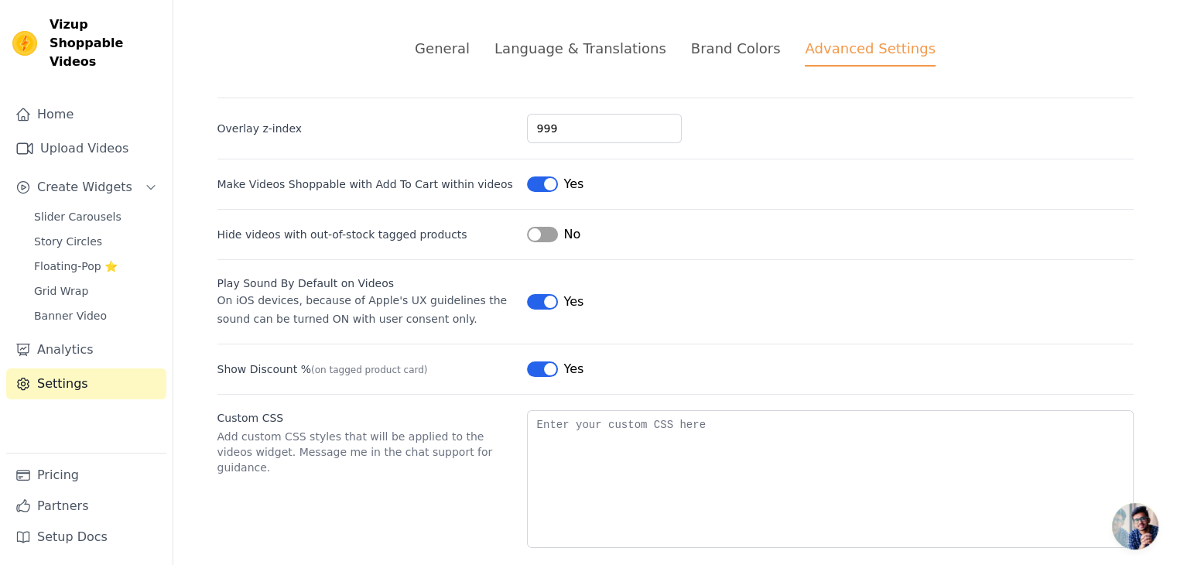
scroll to position [50, 0]
click at [547, 235] on button "Label" at bounding box center [542, 233] width 31 height 15
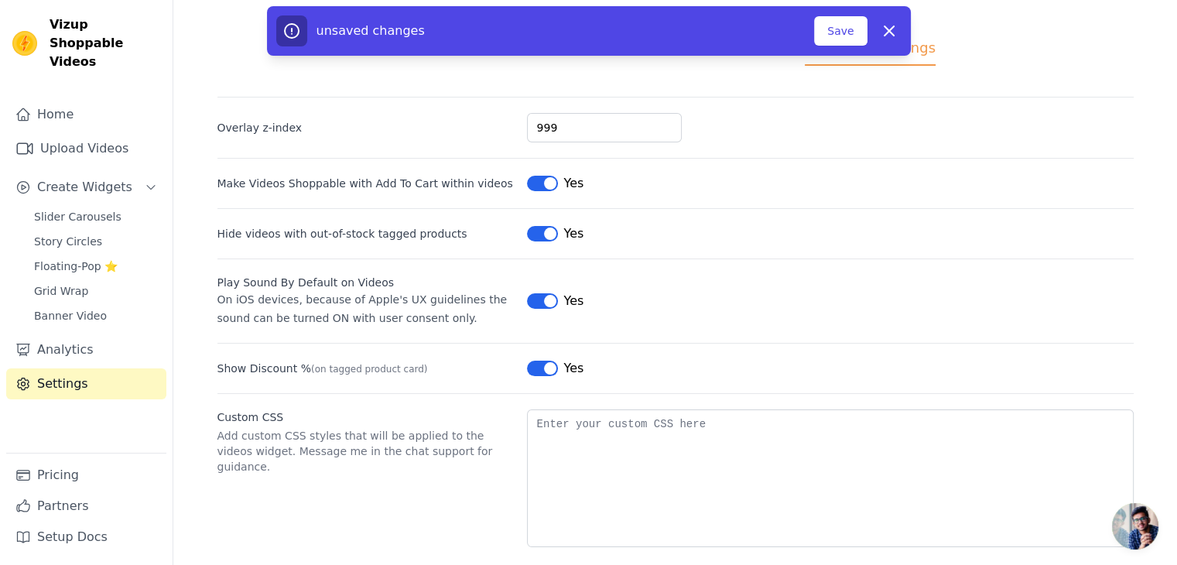
scroll to position [67, 0]
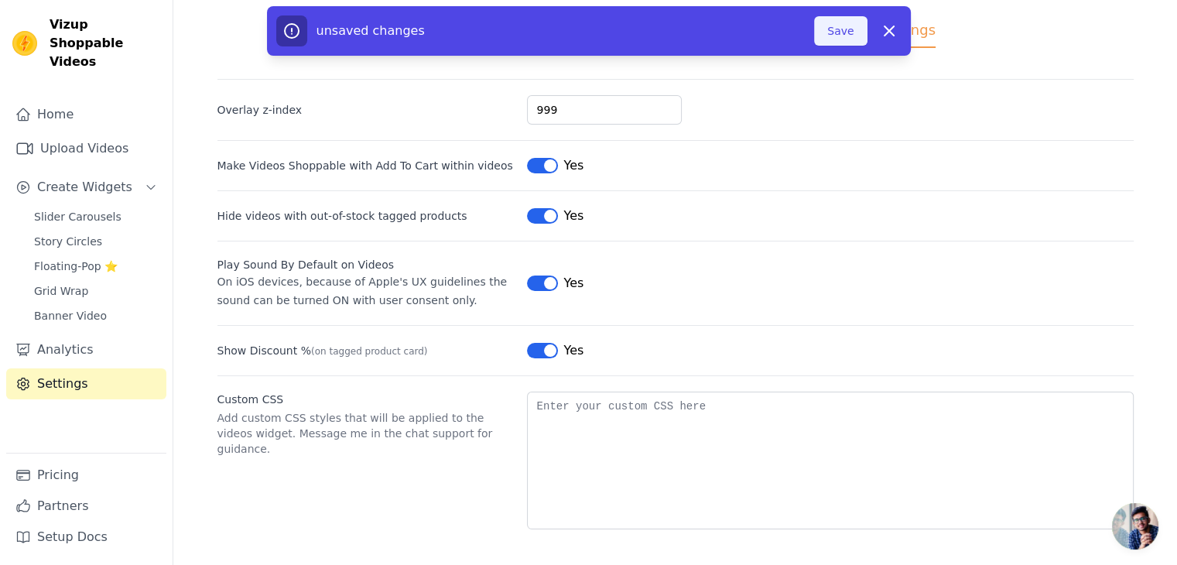
click at [843, 34] on button "Save" at bounding box center [840, 30] width 53 height 29
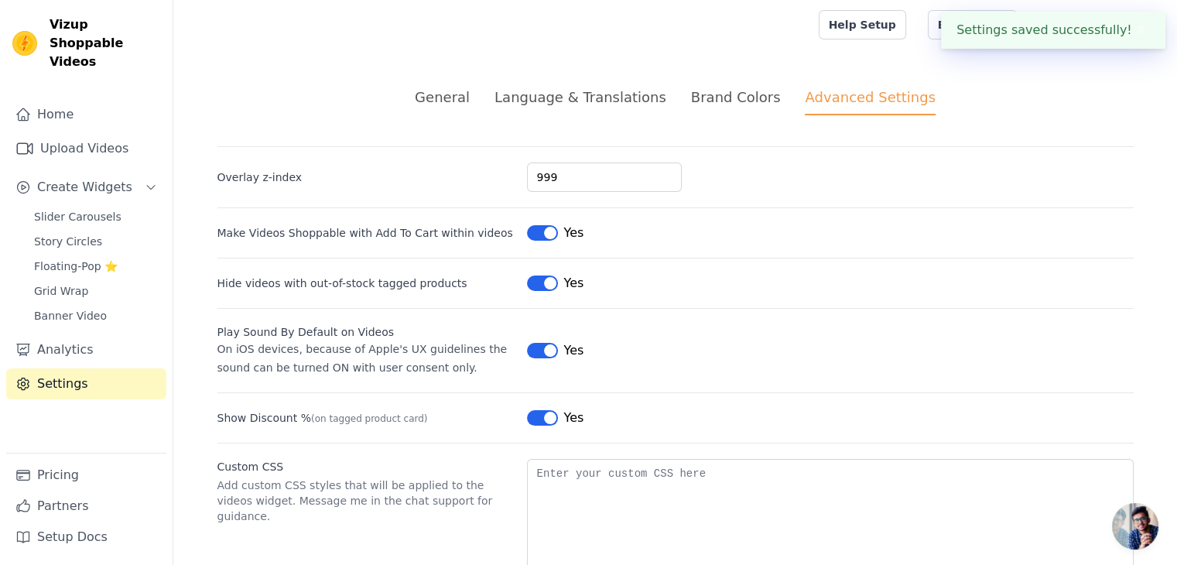
click at [800, 40] on div at bounding box center [493, 25] width 615 height 50
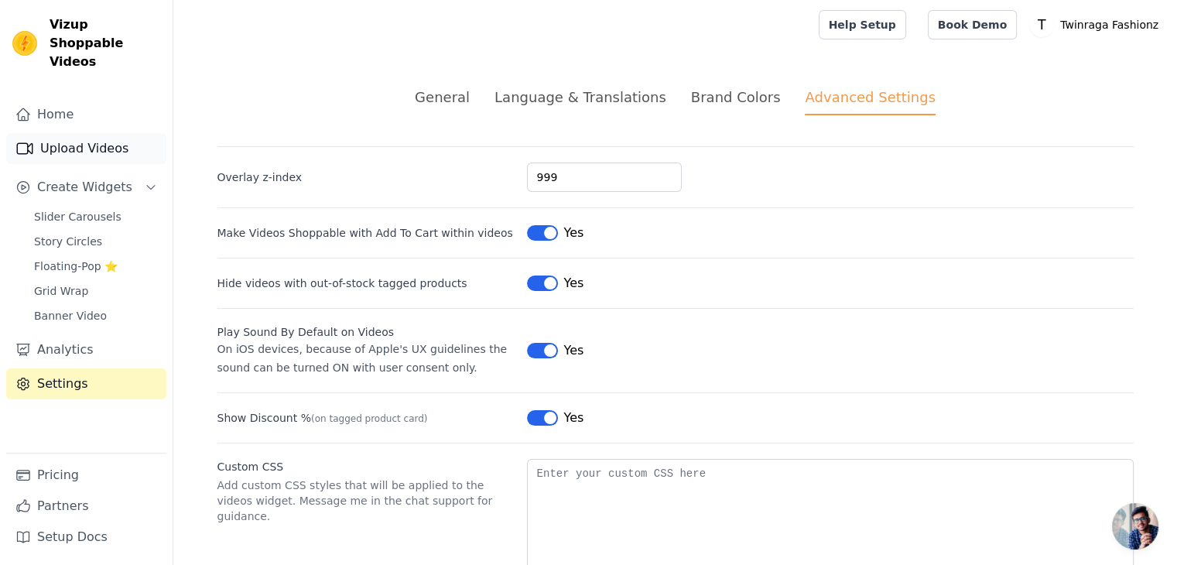
click at [68, 141] on link "Upload Videos" at bounding box center [86, 148] width 160 height 31
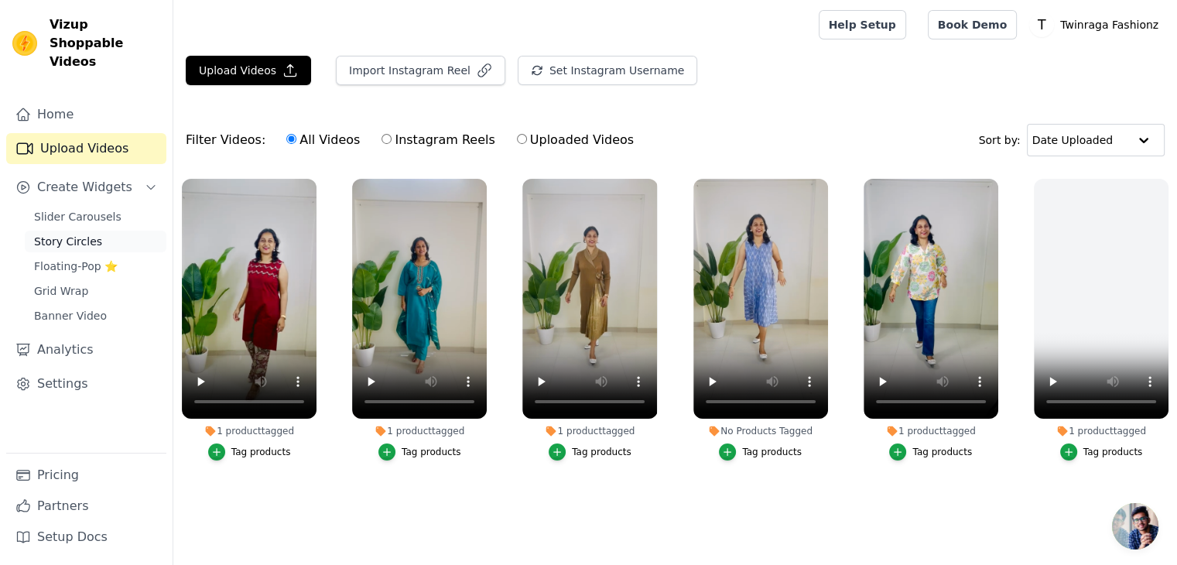
click at [62, 233] on link "Story Circles" at bounding box center [96, 242] width 142 height 22
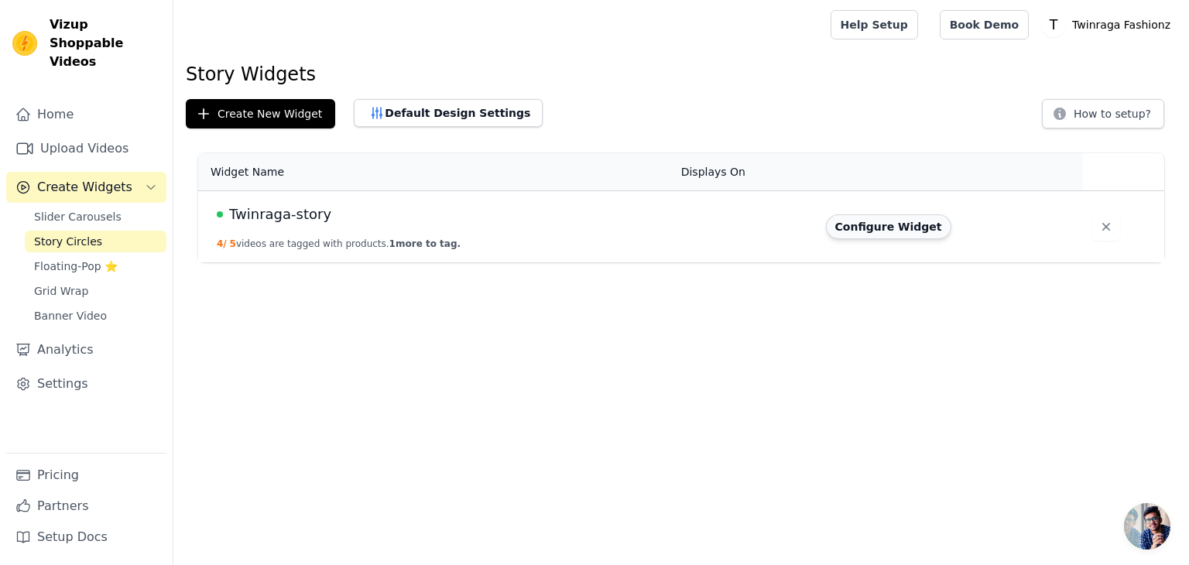
click at [889, 233] on button "Configure Widget" at bounding box center [888, 226] width 125 height 25
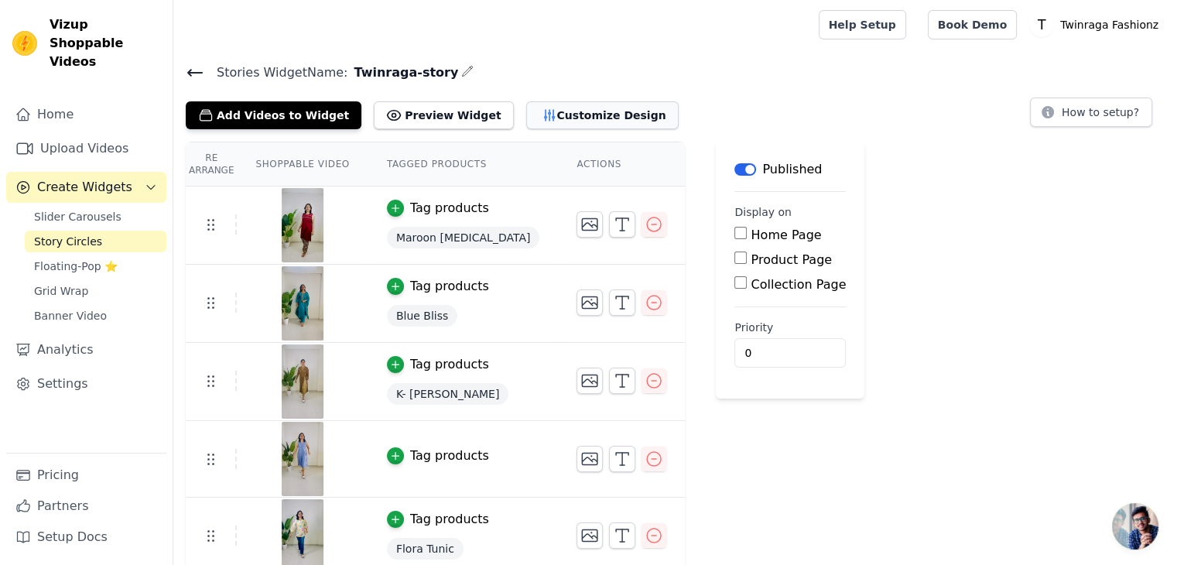
click at [552, 111] on button "Customize Design" at bounding box center [602, 115] width 153 height 28
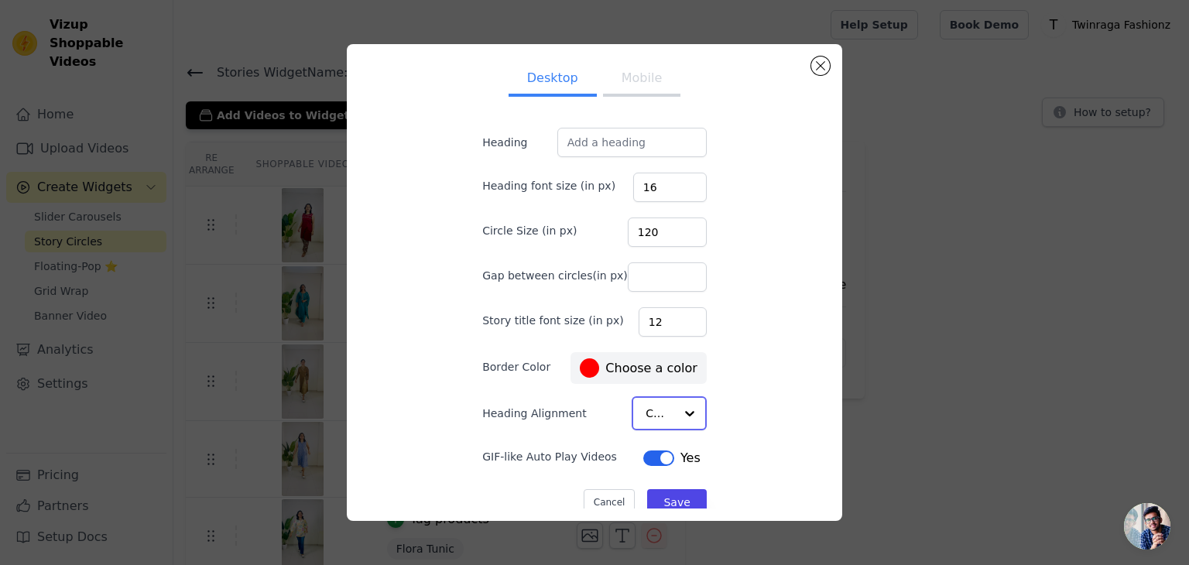
click at [674, 410] on div at bounding box center [689, 413] width 31 height 31
click at [632, 139] on input "Heading" at bounding box center [631, 142] width 149 height 29
click at [610, 87] on button "Mobile" at bounding box center [641, 80] width 77 height 34
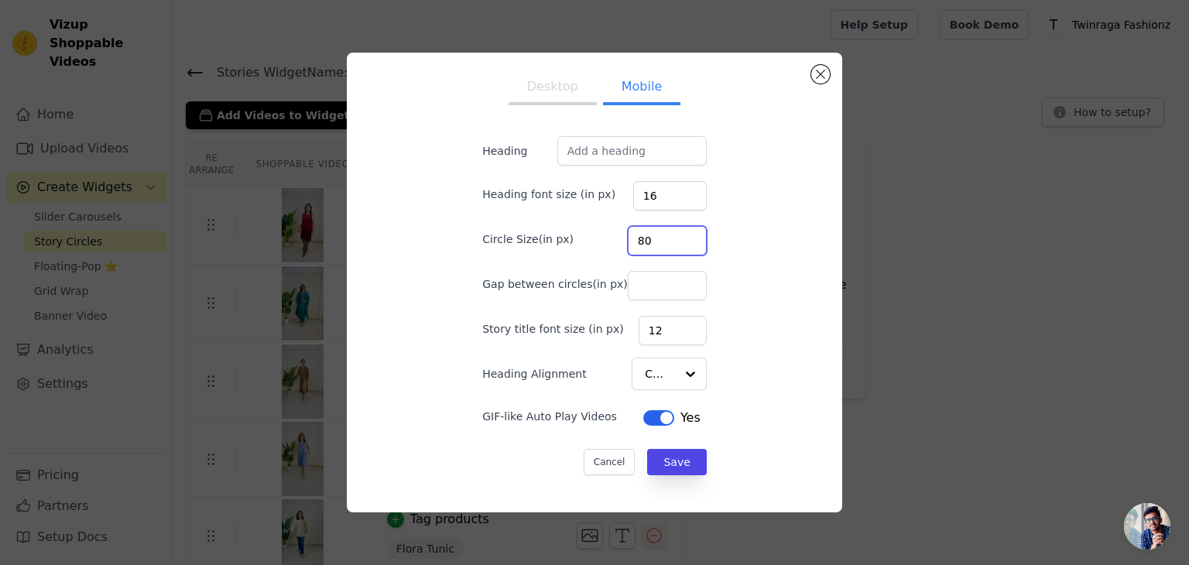
click at [632, 241] on input "80" at bounding box center [667, 240] width 79 height 29
type input "60"
click at [652, 462] on button "Save" at bounding box center [676, 462] width 59 height 26
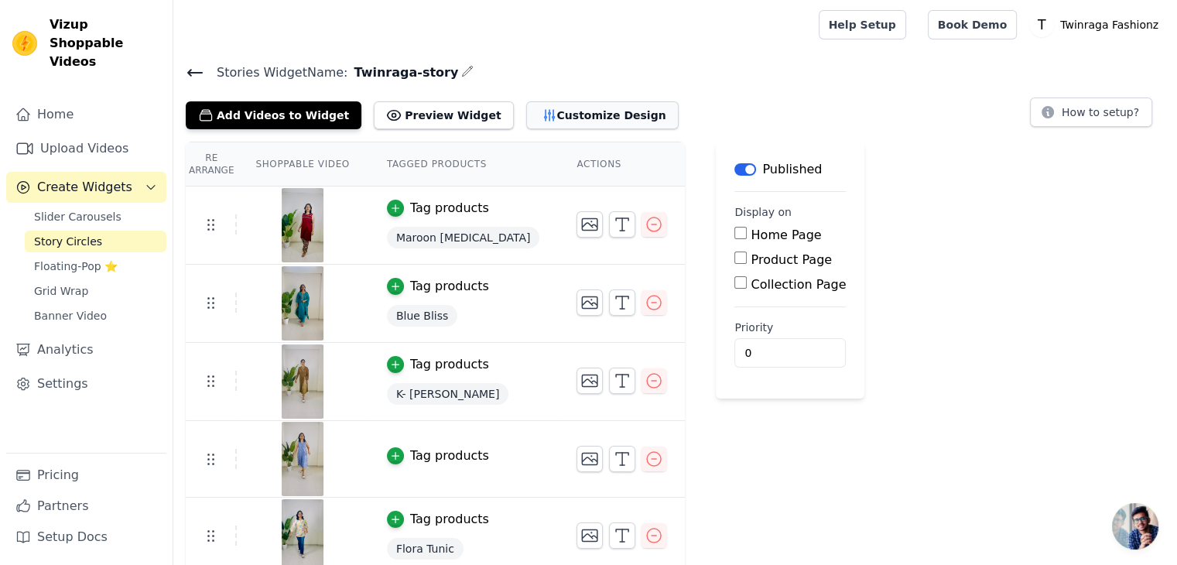
click at [571, 101] on button "Customize Design" at bounding box center [602, 115] width 153 height 28
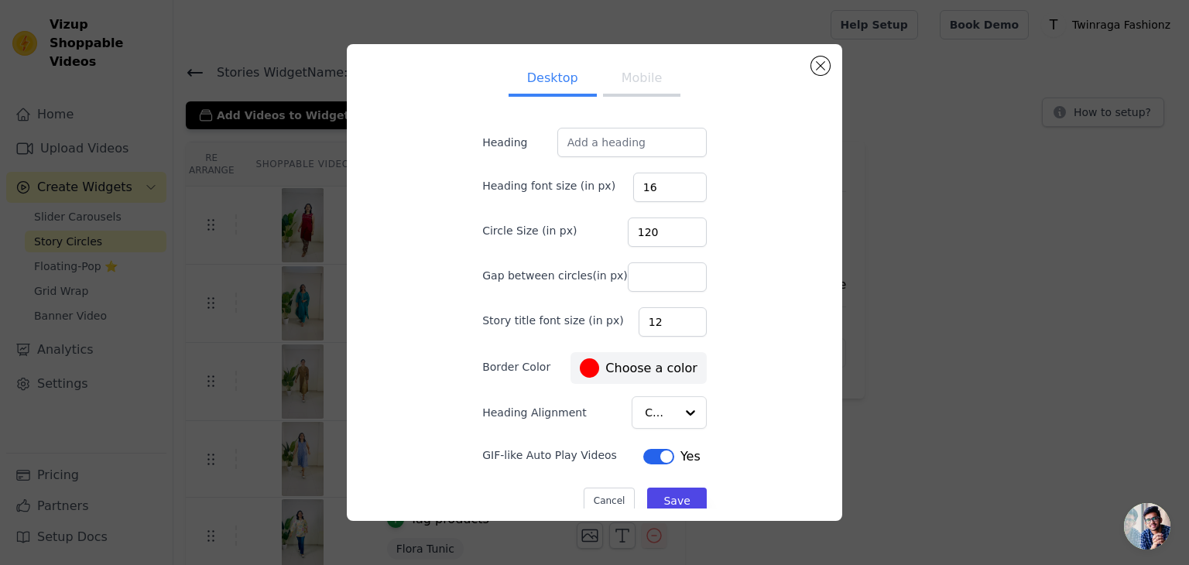
click at [635, 87] on button "Mobile" at bounding box center [641, 80] width 77 height 34
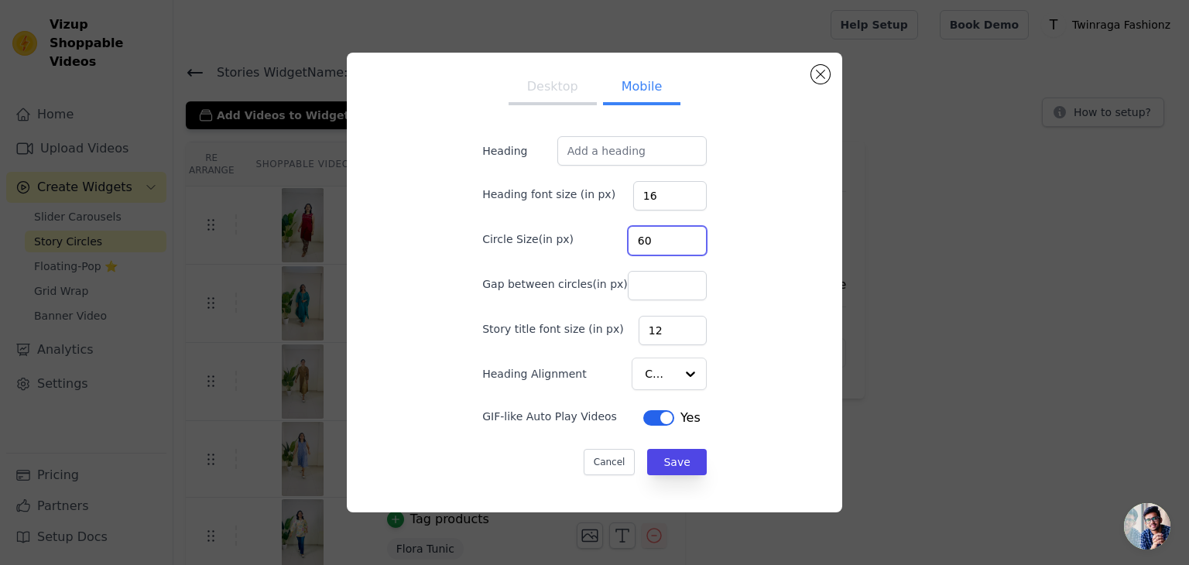
click at [636, 246] on input "60" at bounding box center [667, 240] width 79 height 29
type input "80"
click at [667, 465] on button "Save" at bounding box center [676, 462] width 59 height 26
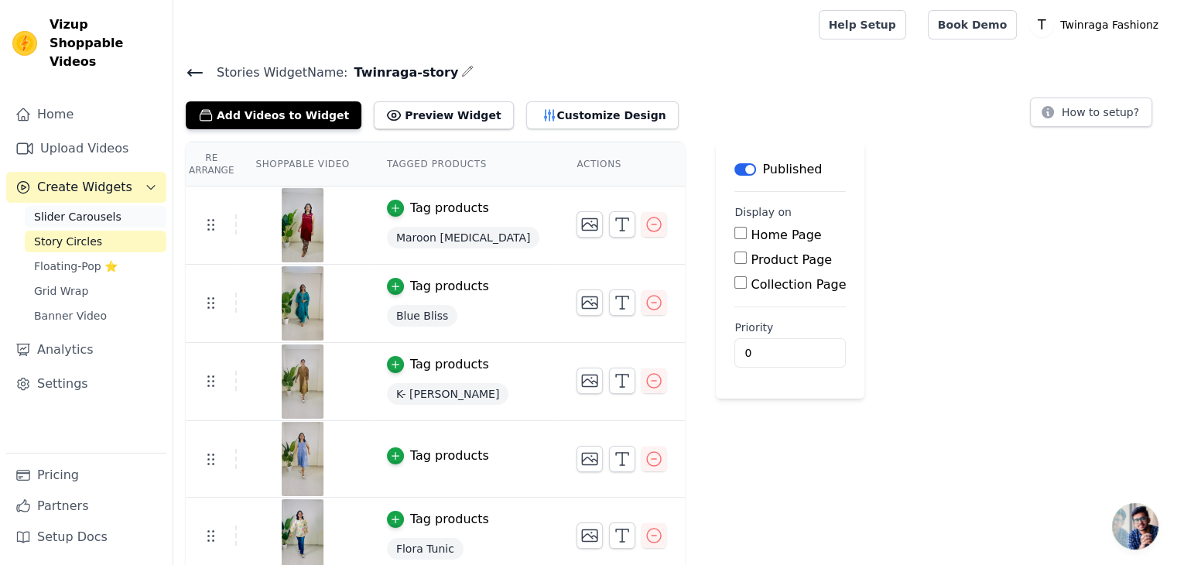
click at [99, 209] on span "Slider Carousels" at bounding box center [77, 216] width 87 height 15
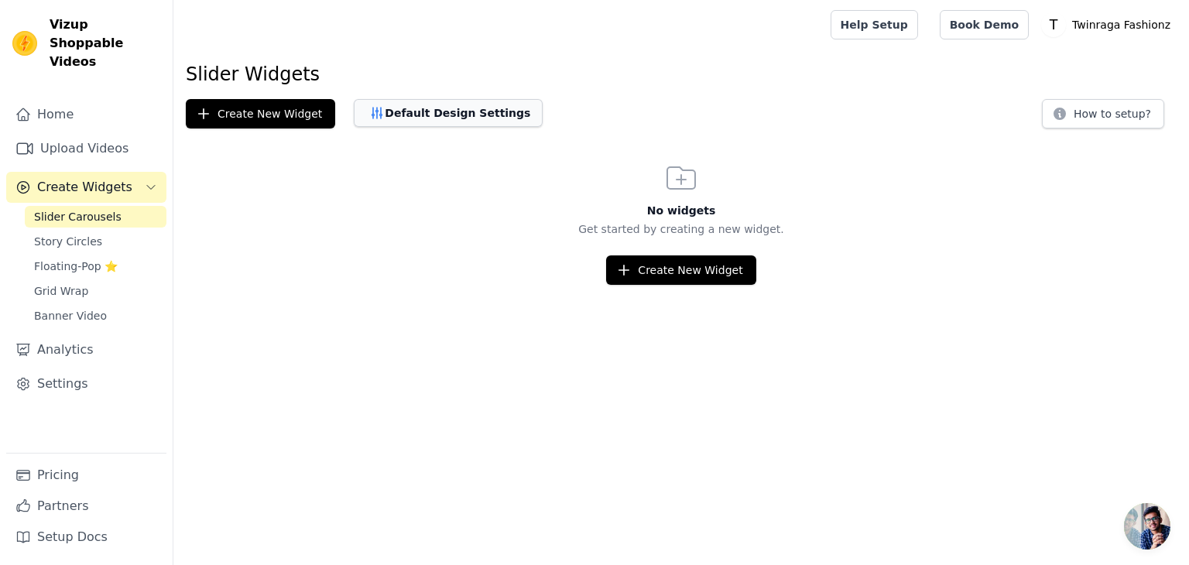
click at [471, 106] on button "Default Design Settings" at bounding box center [448, 113] width 189 height 28
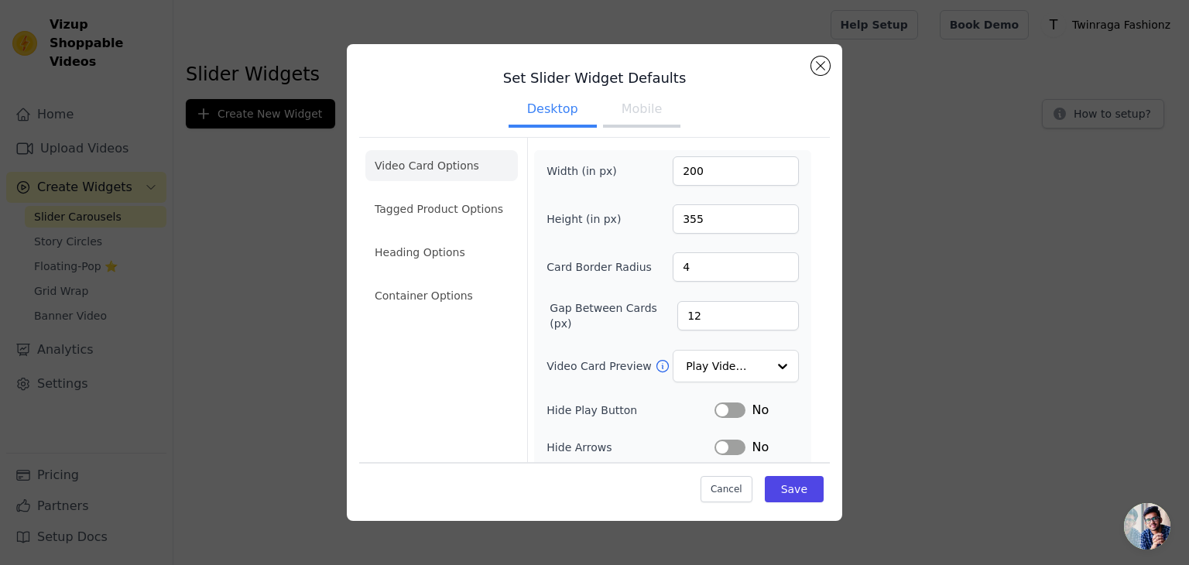
scroll to position [152, 0]
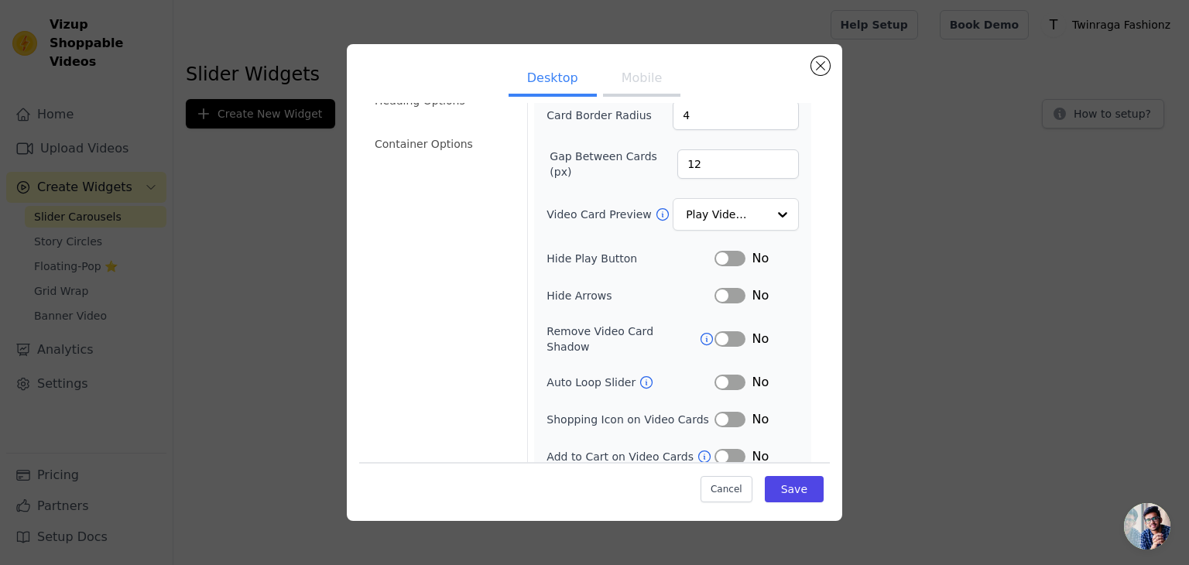
click at [434, 416] on div "Video Card Options Tagged Product Options Heading Options Container Options" at bounding box center [441, 232] width 153 height 492
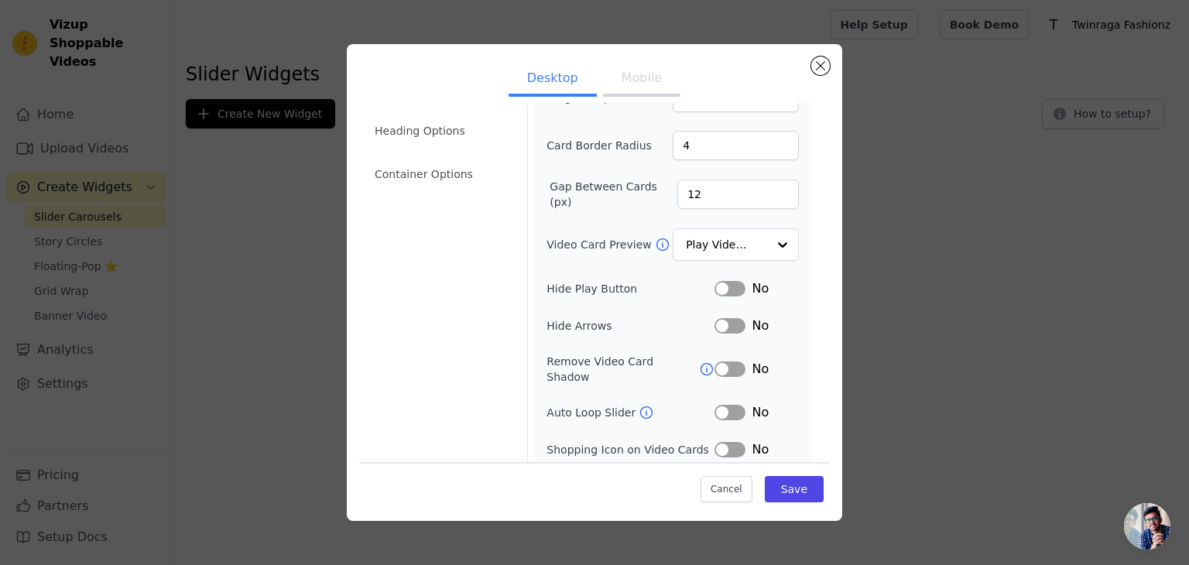
scroll to position [123, 0]
click at [719, 403] on button "Label" at bounding box center [730, 410] width 31 height 15
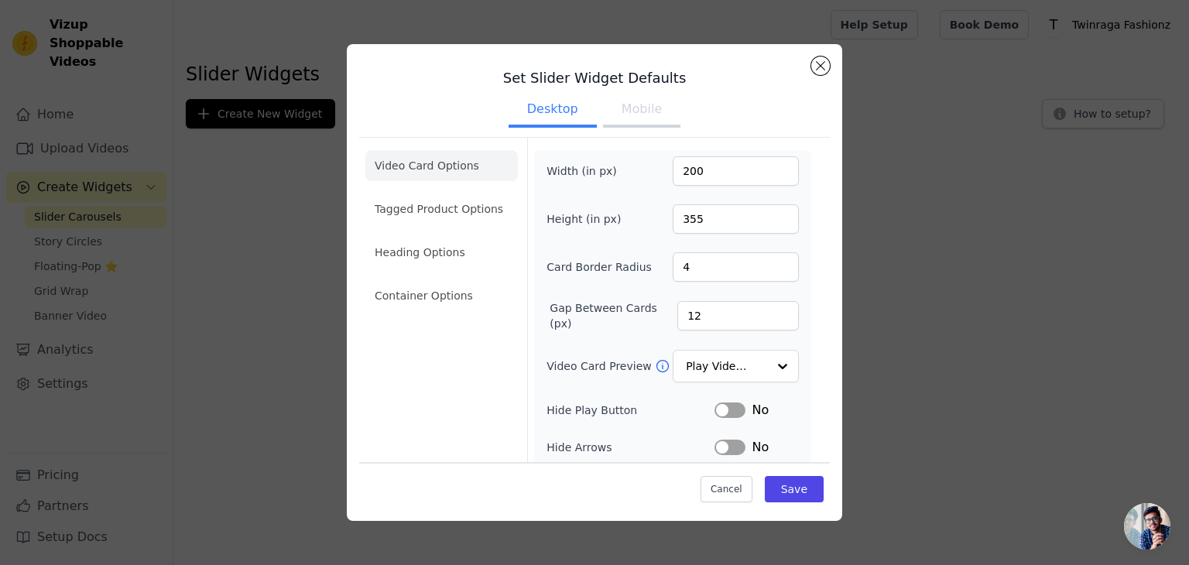
scroll to position [152, 0]
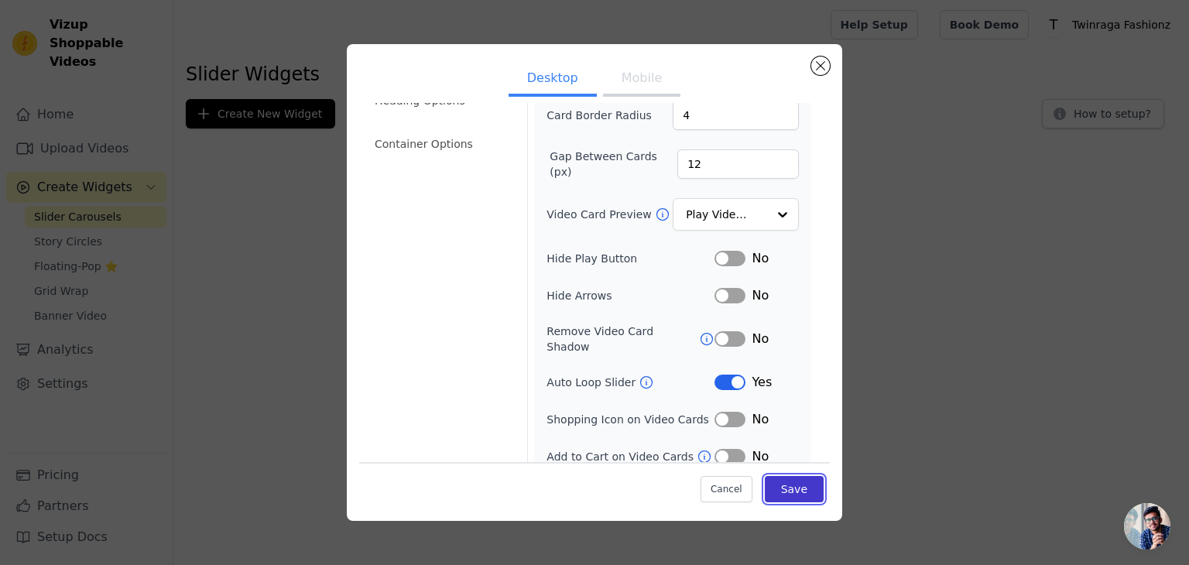
click at [786, 492] on button "Save" at bounding box center [794, 489] width 59 height 26
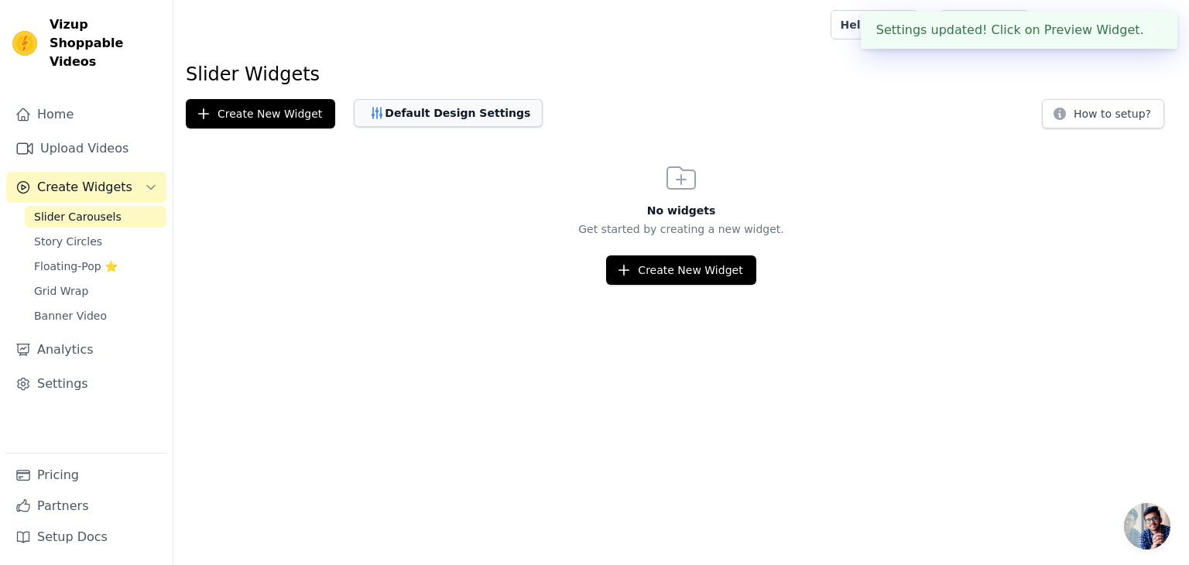
click at [440, 104] on button "Default Design Settings" at bounding box center [448, 113] width 189 height 28
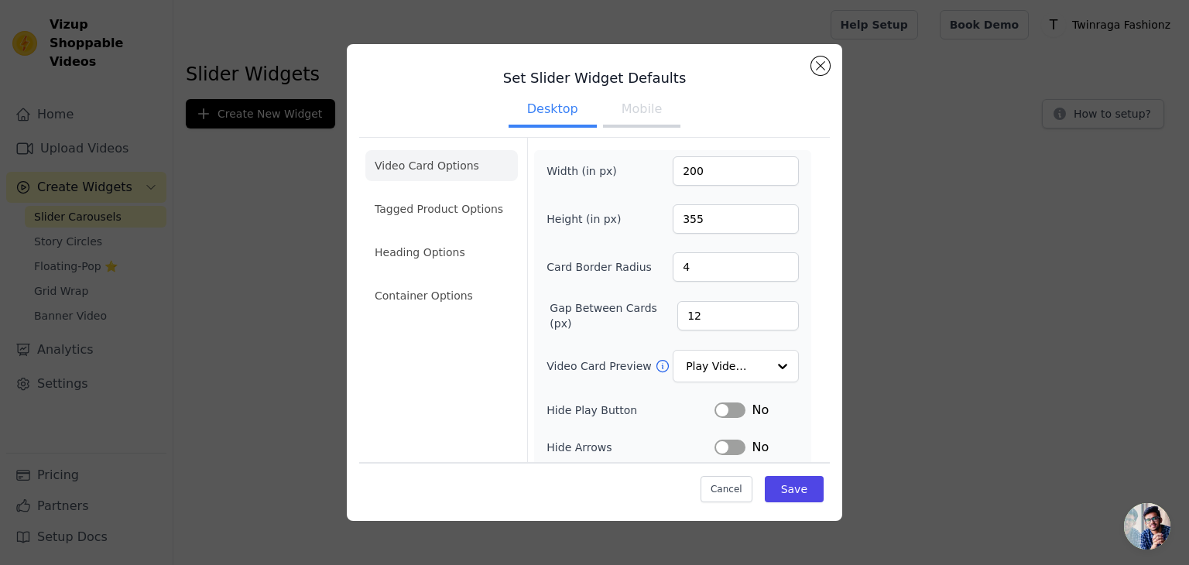
click at [809, 64] on div "Set Slider Widget Defaults Desktop Mobile Video Card Options Tagged Product Opt…" at bounding box center [594, 367] width 471 height 620
click at [822, 68] on button "Close modal" at bounding box center [820, 66] width 19 height 19
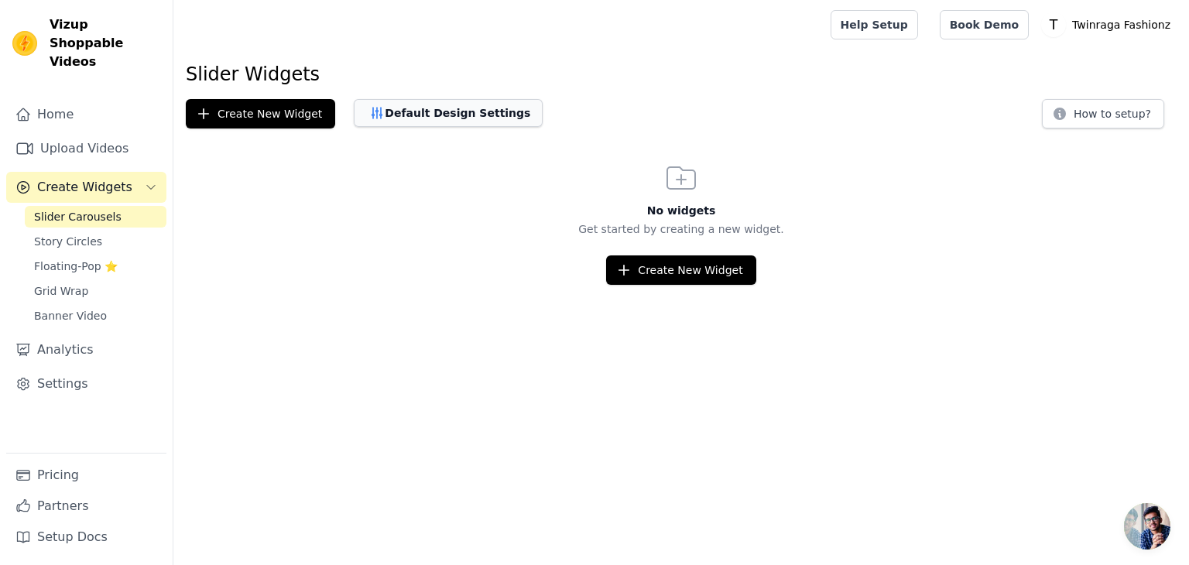
click at [425, 122] on button "Default Design Settings" at bounding box center [448, 113] width 189 height 28
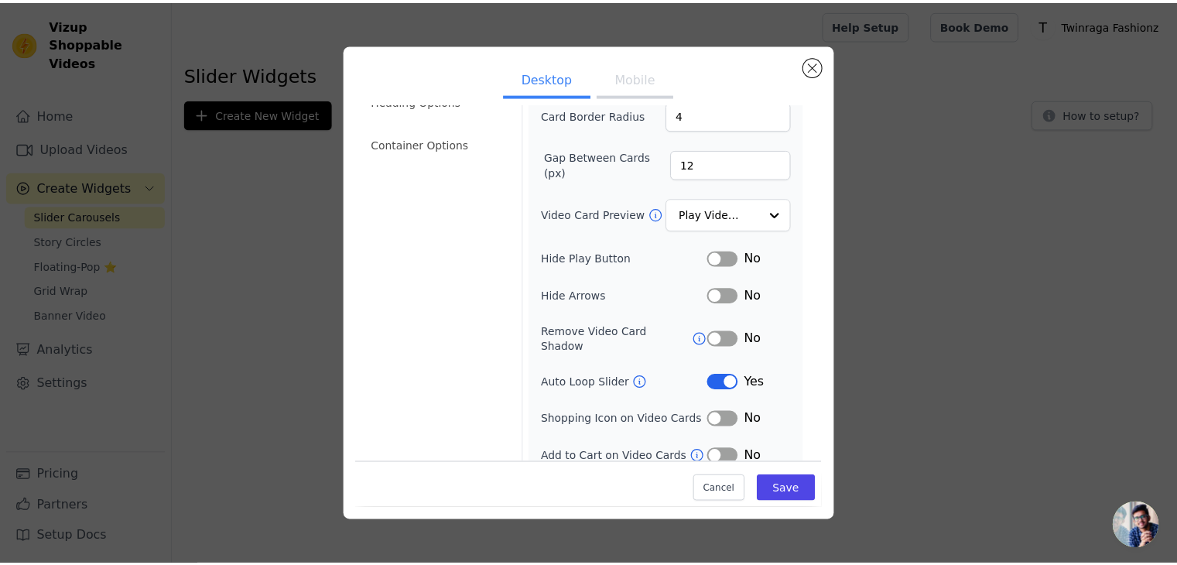
scroll to position [0, 0]
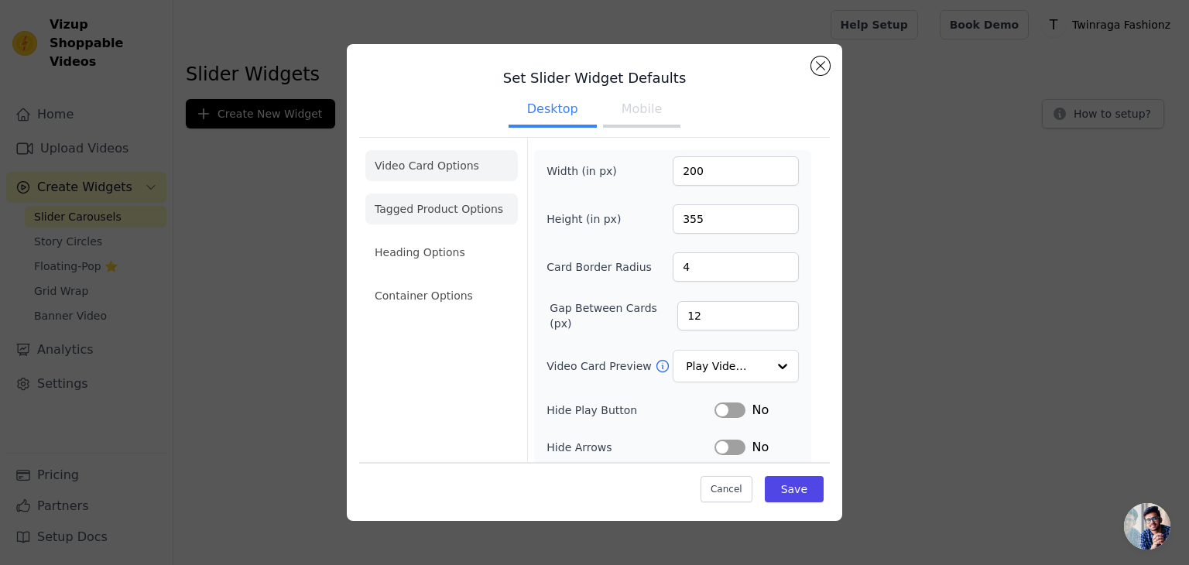
drag, startPoint x: 417, startPoint y: 224, endPoint x: 421, endPoint y: 216, distance: 9.4
click at [421, 216] on ul "Video Card Options Tagged Product Options Heading Options Container Options" at bounding box center [441, 230] width 153 height 173
click at [421, 216] on li "Tagged Product Options" at bounding box center [441, 209] width 153 height 31
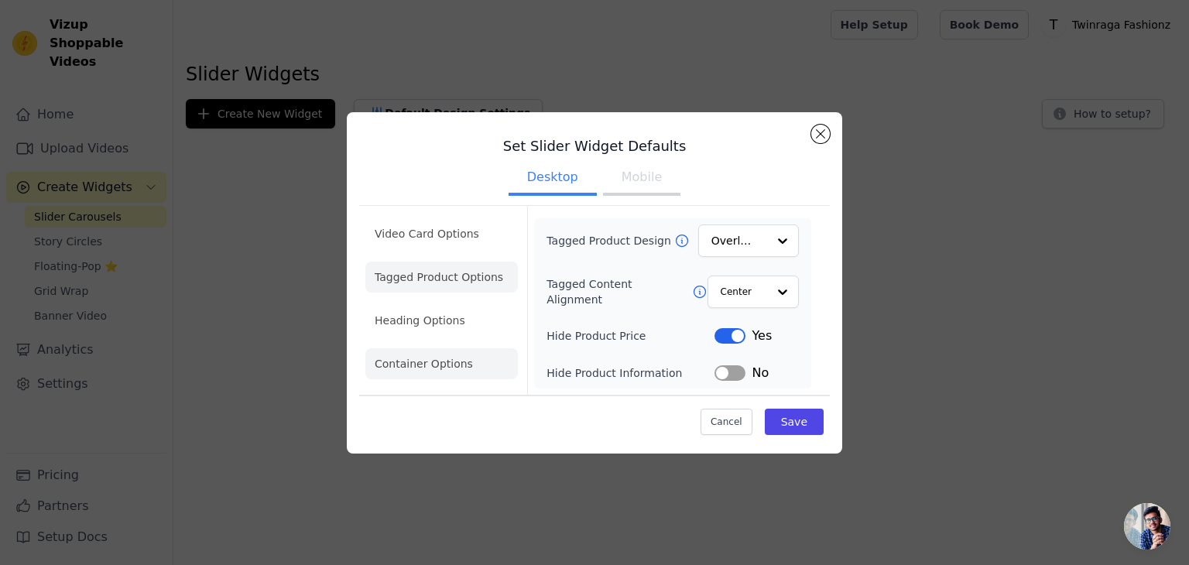
click at [418, 375] on li "Container Options" at bounding box center [441, 363] width 153 height 31
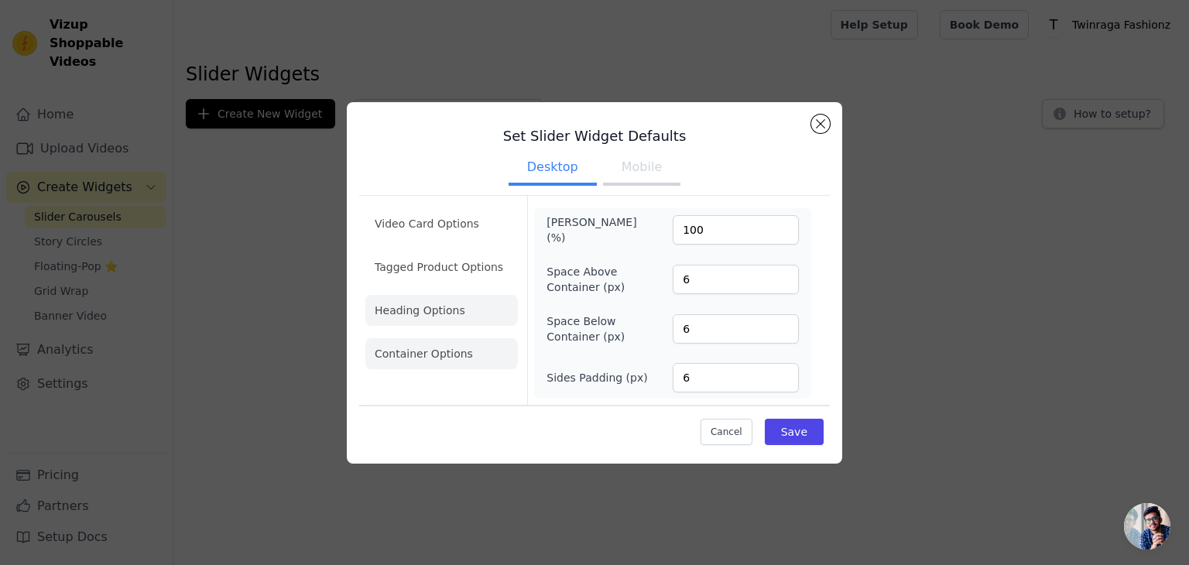
click at [434, 326] on li "Heading Options" at bounding box center [441, 310] width 153 height 31
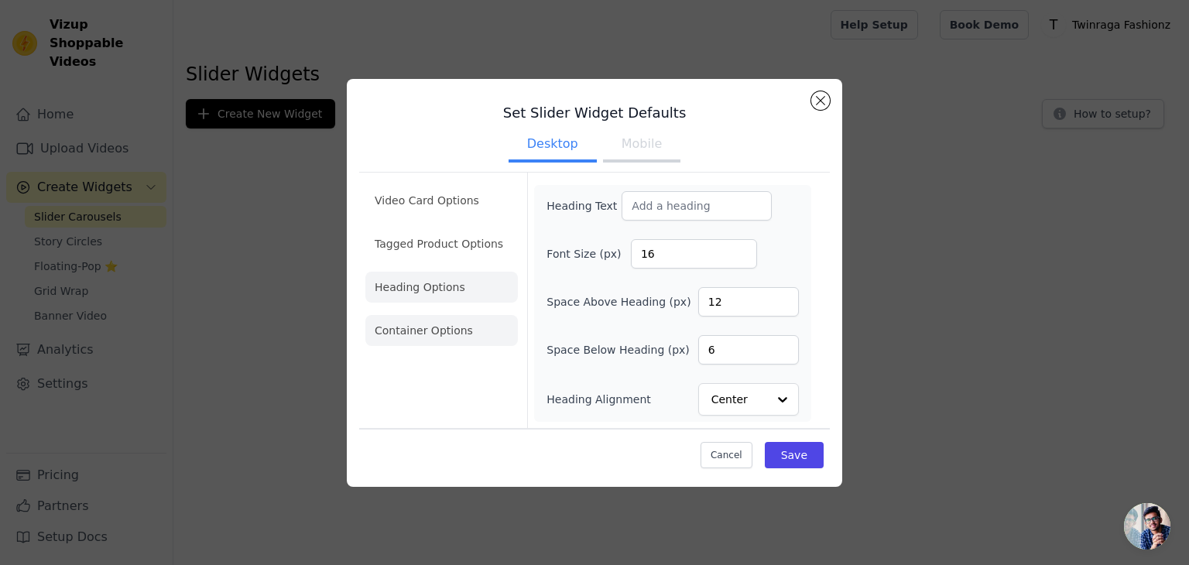
click at [433, 336] on li "Container Options" at bounding box center [441, 330] width 153 height 31
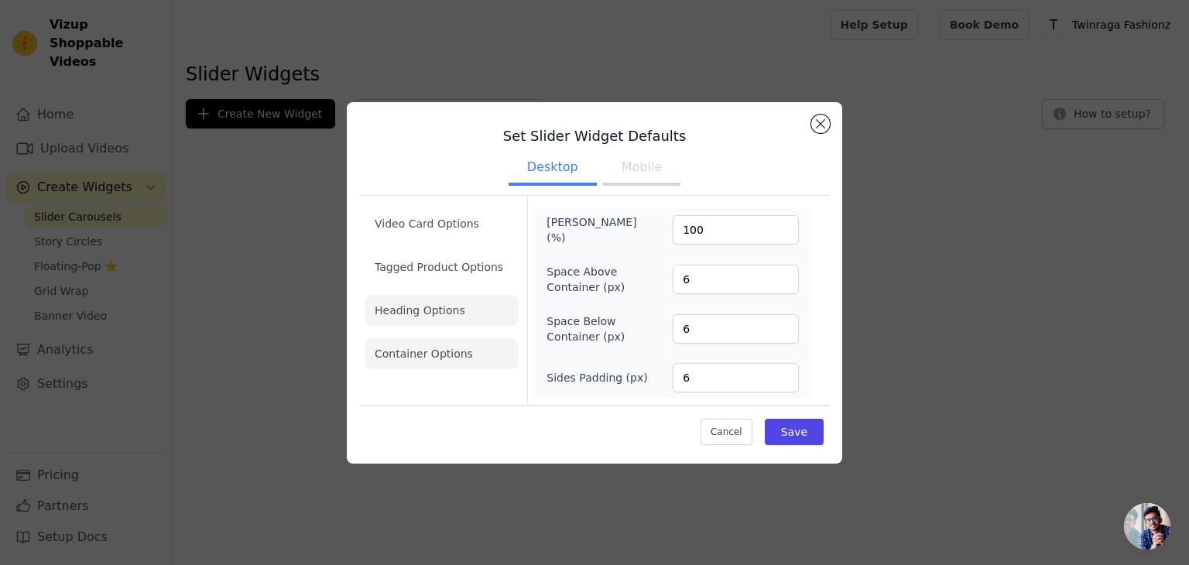
click at [433, 308] on li "Heading Options" at bounding box center [441, 310] width 153 height 31
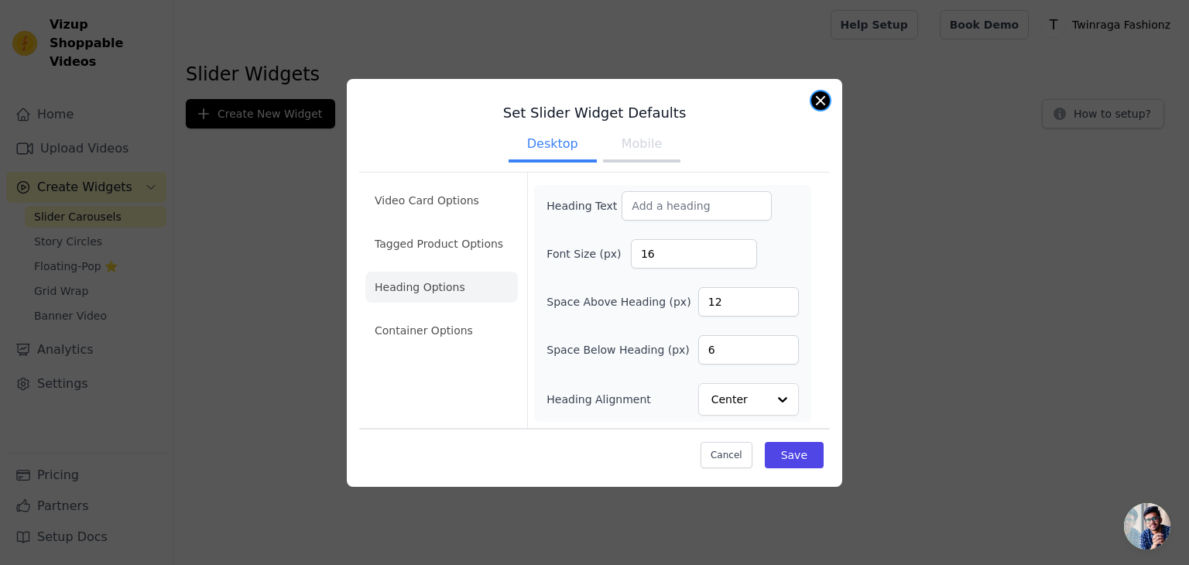
click at [817, 97] on button "Close modal" at bounding box center [820, 100] width 19 height 19
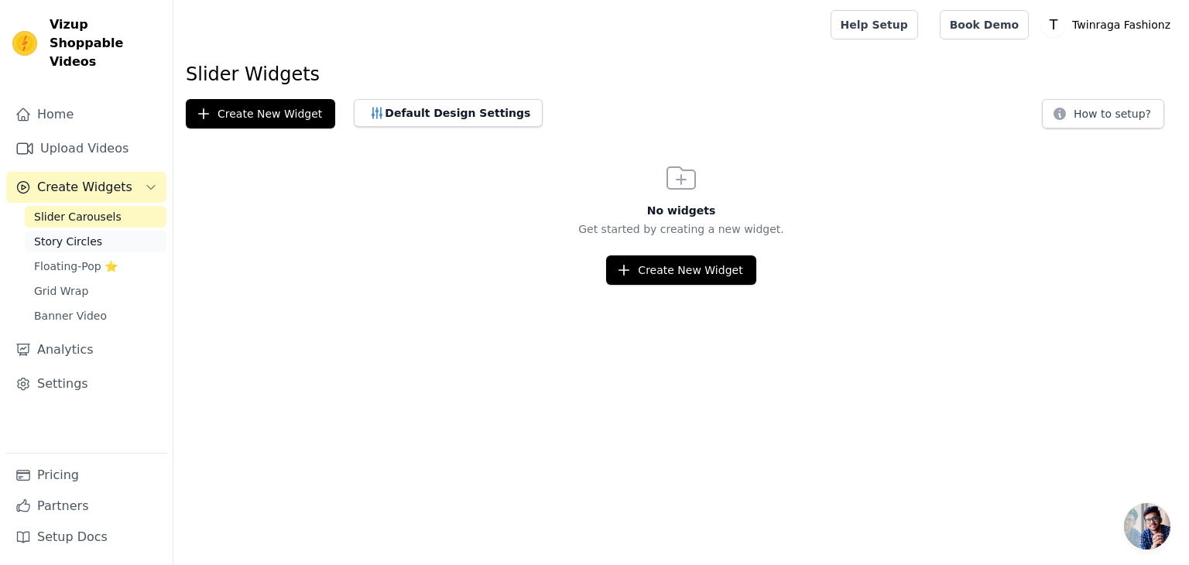
click at [77, 234] on span "Story Circles" at bounding box center [68, 241] width 68 height 15
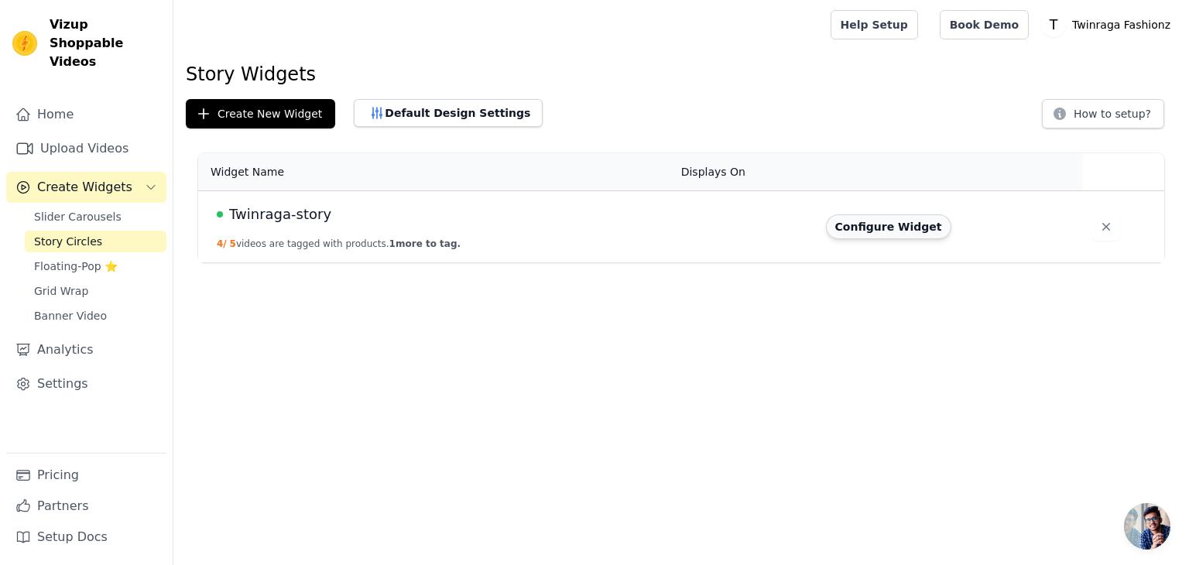
click at [883, 226] on button "Configure Widget" at bounding box center [888, 226] width 125 height 25
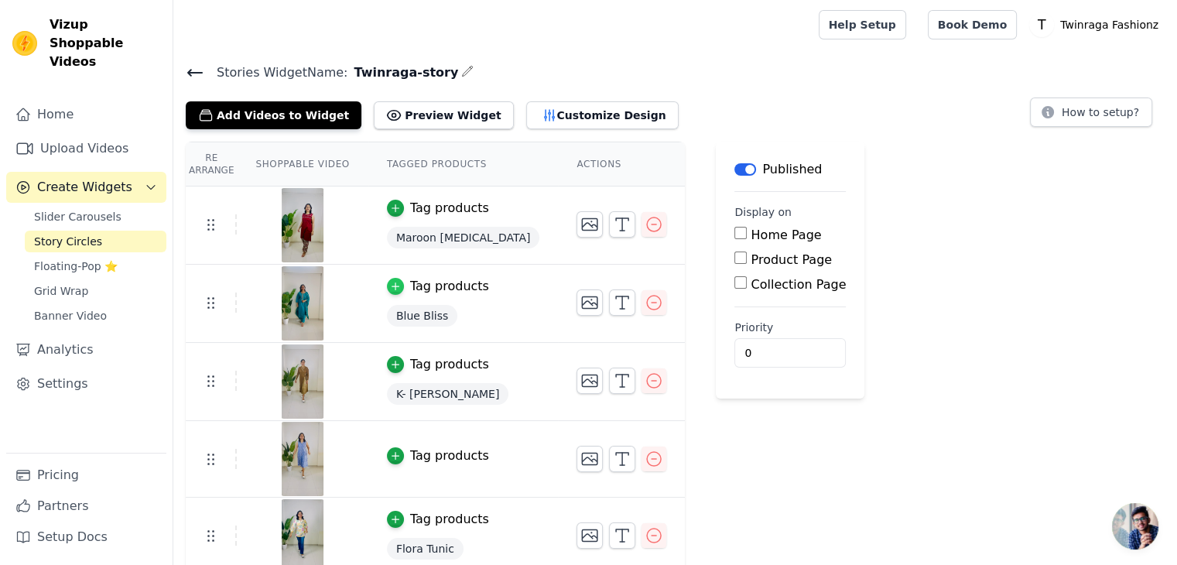
click at [387, 292] on div "button" at bounding box center [395, 286] width 17 height 17
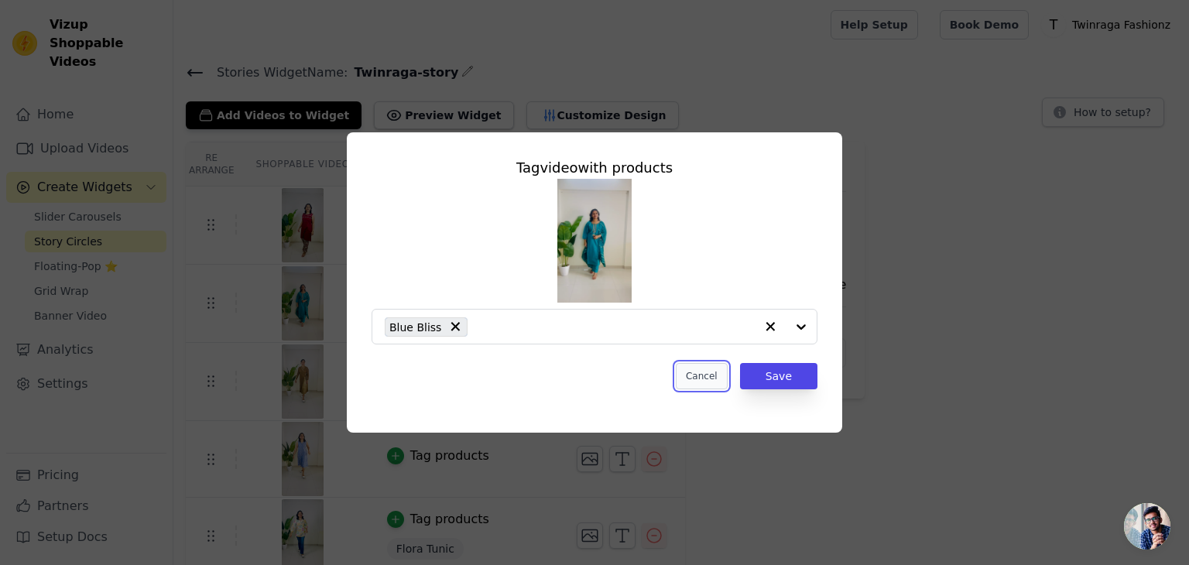
click at [703, 373] on button "Cancel" at bounding box center [702, 376] width 52 height 26
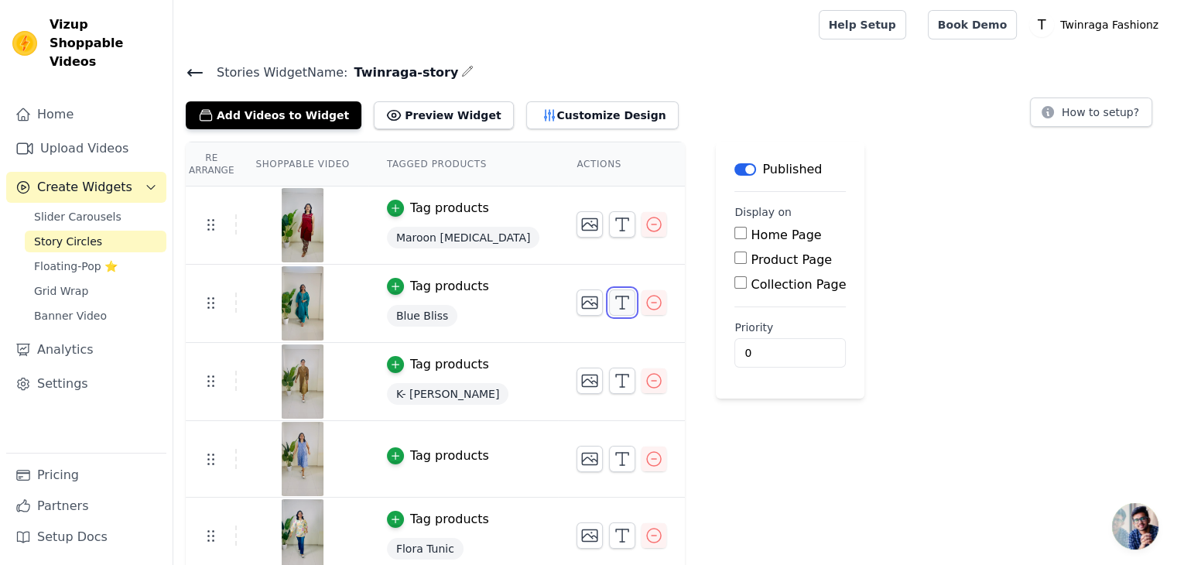
click at [613, 300] on icon "button" at bounding box center [622, 302] width 19 height 19
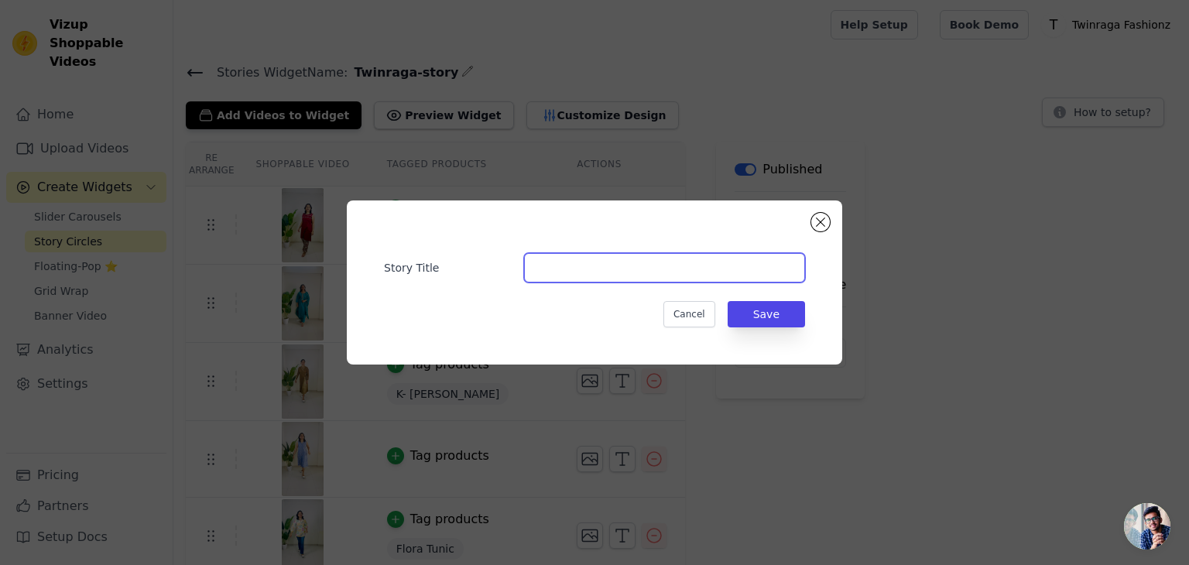
click at [595, 277] on input "Story Title" at bounding box center [664, 267] width 281 height 29
click at [817, 227] on button "Close modal" at bounding box center [820, 222] width 19 height 19
